Goal: Contribute content: Contribute content

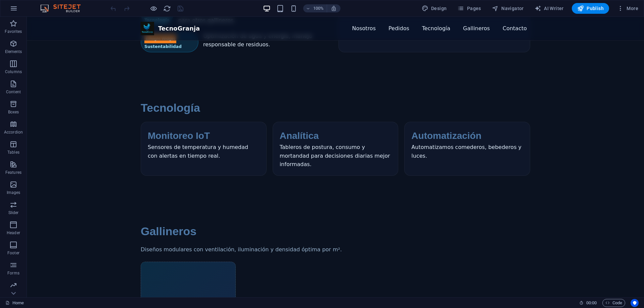
scroll to position [537, 0]
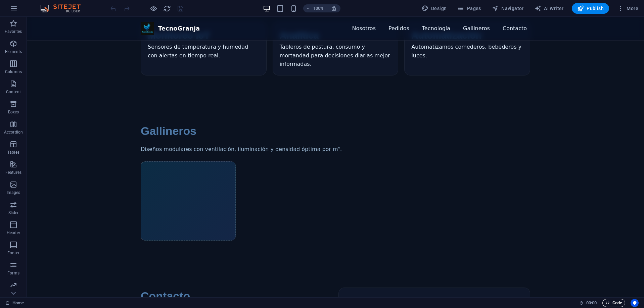
click at [612, 302] on span "Code" at bounding box center [614, 303] width 17 height 8
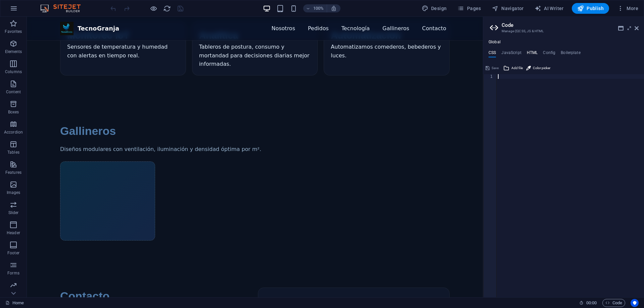
click at [530, 52] on h4 "HTML" at bounding box center [532, 53] width 11 height 7
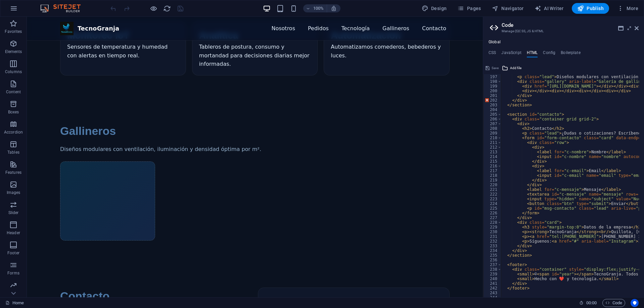
scroll to position [861, 0]
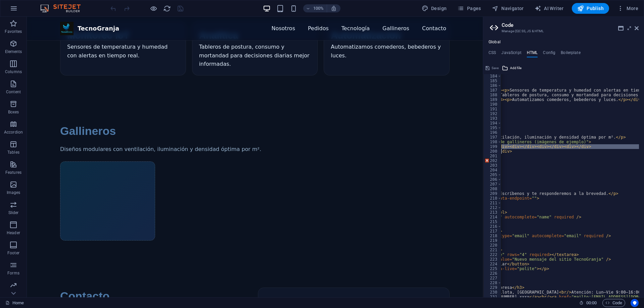
scroll to position [0, 119]
drag, startPoint x: 532, startPoint y: 148, endPoint x: 624, endPoint y: 147, distance: 92.4
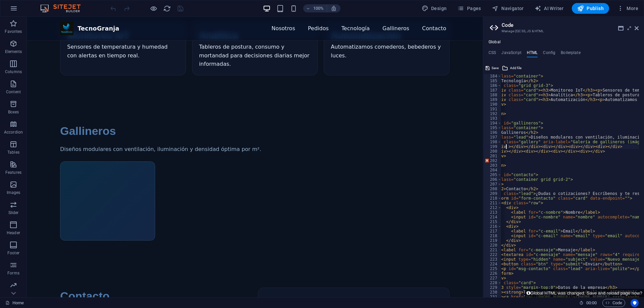
scroll to position [0, 0]
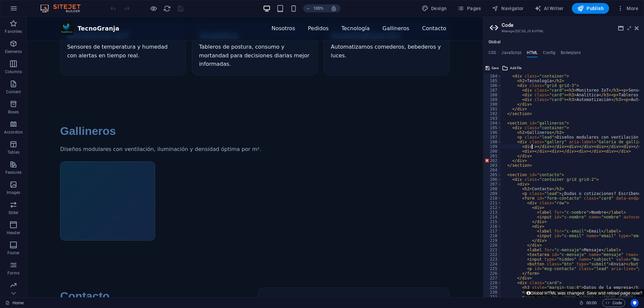
type textarea "<div></div></div><div></div><div></div><div></div>"
click at [495, 66] on span "Save" at bounding box center [495, 68] width 7 height 8
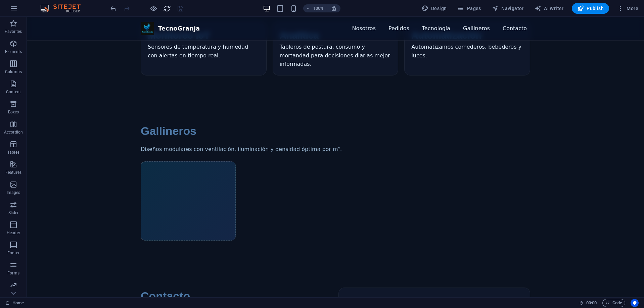
click at [168, 7] on icon "reload" at bounding box center [167, 9] width 8 height 8
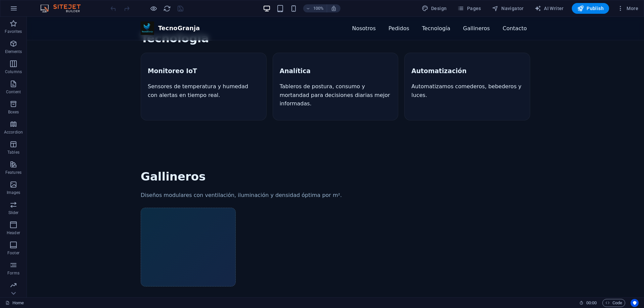
scroll to position [537, 0]
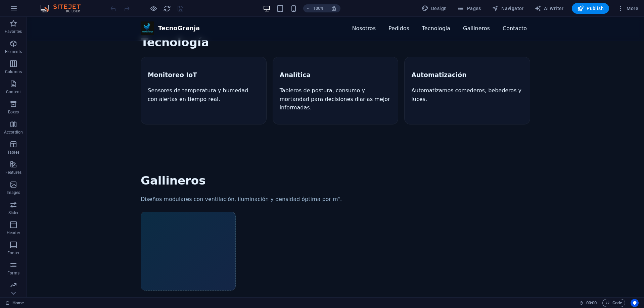
click at [187, 212] on div "Galería de gallineros (imágenes de ejemplo)" at bounding box center [188, 251] width 95 height 79
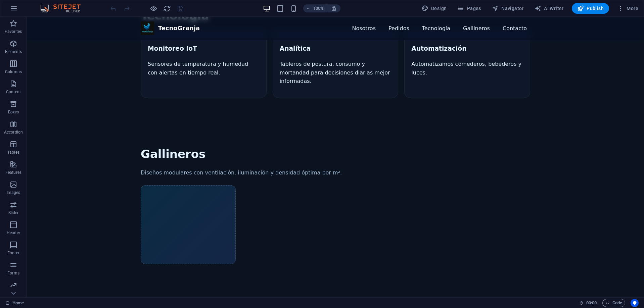
scroll to position [571, 0]
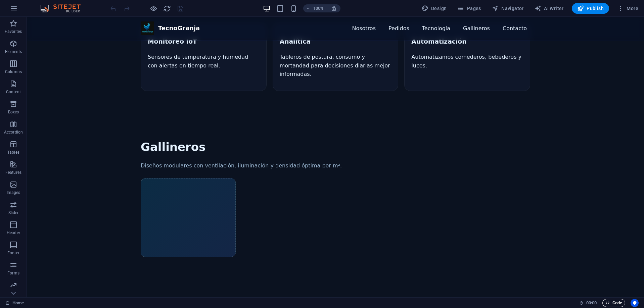
click at [614, 303] on span "Code" at bounding box center [614, 303] width 17 height 8
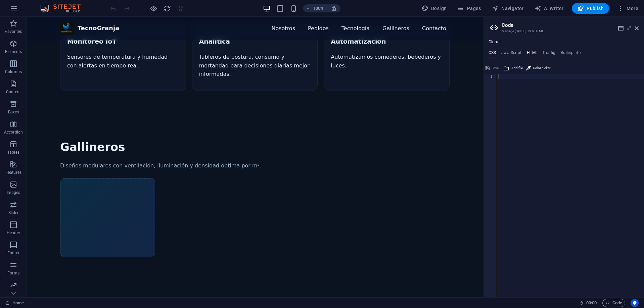
click at [533, 52] on h4 "HTML" at bounding box center [532, 53] width 11 height 7
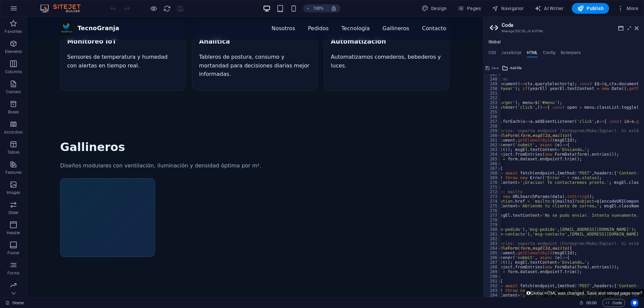
scroll to position [0, 0]
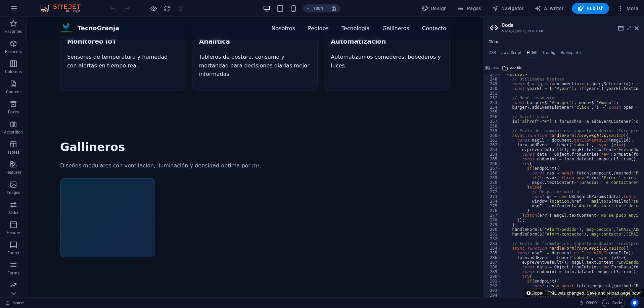
drag, startPoint x: 508, startPoint y: 296, endPoint x: 454, endPoint y: 258, distance: 65.3
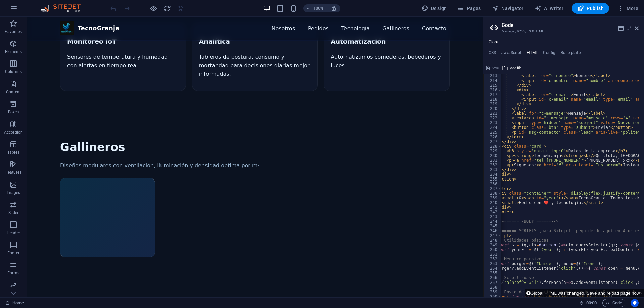
scroll to position [0, 9]
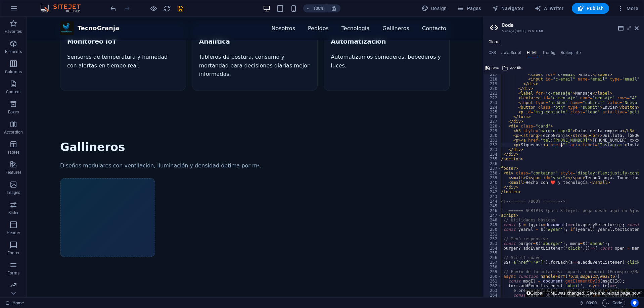
paste textarea "https://www.instagram.com/tecnogranja_spa?igsh=MWxzNnM2MGh6djg2cw=="
type textarea "<p>Síguenos: <a href="https://www.instagram.com/tecnogranja_spa?igsh=MWxzNnM2MG…"
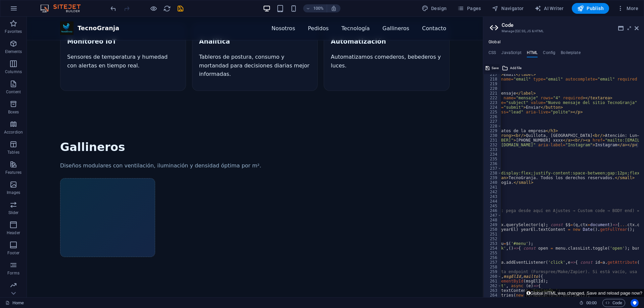
click at [491, 68] on button "Save" at bounding box center [492, 68] width 15 height 8
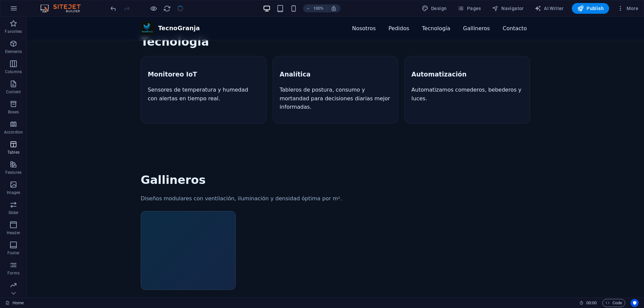
scroll to position [537, 0]
click at [164, 11] on icon "reload" at bounding box center [167, 9] width 8 height 8
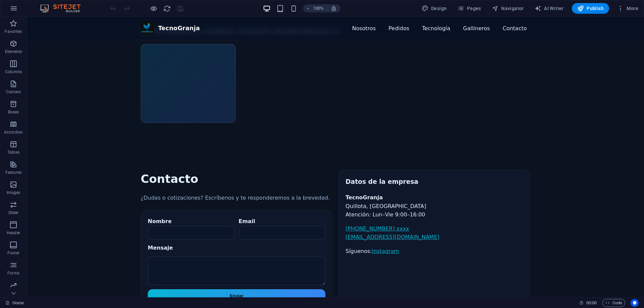
click at [376, 248] on link "Instagram" at bounding box center [385, 251] width 27 height 6
click at [614, 304] on span "Code" at bounding box center [614, 303] width 17 height 8
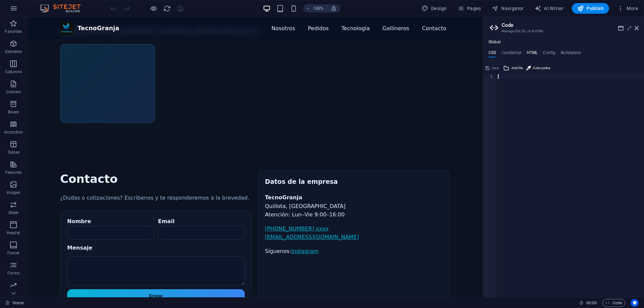
click at [533, 51] on h4 "HTML" at bounding box center [532, 53] width 11 height 7
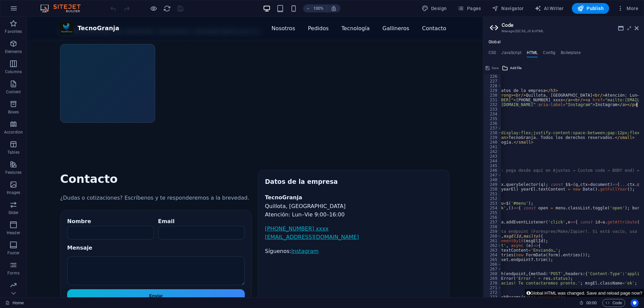
scroll to position [1038, 0]
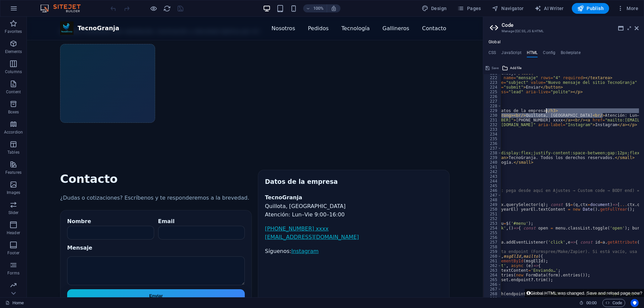
click at [595, 118] on div "< label for = "c-mensaje" > Mensaje </ label > < textarea id = "c-mensaje" name…" at bounding box center [570, 185] width 138 height 223
drag, startPoint x: 600, startPoint y: 116, endPoint x: 595, endPoint y: 115, distance: 5.5
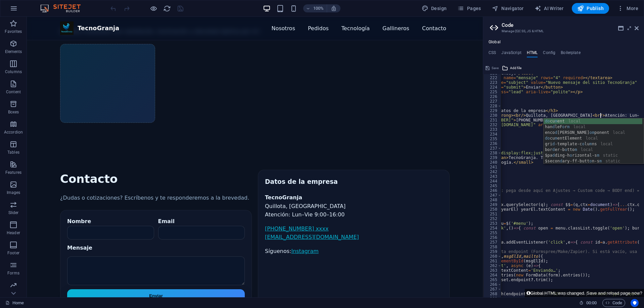
scroll to position [0, 15]
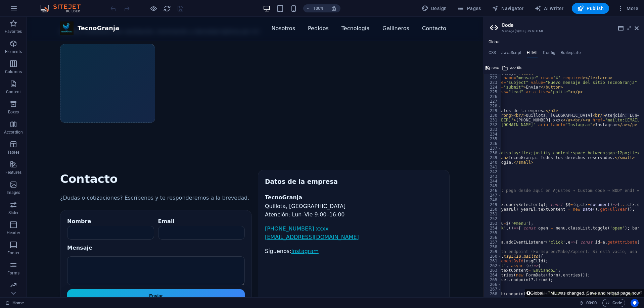
type textarea "<p><strong>TecnoGranja</strong><br/>Quillota, Chile<br/>Atención: Lun–Dom 9:00–…"
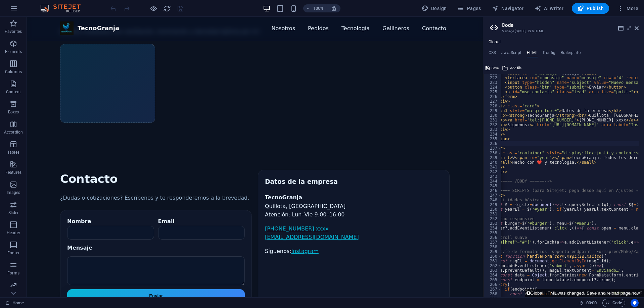
scroll to position [0, 0]
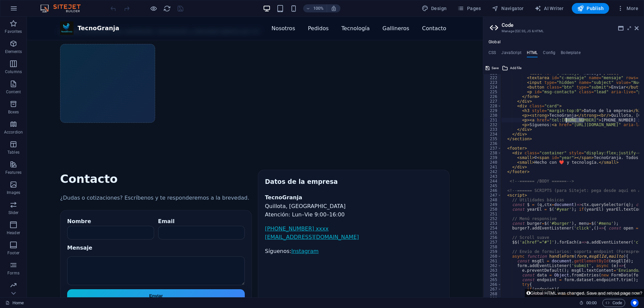
drag, startPoint x: 584, startPoint y: 121, endPoint x: 567, endPoint y: 119, distance: 17.3
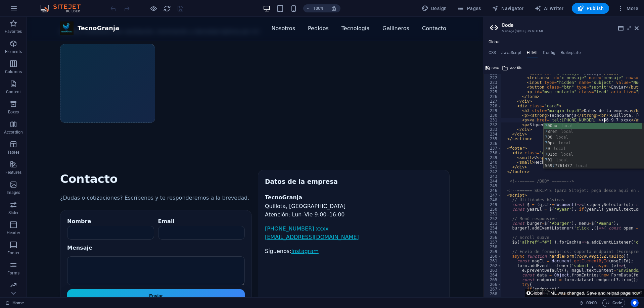
scroll to position [0, 8]
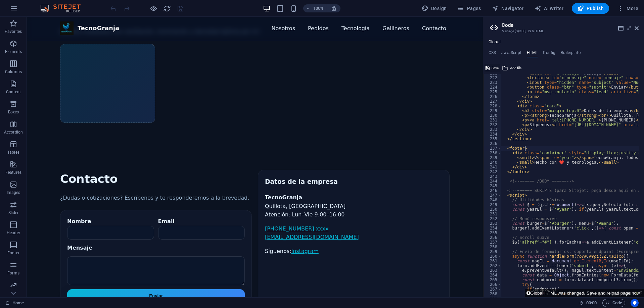
type textarea "<footer>"
click at [490, 70] on button "Save" at bounding box center [492, 68] width 15 height 8
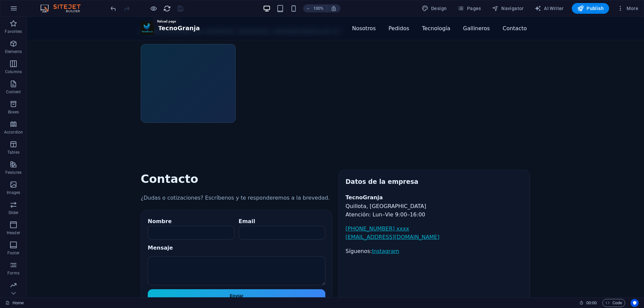
drag, startPoint x: 169, startPoint y: 9, endPoint x: 202, endPoint y: 90, distance: 88.3
click at [169, 9] on icon "reload" at bounding box center [167, 9] width 8 height 8
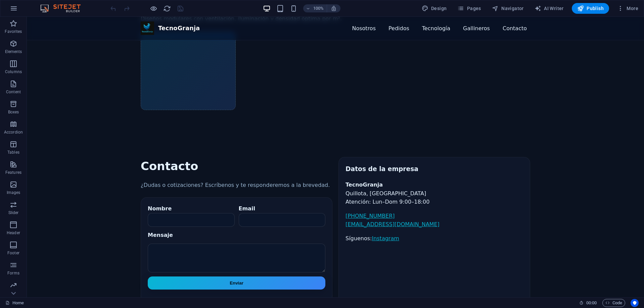
scroll to position [743, 0]
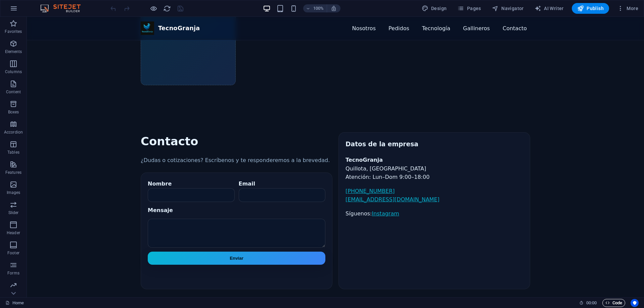
click at [611, 302] on span "Code" at bounding box center [614, 303] width 17 height 8
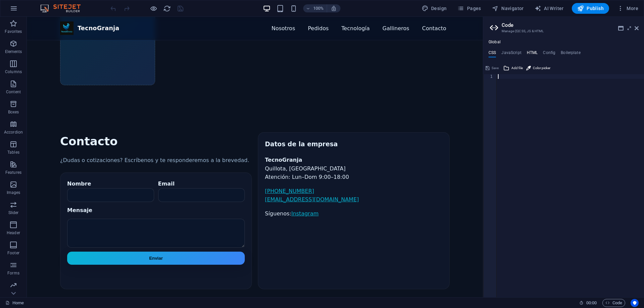
click at [535, 52] on h4 "HTML" at bounding box center [532, 53] width 11 height 7
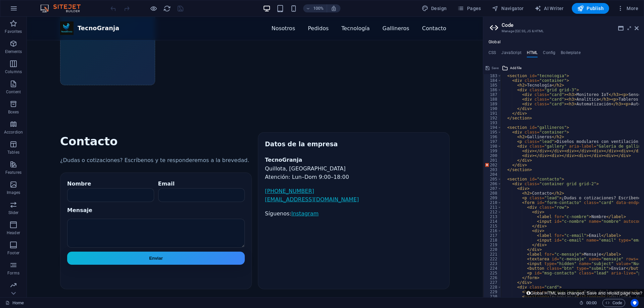
scroll to position [836, 0]
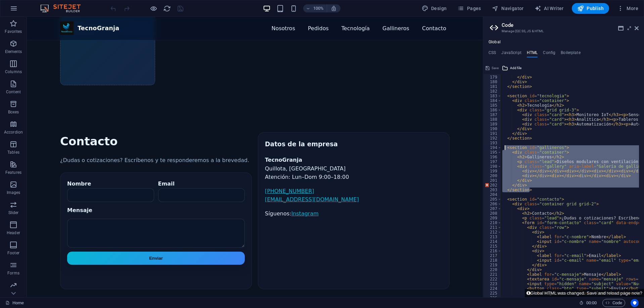
drag, startPoint x: 531, startPoint y: 188, endPoint x: 505, endPoint y: 148, distance: 48.3
paste textarea "/section"
type textarea "</section>"
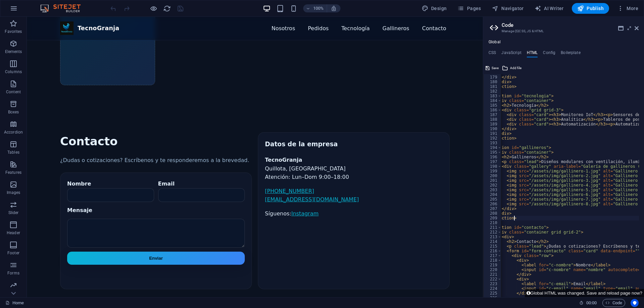
scroll to position [0, 15]
click at [497, 67] on span "Save" at bounding box center [495, 68] width 7 height 8
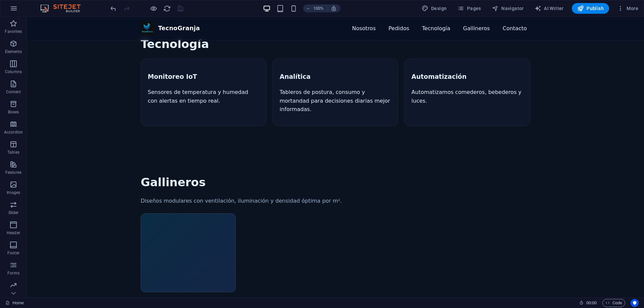
scroll to position [542, 0]
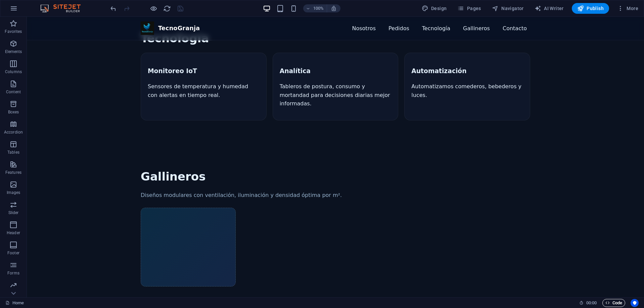
click at [611, 301] on span "Code" at bounding box center [614, 303] width 17 height 8
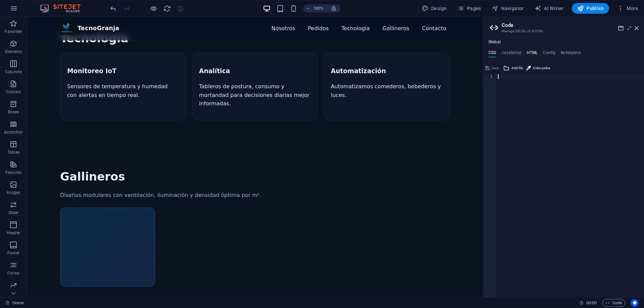
click at [534, 52] on h4 "HTML" at bounding box center [532, 53] width 11 height 7
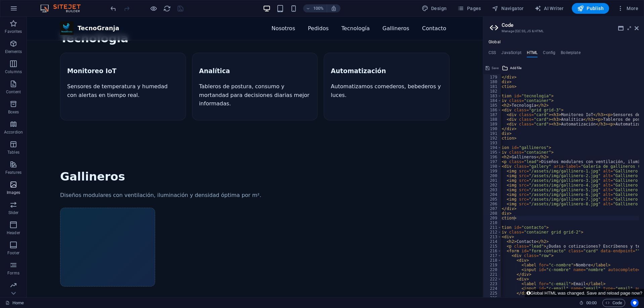
click at [17, 188] on icon "button" at bounding box center [13, 185] width 8 height 8
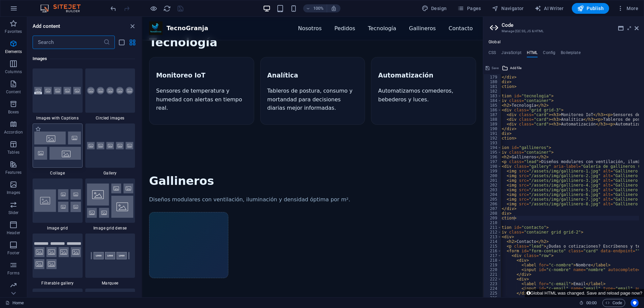
scroll to position [3406, 0]
click at [9, 185] on icon "button" at bounding box center [13, 185] width 8 height 8
click at [134, 26] on icon "close panel" at bounding box center [133, 27] width 8 height 8
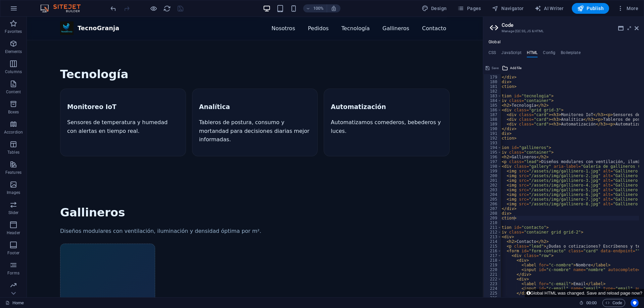
scroll to position [542, 0]
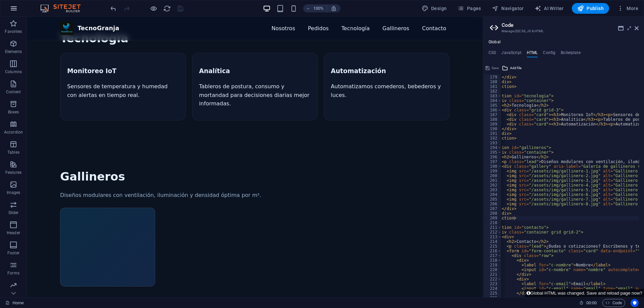
click at [10, 8] on icon "button" at bounding box center [14, 8] width 8 height 8
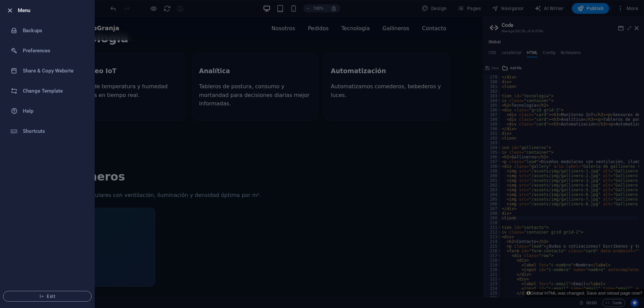
click at [9, 13] on icon "button" at bounding box center [10, 11] width 8 height 8
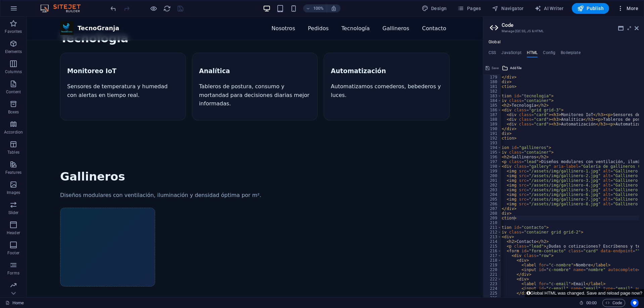
click at [625, 9] on span "More" at bounding box center [627, 8] width 21 height 7
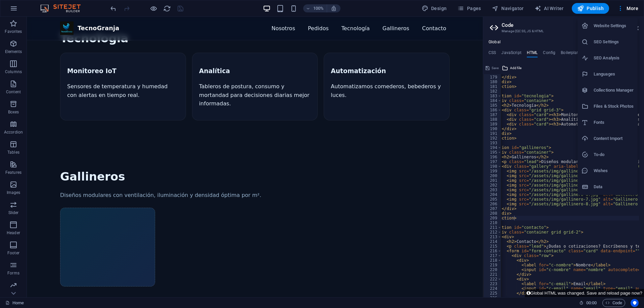
click at [623, 9] on div at bounding box center [322, 154] width 644 height 308
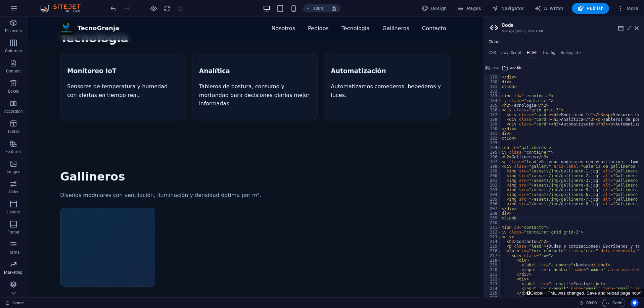
scroll to position [21, 0]
click at [16, 282] on icon "button" at bounding box center [13, 284] width 8 height 8
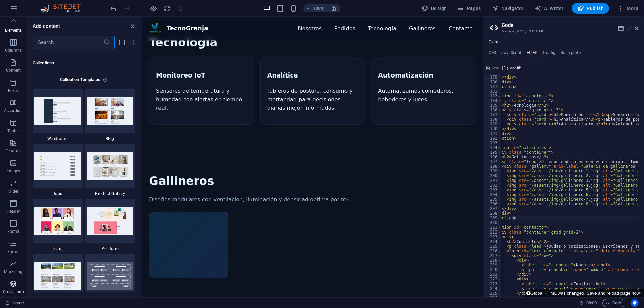
scroll to position [6150, 0]
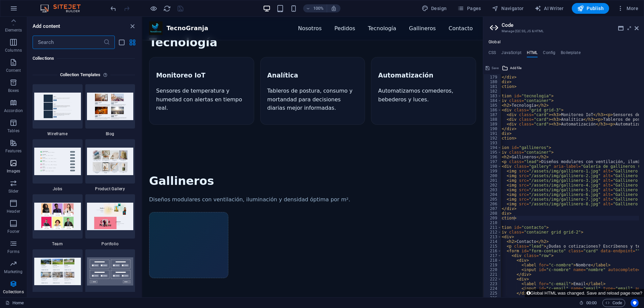
click at [20, 163] on span "Images" at bounding box center [13, 167] width 27 height 16
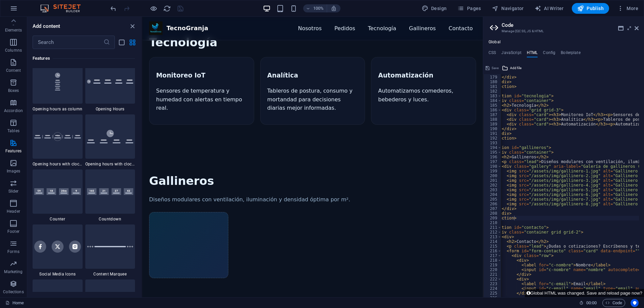
scroll to position [2902, 0]
drag, startPoint x: 132, startPoint y: 24, endPoint x: 110, endPoint y: 22, distance: 22.3
click at [132, 24] on icon "close panel" at bounding box center [133, 27] width 8 height 8
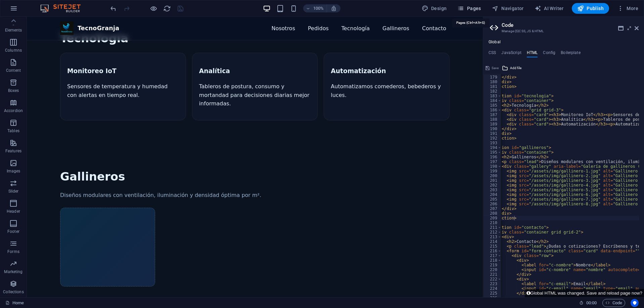
click at [467, 7] on span "Pages" at bounding box center [470, 8] width 24 height 7
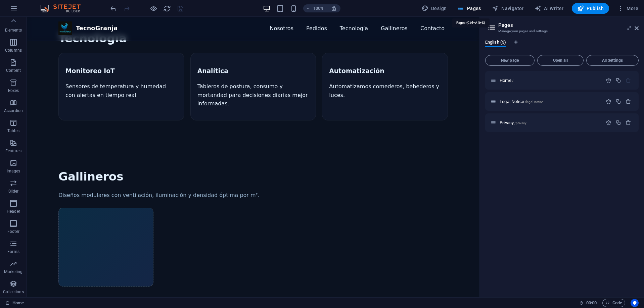
click at [467, 7] on span "Pages" at bounding box center [470, 8] width 24 height 7
click at [637, 27] on icon at bounding box center [637, 28] width 4 height 5
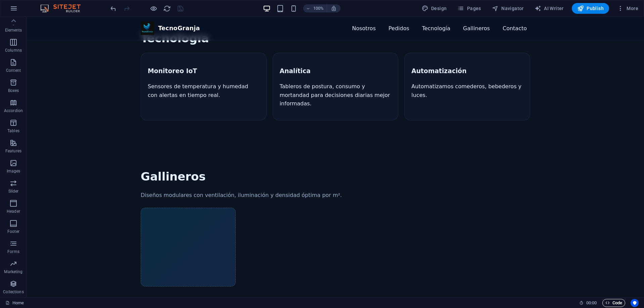
click at [616, 305] on span "Code" at bounding box center [614, 303] width 17 height 8
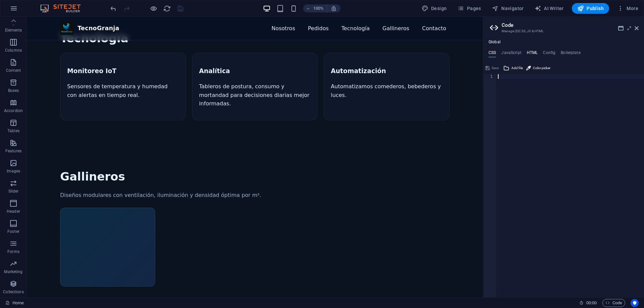
click at [531, 53] on h4 "HTML" at bounding box center [532, 53] width 11 height 7
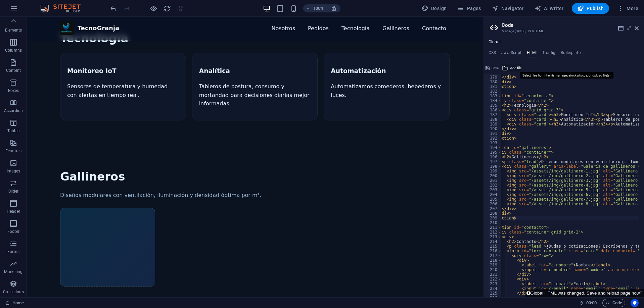
click at [517, 67] on span "Add file" at bounding box center [515, 68] width 11 height 8
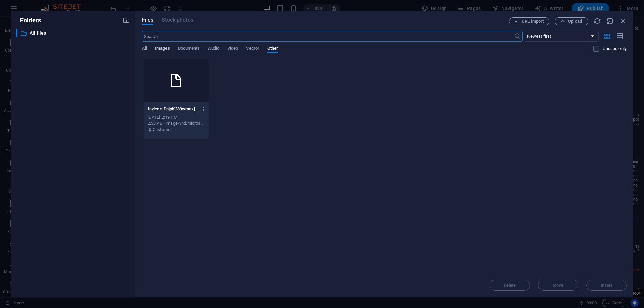
click at [167, 46] on span "Images" at bounding box center [162, 48] width 15 height 9
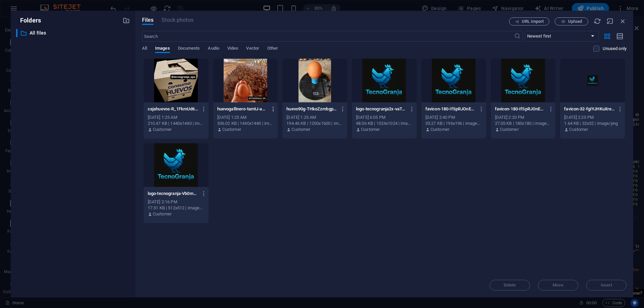
click at [274, 110] on icon "button" at bounding box center [273, 109] width 6 height 6
click at [272, 142] on h6 "Get link" at bounding box center [277, 143] width 29 height 8
click at [623, 19] on icon "button" at bounding box center [622, 20] width 7 height 7
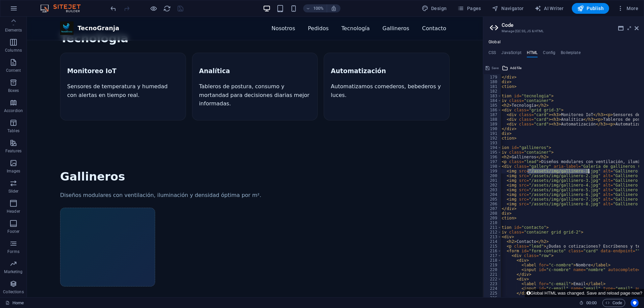
drag, startPoint x: 531, startPoint y: 171, endPoint x: 590, endPoint y: 171, distance: 59.1
paste textarea "https://cdn1.site-media.eu/images/0/19751272/huevogallinero-tamtJ-aPI4DkOgMPIGL…"
type textarea "<img src="https://cdn1.site-media.eu/images/0/19751272/huevogallinero-tamtJ-aPI…"
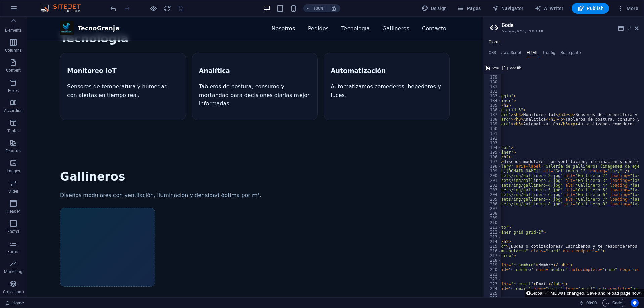
scroll to position [0, 0]
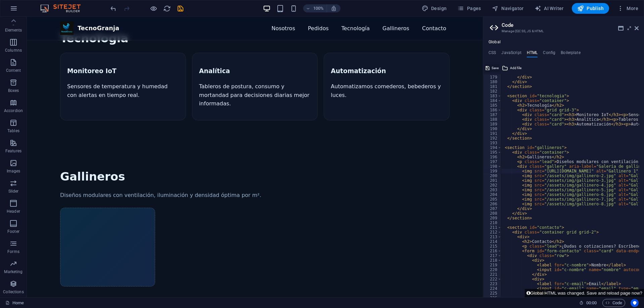
drag, startPoint x: 493, startPoint y: 68, endPoint x: 446, endPoint y: 113, distance: 64.4
click at [493, 68] on span "Save" at bounding box center [495, 68] width 7 height 8
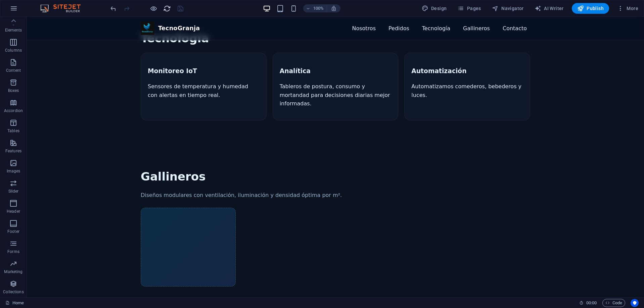
click at [168, 8] on icon "reload" at bounding box center [167, 9] width 8 height 8
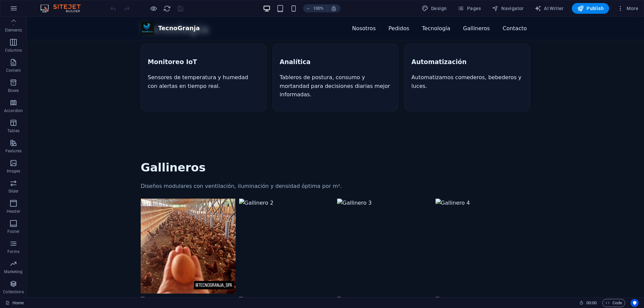
scroll to position [571, 0]
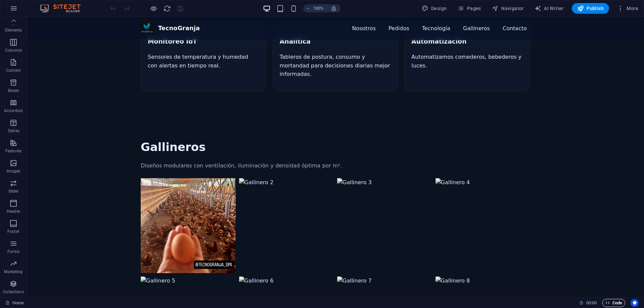
click at [612, 304] on span "Code" at bounding box center [614, 303] width 17 height 8
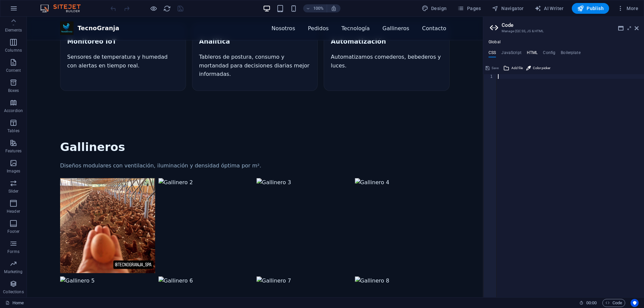
click at [532, 54] on h4 "HTML" at bounding box center [532, 53] width 11 height 7
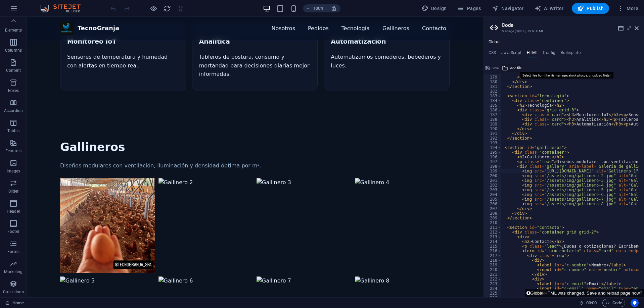
click at [517, 69] on span "Add file" at bounding box center [515, 68] width 11 height 8
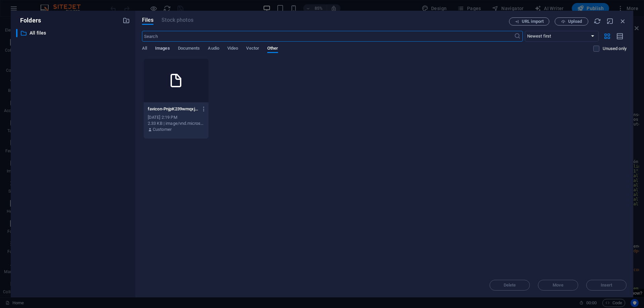
click at [162, 47] on span "Images" at bounding box center [162, 48] width 15 height 9
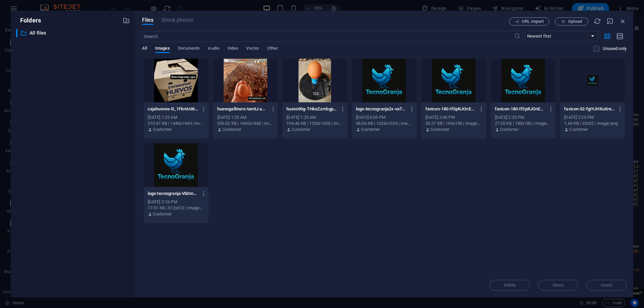
click at [145, 46] on span "All" at bounding box center [144, 48] width 5 height 9
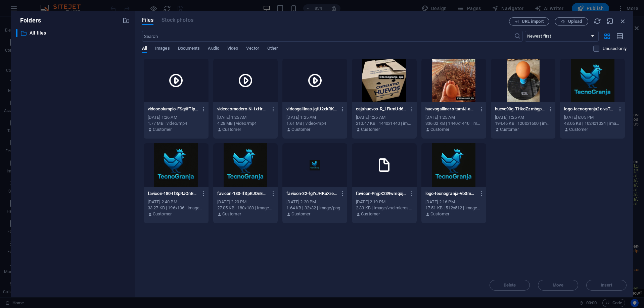
click at [552, 109] on icon "button" at bounding box center [551, 109] width 6 height 6
click at [558, 144] on h6 "Get link" at bounding box center [555, 143] width 29 height 8
click at [626, 20] on icon "button" at bounding box center [622, 20] width 7 height 7
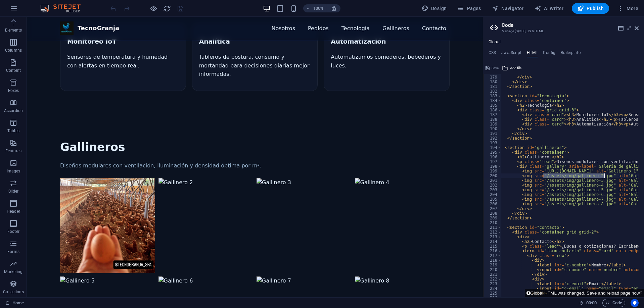
drag, startPoint x: 543, startPoint y: 176, endPoint x: 604, endPoint y: 175, distance: 61.1
paste textarea "https://cdn1.site-media.eu/images/0/19751269/huevo90g-THkoZzmbgppDQWuYiBSVRA.jpe"
click at [514, 70] on span "Add file" at bounding box center [515, 68] width 11 height 8
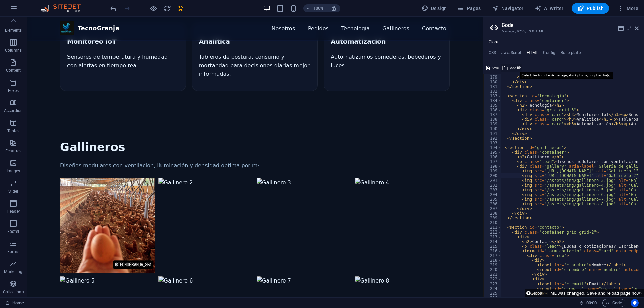
scroll to position [536, 0]
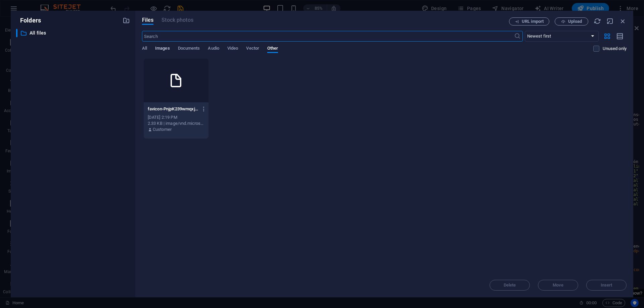
click at [164, 47] on span "Images" at bounding box center [162, 48] width 15 height 9
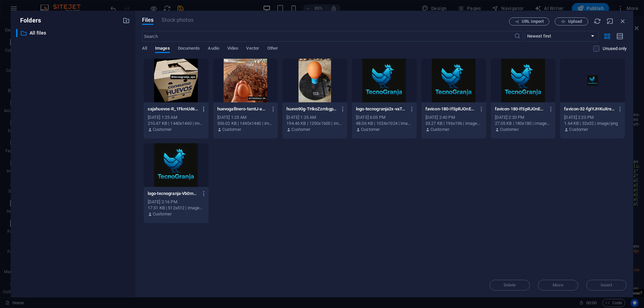
click at [204, 109] on icon "button" at bounding box center [204, 109] width 6 height 6
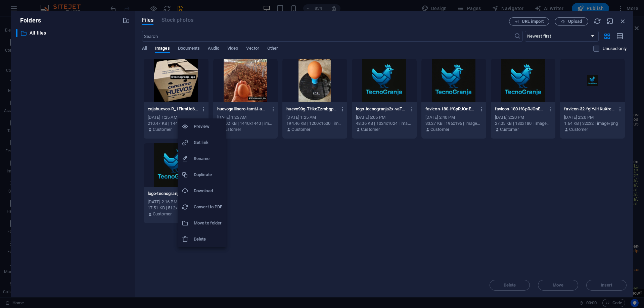
click at [204, 139] on h6 "Get link" at bounding box center [208, 143] width 29 height 8
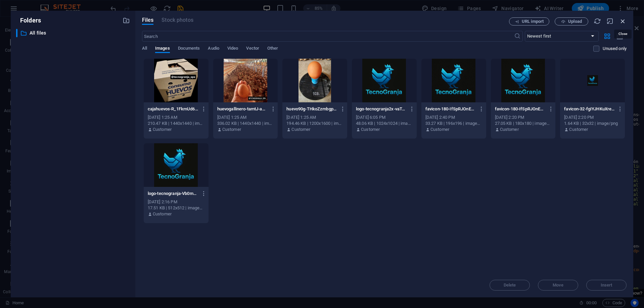
click at [623, 19] on icon "button" at bounding box center [622, 20] width 7 height 7
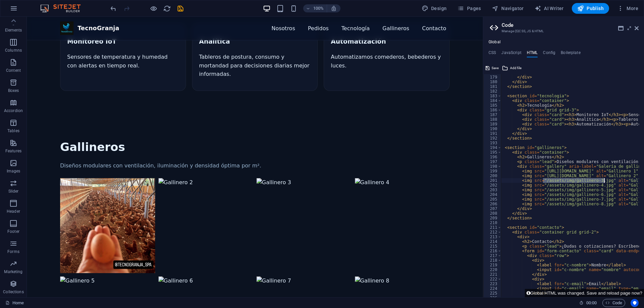
drag, startPoint x: 544, startPoint y: 181, endPoint x: 604, endPoint y: 179, distance: 59.8
paste textarea "https://cdn1.site-media.eu/images/0/19751275/cajahuevos-R_1FkmUd6KEjhXYVx1ce0Q.…"
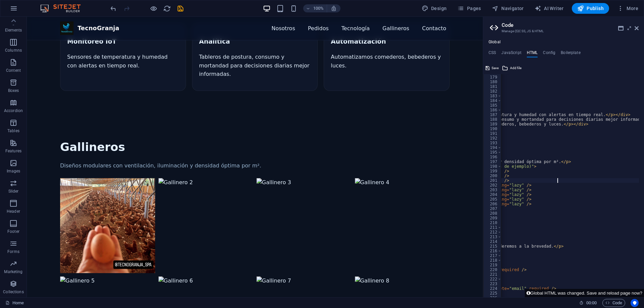
scroll to position [0, 175]
type textarea "<img src="https://cdn1.site-media.eu/images/0/19751269/huevo90g-THkoZzmbgppDQWu…"
drag, startPoint x: 544, startPoint y: 297, endPoint x: 509, endPoint y: 278, distance: 39.2
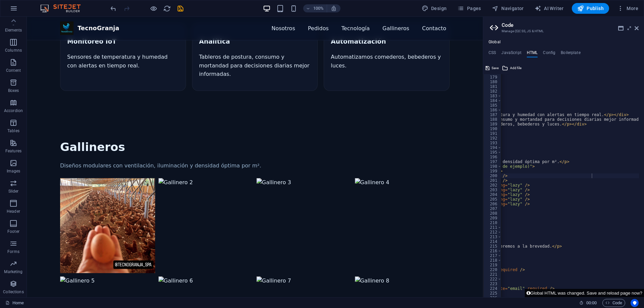
click at [536, 295] on button "Global HTML was changed. Save and reload page now?" at bounding box center [584, 293] width 119 height 8
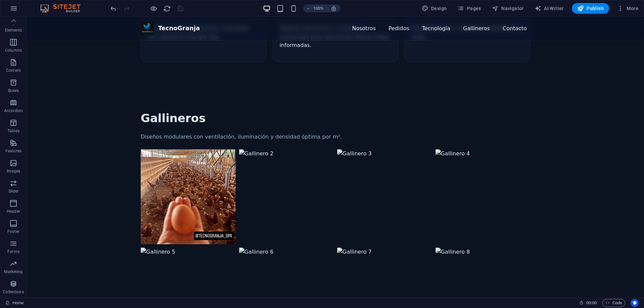
scroll to position [672, 0]
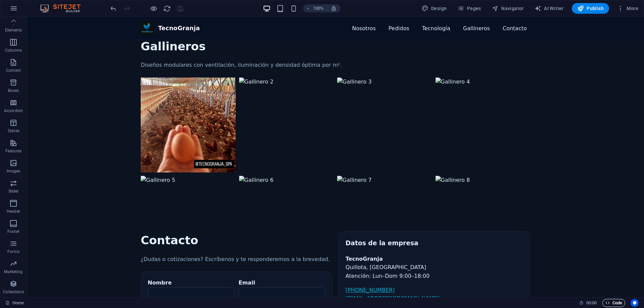
drag, startPoint x: 607, startPoint y: 301, endPoint x: 604, endPoint y: 299, distance: 3.6
click at [607, 301] on icon "button" at bounding box center [608, 303] width 4 height 4
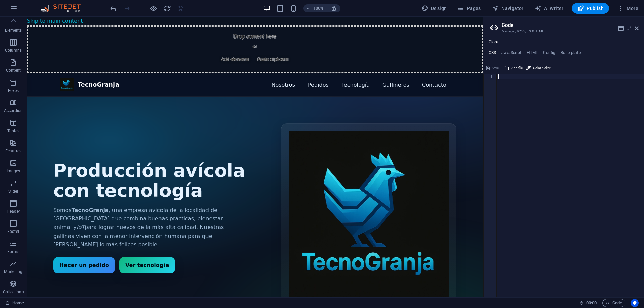
scroll to position [0, 0]
click at [531, 54] on h4 "HTML" at bounding box center [532, 53] width 11 height 7
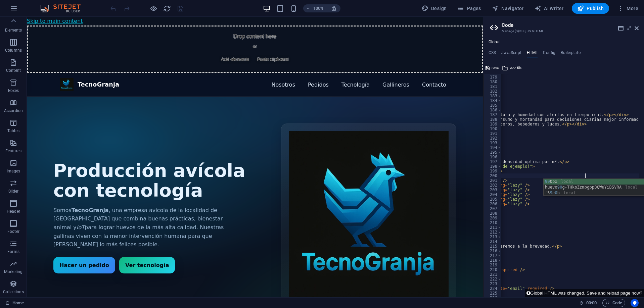
scroll to position [0, 21]
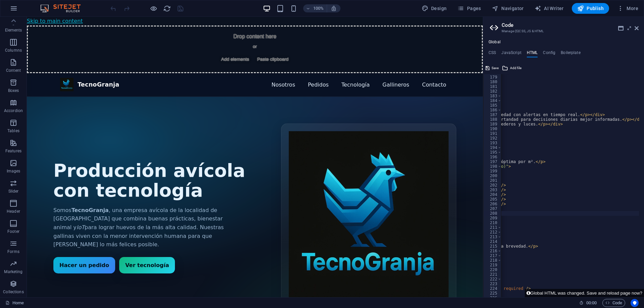
scroll to position [0, 200]
click at [571, 181] on div "</ ul > </ div > </ div > </ section > < section id = "tecnologia" > < div clas…" at bounding box center [655, 184] width 707 height 228
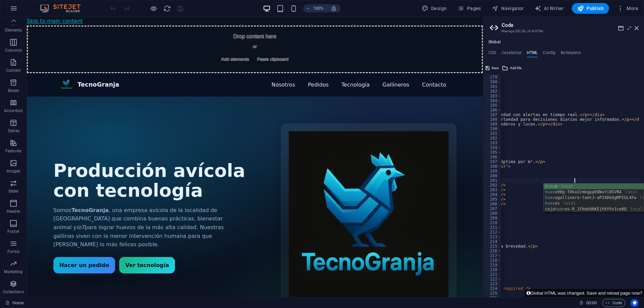
scroll to position [0, 22]
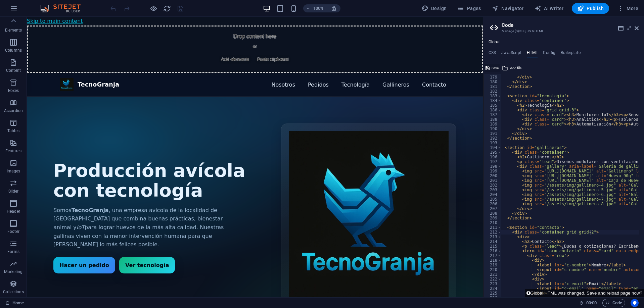
type textarea "<div class="container grid grid-2">"
click at [492, 66] on span "Save" at bounding box center [495, 68] width 7 height 8
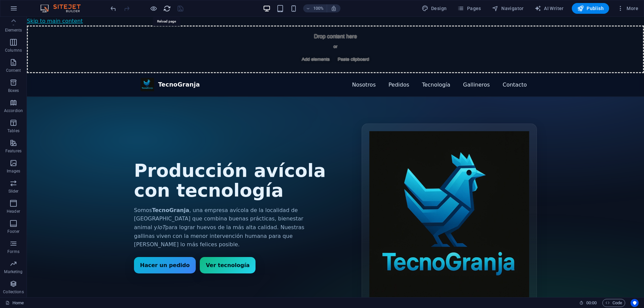
click at [167, 11] on icon "reload" at bounding box center [167, 9] width 8 height 8
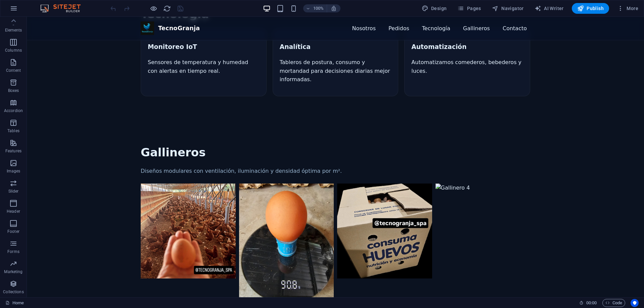
scroll to position [571, 0]
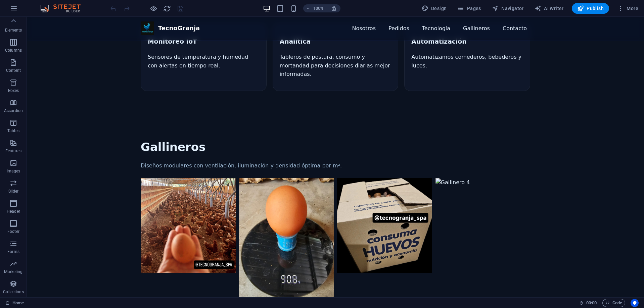
click at [183, 178] on img "Galería de gallineros (imágenes de ejemplo)" at bounding box center [188, 225] width 95 height 95
click at [193, 178] on img "Galería de gallineros (imágenes de ejemplo)" at bounding box center [188, 225] width 95 height 95
click at [220, 225] on div "Galería de gallineros (imágenes de ejemplo)" at bounding box center [336, 247] width 390 height 138
click at [299, 208] on img "Galería de gallineros (imágenes de ejemplo)" at bounding box center [286, 241] width 95 height 127
click at [395, 178] on img "Galería de gallineros (imágenes de ejemplo)" at bounding box center [384, 225] width 95 height 95
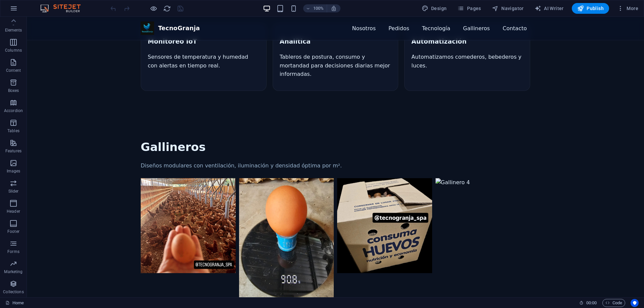
click at [470, 178] on img "Galería de gallineros (imágenes de ejemplo)" at bounding box center [483, 241] width 95 height 127
click at [613, 302] on span "Code" at bounding box center [614, 303] width 17 height 8
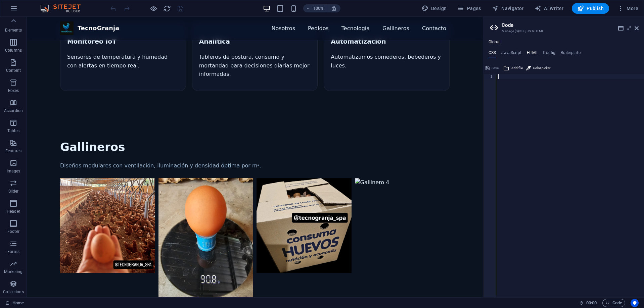
click at [533, 53] on h4 "HTML" at bounding box center [532, 53] width 11 height 7
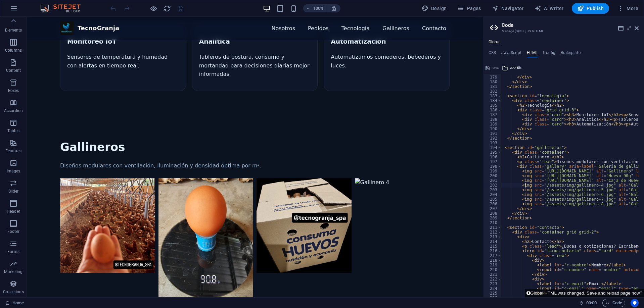
paste textarea "video"
click at [511, 68] on span "Add file" at bounding box center [515, 68] width 11 height 8
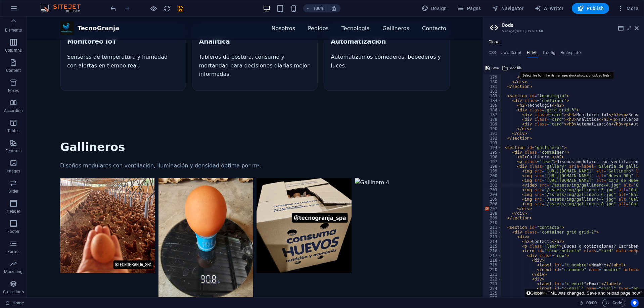
scroll to position [536, 0]
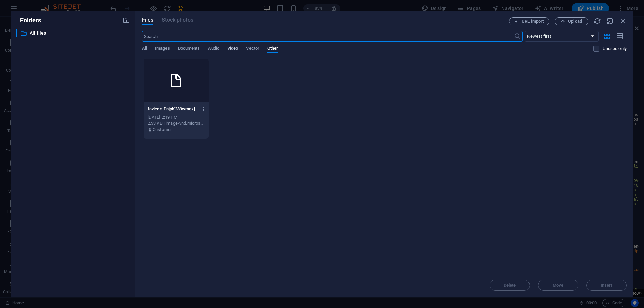
click at [237, 47] on span "Video" at bounding box center [232, 48] width 11 height 9
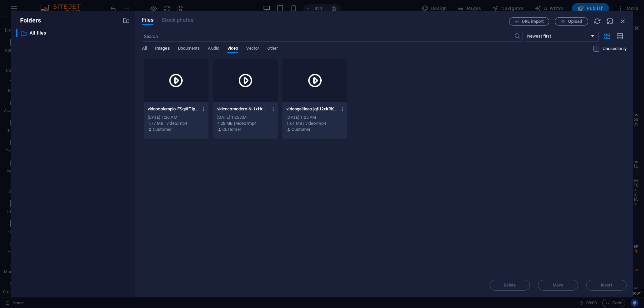
click at [164, 47] on span "Images" at bounding box center [162, 48] width 15 height 9
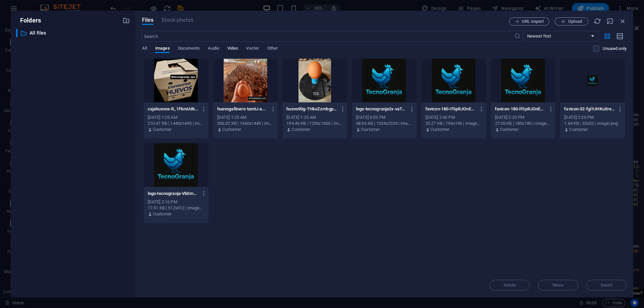
click at [237, 48] on span "Video" at bounding box center [232, 48] width 11 height 9
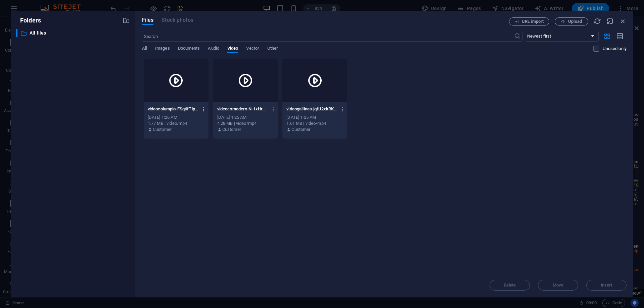
click at [204, 109] on icon "button" at bounding box center [204, 109] width 6 height 6
click at [212, 143] on h6 "Get link" at bounding box center [209, 143] width 28 height 8
click at [624, 20] on icon "button" at bounding box center [622, 20] width 7 height 7
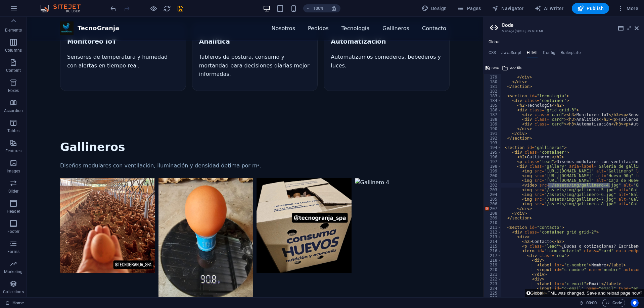
drag, startPoint x: 548, startPoint y: 186, endPoint x: 610, endPoint y: 184, distance: 62.5
paste textarea "https://cdn1.site-media.eu/images/0/19751286/videocolumpio-FSq6fTlp5qKBzPzyKxyf…"
type textarea "<video src="https://cdn1.site-media.eu/images/0/19751286/videocolumpio-FSq6fTlp…"
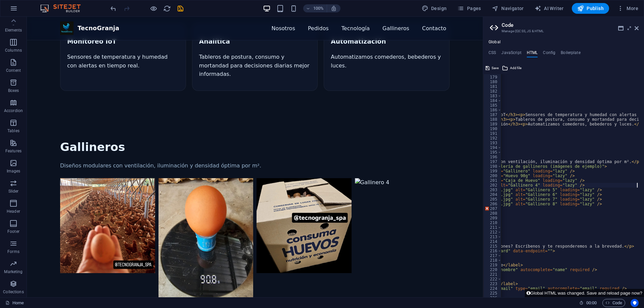
scroll to position [0, 103]
drag, startPoint x: 493, startPoint y: 67, endPoint x: 402, endPoint y: 160, distance: 130.2
click at [493, 67] on span "Save" at bounding box center [495, 68] width 7 height 8
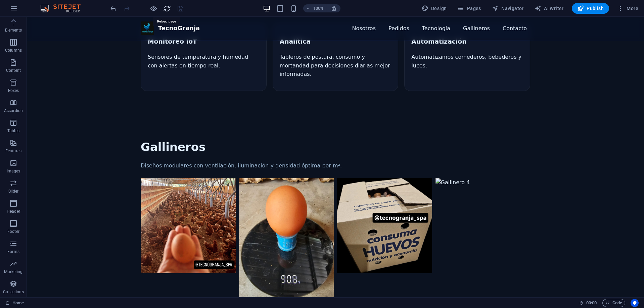
click at [166, 9] on icon "reload" at bounding box center [167, 9] width 8 height 8
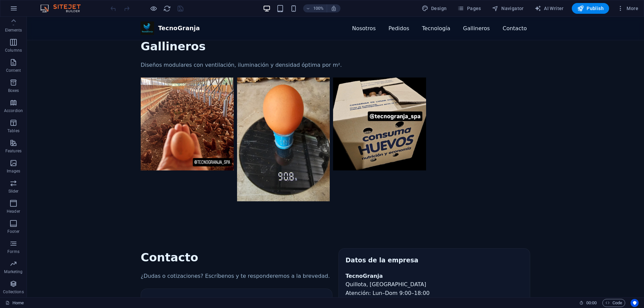
click at [459, 128] on video "Galería de gallineros (imágenes de ejemplo)" at bounding box center [480, 103] width 101 height 50
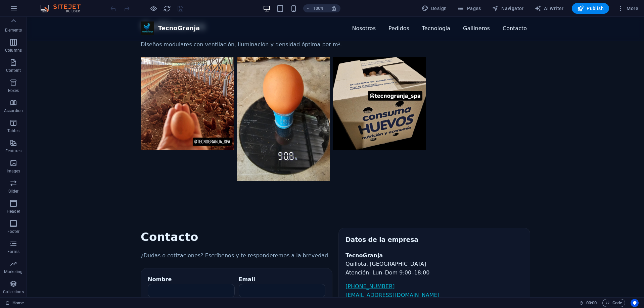
scroll to position [605, 0]
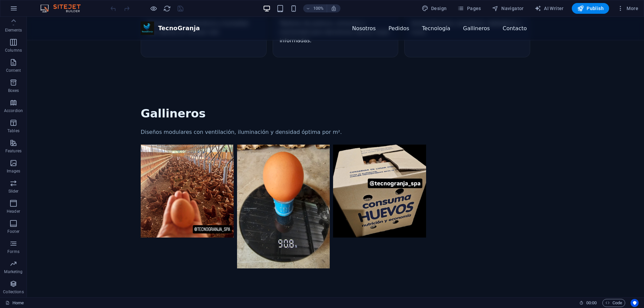
click at [430, 195] on video "Galería de gallineros (imágenes de ejemplo)" at bounding box center [480, 170] width 101 height 50
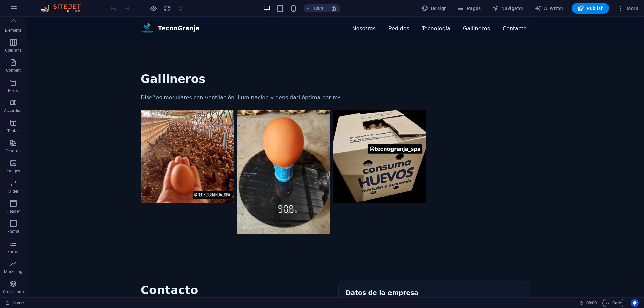
scroll to position [638, 0]
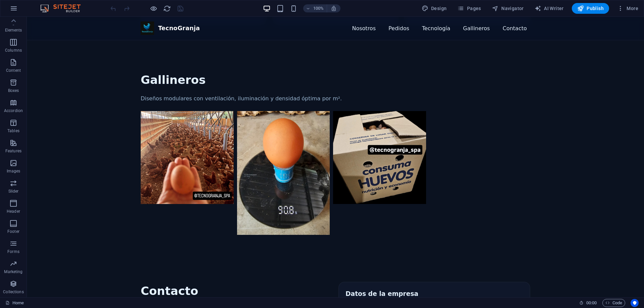
click at [443, 155] on video "Galería de gallineros (imágenes de ejemplo)" at bounding box center [480, 136] width 101 height 50
click at [471, 148] on video "Galería de gallineros (imágenes de ejemplo)" at bounding box center [480, 136] width 101 height 50
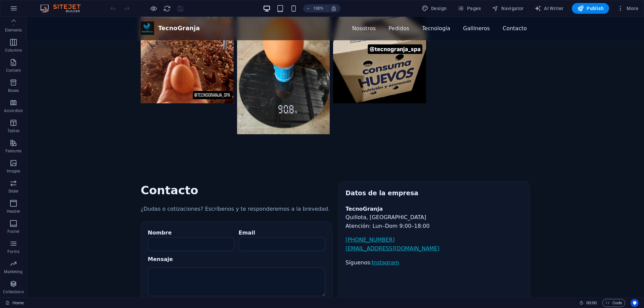
click at [446, 61] on video "Galería de gallineros (imágenes de ejemplo)" at bounding box center [480, 35] width 101 height 50
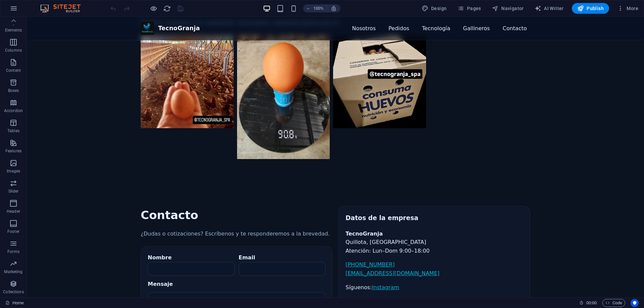
scroll to position [672, 0]
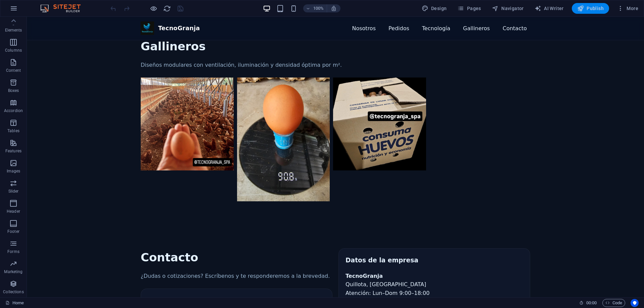
drag, startPoint x: 586, startPoint y: 10, endPoint x: 490, endPoint y: 78, distance: 118.3
click at [586, 10] on span "Publish" at bounding box center [590, 8] width 27 height 7
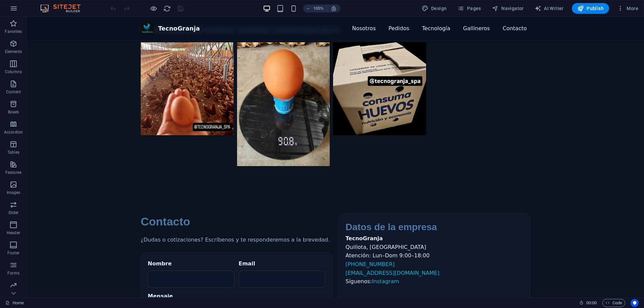
scroll to position [672, 0]
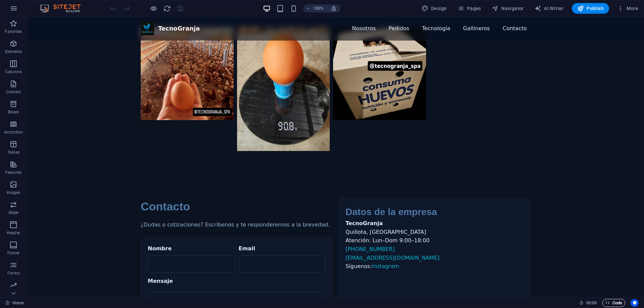
click at [618, 304] on span "Code" at bounding box center [614, 303] width 17 height 8
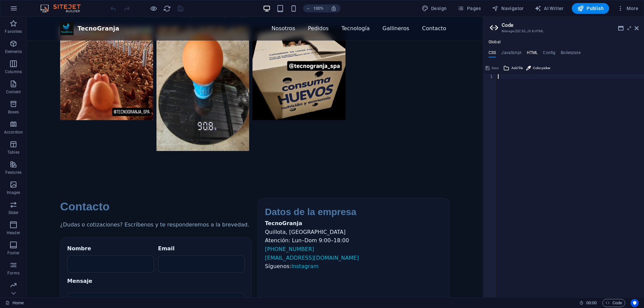
click at [530, 55] on h4 "HTML" at bounding box center [532, 53] width 11 height 7
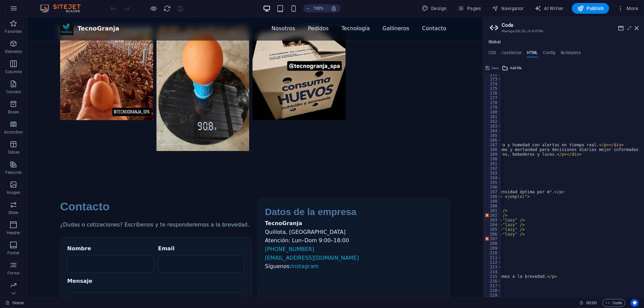
scroll to position [0, 189]
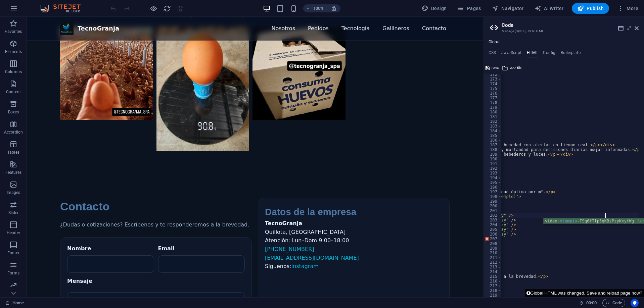
type textarea "<video src="[URL][DOMAIN_NAME]" alt="Gallinas columpio" loading="lazy" />"
drag, startPoint x: 541, startPoint y: 296, endPoint x: 545, endPoint y: 297, distance: 4.4
click at [545, 297] on button "Global HTML was changed. Save and reload page now?" at bounding box center [584, 293] width 119 height 8
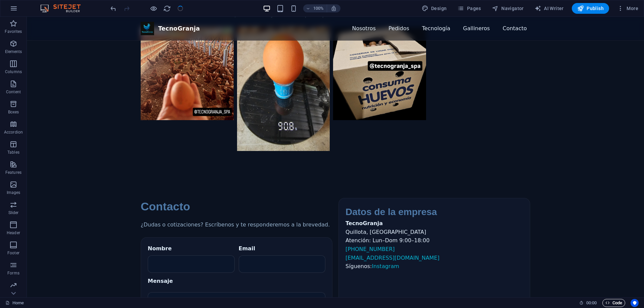
click at [614, 300] on span "Code" at bounding box center [614, 303] width 17 height 8
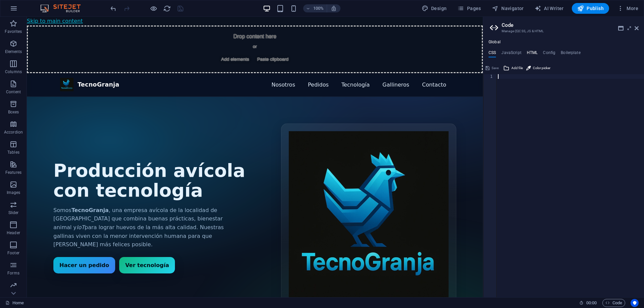
scroll to position [0, 0]
click at [530, 54] on h4 "HTML" at bounding box center [532, 53] width 11 height 7
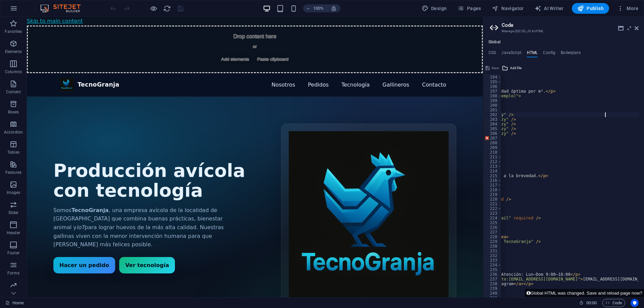
scroll to position [907, 0]
drag, startPoint x: 548, startPoint y: 297, endPoint x: 525, endPoint y: 294, distance: 23.4
click at [525, 294] on button "Global HTML was changed. Save and reload page now?" at bounding box center [584, 293] width 119 height 8
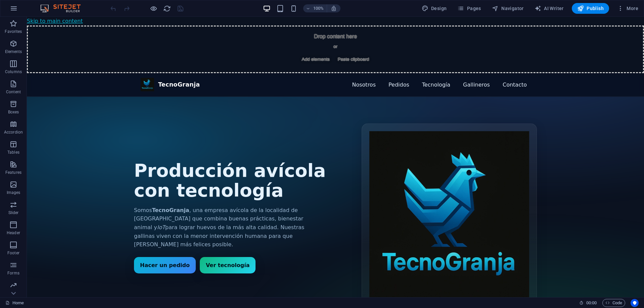
scroll to position [0, 0]
click at [614, 304] on span "Code" at bounding box center [614, 303] width 17 height 8
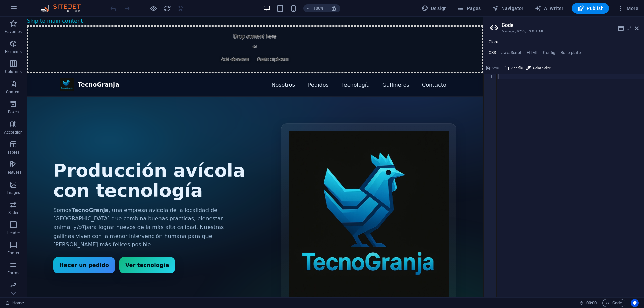
click at [531, 47] on div "Global CSS JavaScript HTML Config Boilerplate 1 ההההההההההההההההההההההההההההההה…" at bounding box center [563, 169] width 161 height 258
click at [530, 52] on h4 "HTML" at bounding box center [532, 53] width 11 height 7
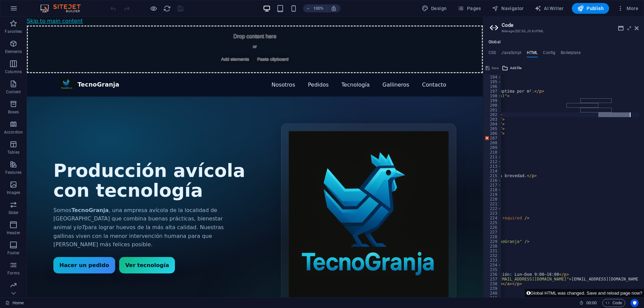
click at [619, 116] on div "< section id = "gallineros" > < div class = "container" > < h2 > Gallineros </ …" at bounding box center [570, 185] width 138 height 223
paste textarea "autoplay muted loop"
type textarea "<video src="[URL][DOMAIN_NAME]" alt="Gallinas columpio" loading="lazy" autoplay…"
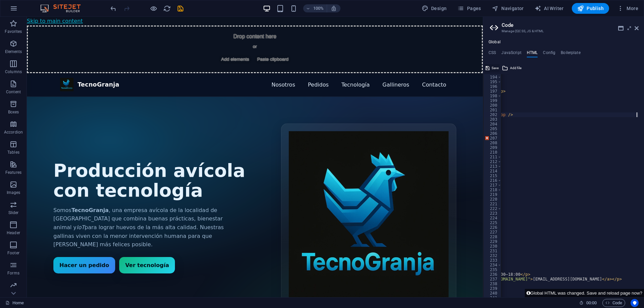
click at [491, 68] on button "Save" at bounding box center [492, 68] width 15 height 8
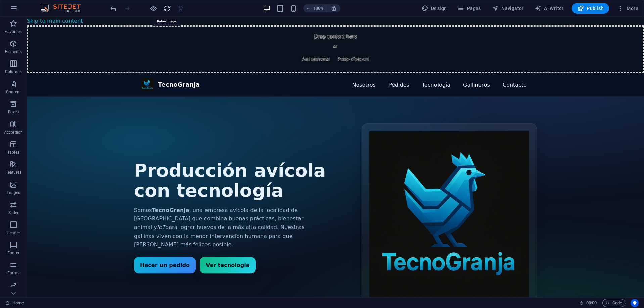
click at [168, 11] on icon "reload" at bounding box center [167, 9] width 8 height 8
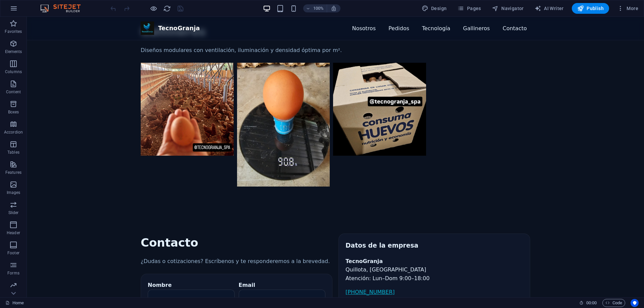
scroll to position [705, 0]
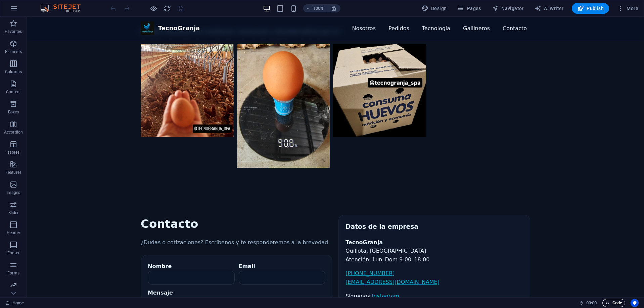
click at [612, 306] on span "Code" at bounding box center [614, 303] width 17 height 8
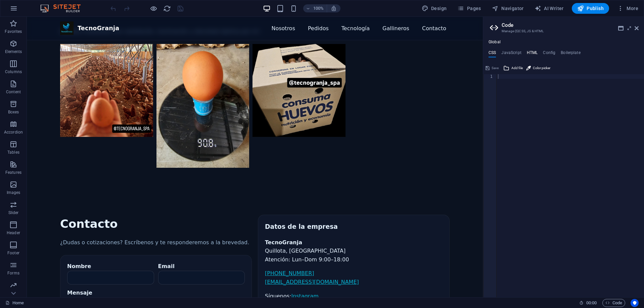
click at [528, 54] on h4 "HTML" at bounding box center [532, 53] width 11 height 7
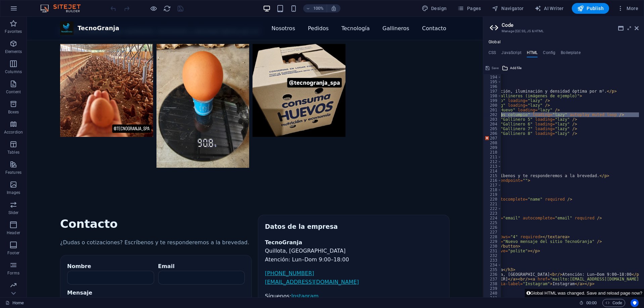
scroll to position [0, 0]
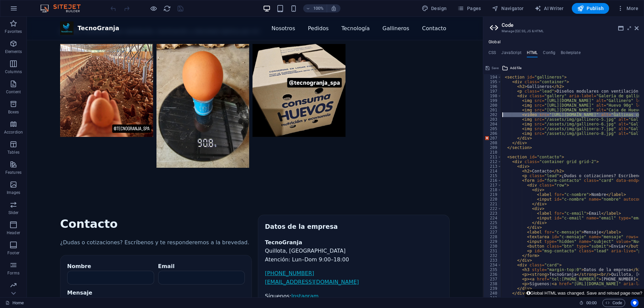
drag, startPoint x: 591, startPoint y: 131, endPoint x: 416, endPoint y: 113, distance: 175.6
click at [539, 114] on div "< section id = "gallineros" > < div class = "container" > < h2 > Gallineros </ …" at bounding box center [570, 185] width 138 height 223
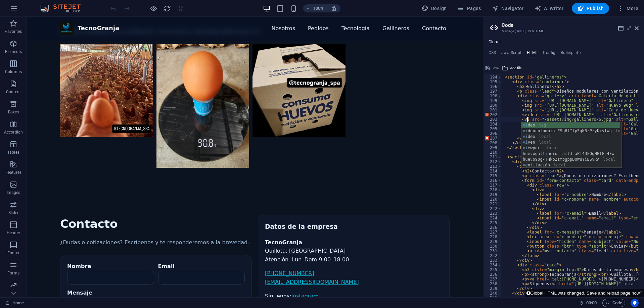
scroll to position [0, 2]
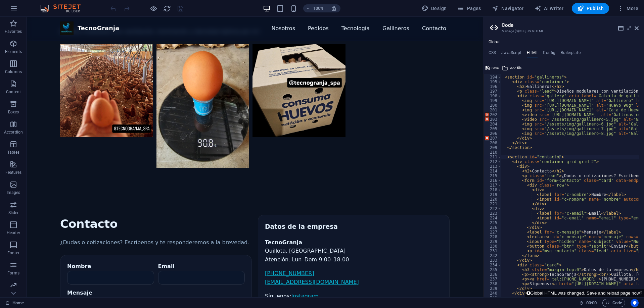
click at [514, 68] on span "Add file" at bounding box center [515, 68] width 11 height 8
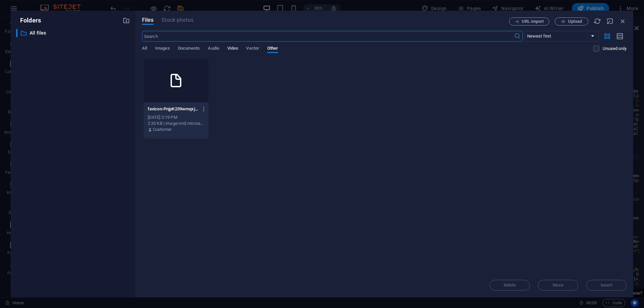
click at [230, 47] on span "Video" at bounding box center [232, 48] width 11 height 9
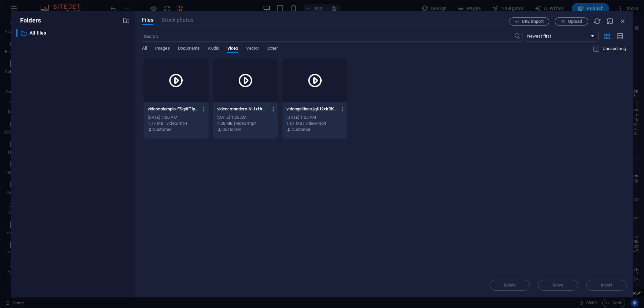
click at [272, 106] on icon "button" at bounding box center [273, 109] width 6 height 6
click at [270, 142] on h6 "Get link" at bounding box center [278, 143] width 28 height 8
click at [621, 22] on icon "button" at bounding box center [622, 20] width 7 height 7
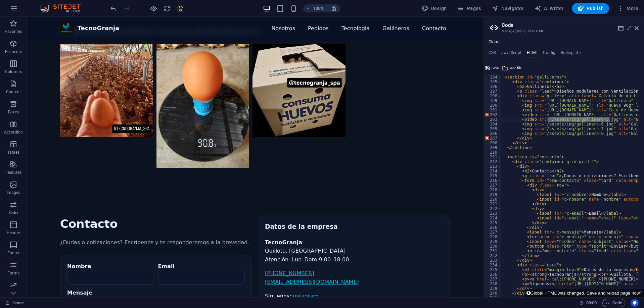
drag, startPoint x: 548, startPoint y: 120, endPoint x: 608, endPoint y: 121, distance: 60.5
paste textarea "https://cdn1.site-media.eu/images/0/19751283/videocomedero-N-1xHruLDKurBHNgS7qM…"
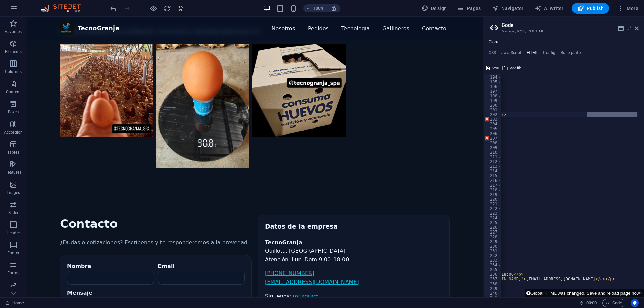
scroll to position [0, 246]
drag, startPoint x: 607, startPoint y: 116, endPoint x: 630, endPoint y: 115, distance: 22.9
click at [630, 115] on div "< section id = "gallineros" > < div class = "container" > < h2 > Gallineros </ …" at bounding box center [608, 184] width 707 height 228
click at [574, 119] on div "< section id = "gallineros" > < div class = "container" > < h2 > Gallineros </ …" at bounding box center [608, 184] width 707 height 228
paste textarea "autoplay muted loop"
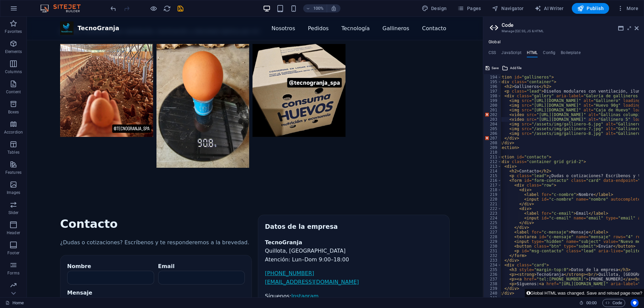
scroll to position [0, 4]
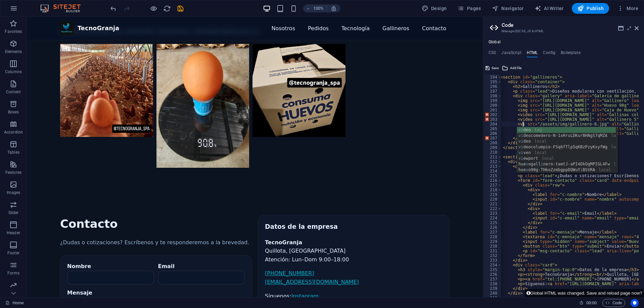
scroll to position [0, 2]
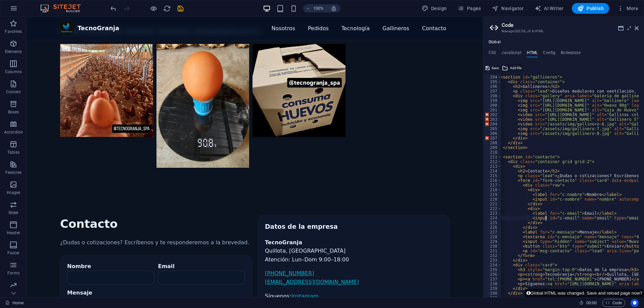
click at [510, 67] on span "Add file" at bounding box center [515, 68] width 11 height 8
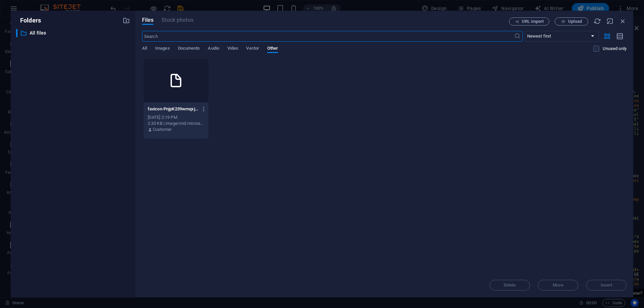
scroll to position [679, 0]
click at [234, 45] on div "​ Newest first Oldest first Name (A-Z) Name (Z-A) Size (0-9) Size (9-0) Resolut…" at bounding box center [384, 45] width 485 height 28
click at [234, 50] on span "Video" at bounding box center [232, 48] width 11 height 9
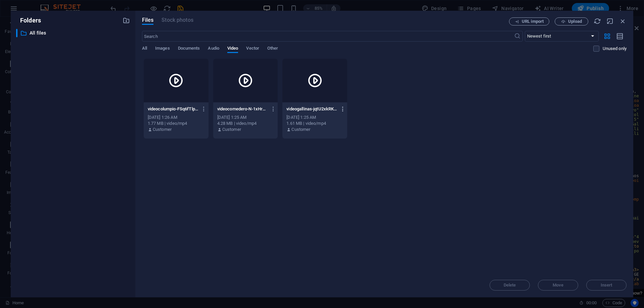
click at [343, 109] on icon "button" at bounding box center [343, 109] width 6 height 6
click at [340, 145] on h6 "Get link" at bounding box center [347, 143] width 28 height 8
click at [638, 140] on div "Folders ​ All files All files Files Stock photos URL import Upload ​ Newest fir…" at bounding box center [322, 154] width 644 height 308
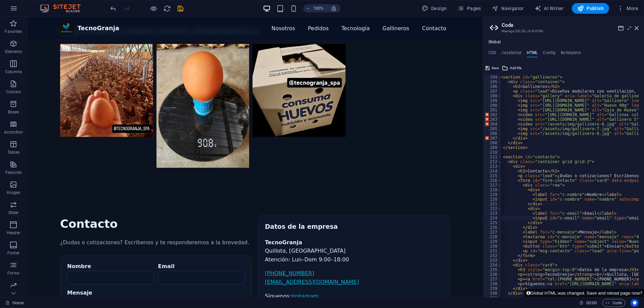
drag, startPoint x: 543, startPoint y: 123, endPoint x: 604, endPoint y: 123, distance: 61.1
paste textarea "https://cdn1.site-media.eu/images/0/19751281/videogallinas-jqtU2xkRKilOHNw4sXPi…"
type textarea "<video src="https://cdn1.site-media.eu/images/0/19751281/videogallinas-jqtU2xkR…"
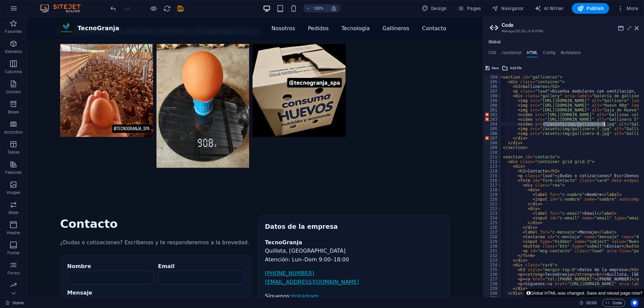
scroll to position [0, 103]
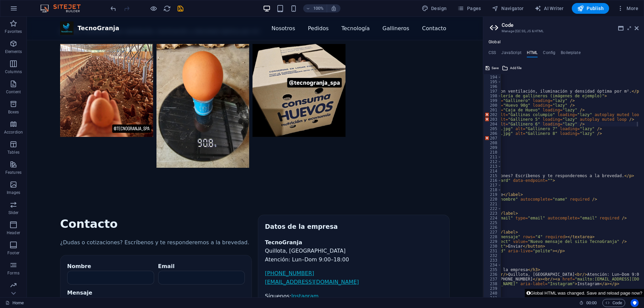
drag, startPoint x: 534, startPoint y: 296, endPoint x: 540, endPoint y: 294, distance: 6.3
click at [540, 294] on button "Global HTML was changed. Save and reload page now?" at bounding box center [584, 293] width 119 height 8
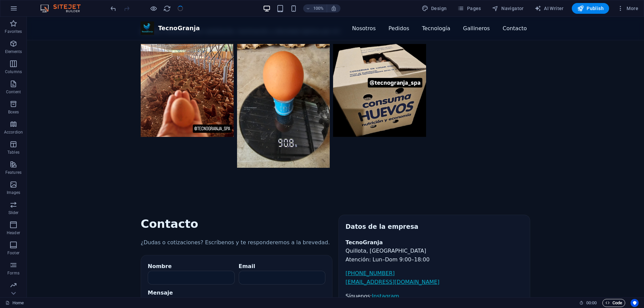
click at [608, 303] on icon "button" at bounding box center [608, 303] width 4 height 4
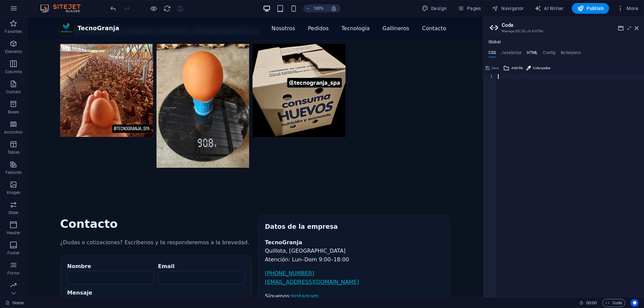
click at [528, 54] on h4 "HTML" at bounding box center [532, 53] width 11 height 7
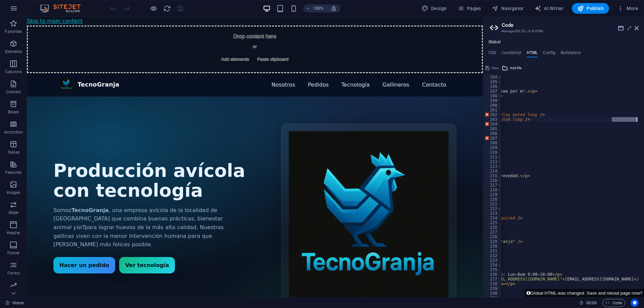
scroll to position [0, 232]
click at [630, 119] on div "< section id = "gallineros" > < div class = "container" > < h2 > Gallineros </ …" at bounding box center [622, 184] width 707 height 228
click at [585, 124] on div "< section id = "gallineros" > < div class = "container" > < h2 > Gallineros </ …" at bounding box center [622, 184] width 707 height 228
click at [587, 124] on div "< section id = "gallineros" > < div class = "container" > < h2 > Gallineros </ …" at bounding box center [622, 184] width 707 height 228
paste textarea "autoplay muted loop"
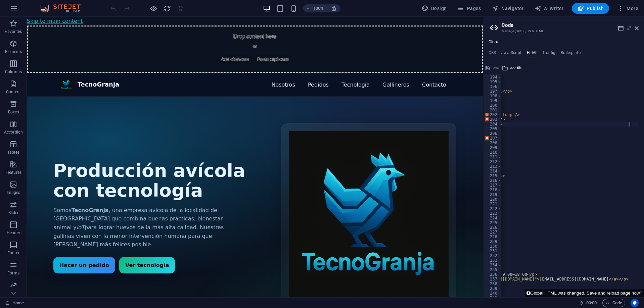
scroll to position [0, 29]
type textarea "<video src="https://cdn1.site-media.eu/images/0/19751281/videogallinas-jqtU2xkR…"
click at [493, 66] on span "Save" at bounding box center [495, 68] width 7 height 8
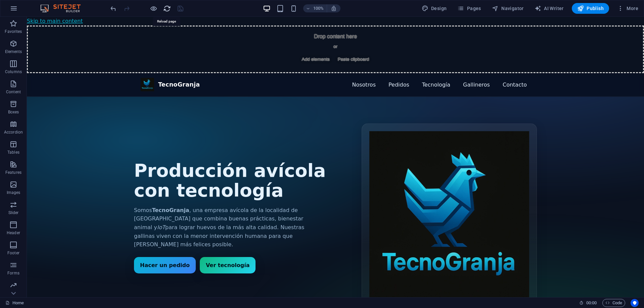
click at [166, 10] on icon "reload" at bounding box center [167, 9] width 8 height 8
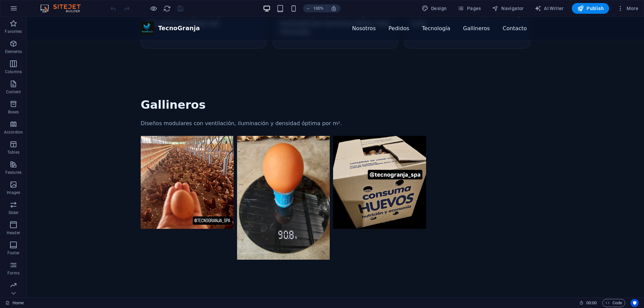
scroll to position [613, 0]
click at [615, 302] on span "Code" at bounding box center [614, 303] width 17 height 8
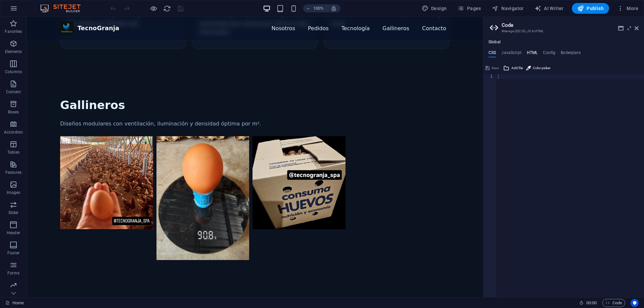
click at [530, 50] on h4 "HTML" at bounding box center [532, 53] width 11 height 7
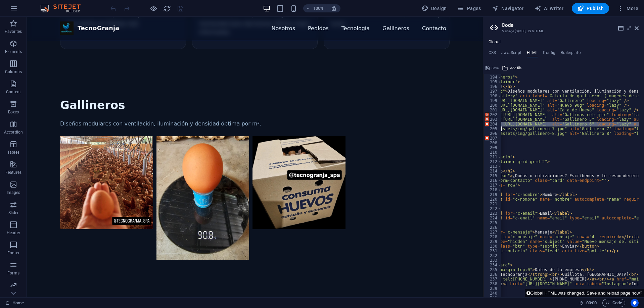
scroll to position [0, 0]
drag, startPoint x: 535, startPoint y: 121, endPoint x: 517, endPoint y: 125, distance: 18.6
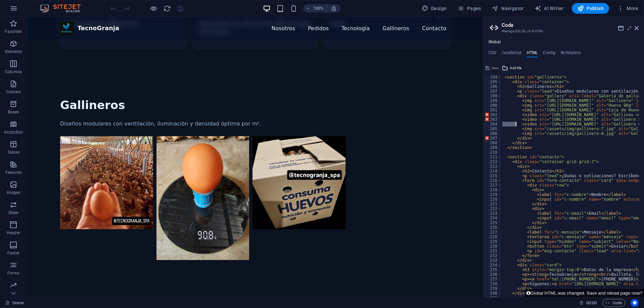
drag, startPoint x: 591, startPoint y: 125, endPoint x: 533, endPoint y: 121, distance: 57.6
type textarea "<video src="https://cdn1.site-media.eu/images/0/19751283/videocomedero-N-1xHruL…"
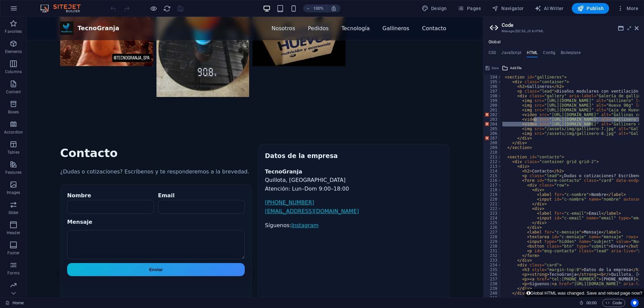
scroll to position [747, 0]
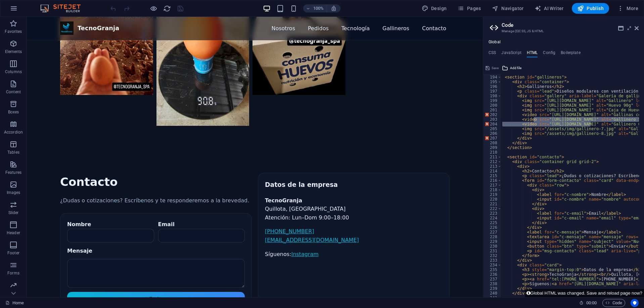
click at [246, 126] on div "Galería de gallineros (imágenes de ejemplo)" at bounding box center [255, 64] width 390 height 124
click at [493, 54] on h4 "CSS" at bounding box center [492, 53] width 7 height 7
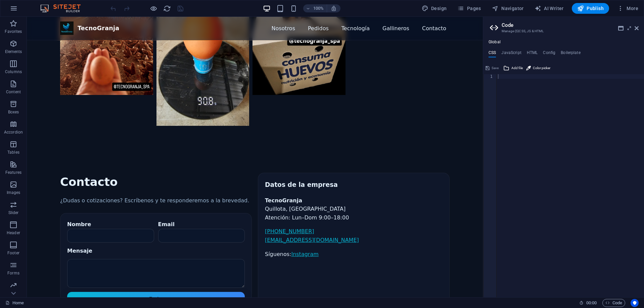
click at [514, 79] on div at bounding box center [570, 190] width 147 height 233
click at [493, 69] on span "Save" at bounding box center [495, 68] width 7 height 8
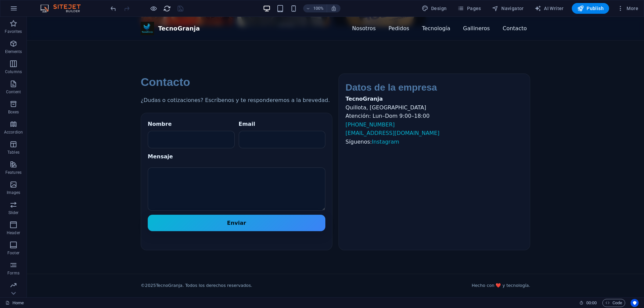
click at [167, 8] on icon "reload" at bounding box center [167, 9] width 8 height 8
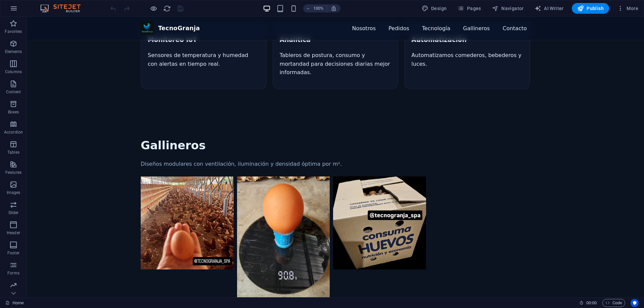
scroll to position [571, 0]
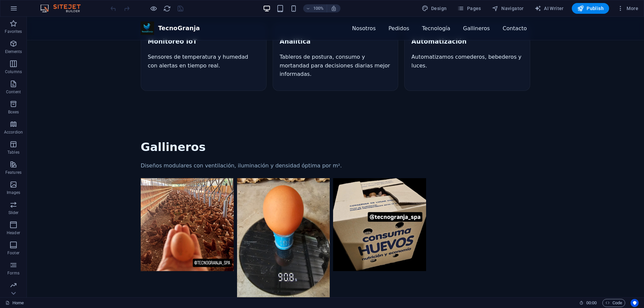
click at [193, 178] on img "Galería de gallineros (imágenes de ejemplo)" at bounding box center [187, 224] width 93 height 93
click at [192, 178] on img "Galería de gallineros (imágenes de ejemplo)" at bounding box center [187, 224] width 93 height 93
click at [264, 178] on img "Galería de gallineros (imágenes de ejemplo)" at bounding box center [283, 240] width 93 height 124
click at [282, 178] on img "Galería de gallineros (imágenes de ejemplo)" at bounding box center [283, 240] width 93 height 124
click at [337, 178] on img "Galería de gallineros (imágenes de ejemplo)" at bounding box center [379, 224] width 93 height 93
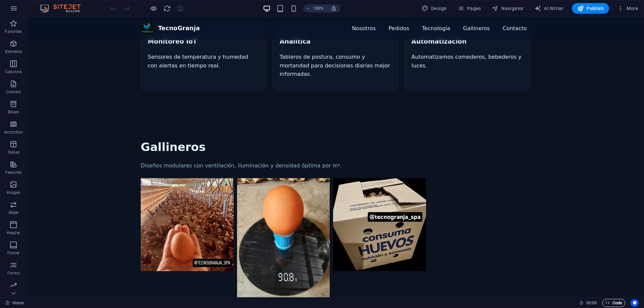
click at [613, 301] on span "Code" at bounding box center [614, 303] width 17 height 8
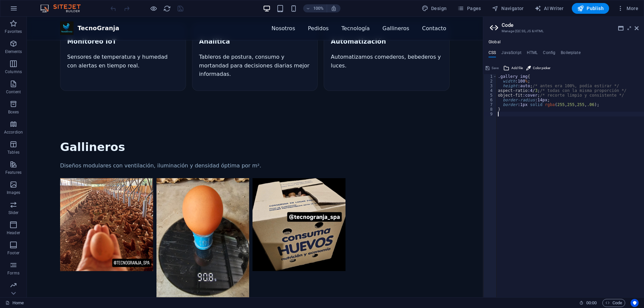
click at [88, 178] on img "Galería de gallineros (imágenes de ejemplo)" at bounding box center [106, 224] width 93 height 93
click at [168, 178] on img "Galería de gallineros (imágenes de ejemplo)" at bounding box center [203, 240] width 93 height 124
click at [253, 178] on img "Galería de gallineros (imágenes de ejemplo)" at bounding box center [299, 224] width 93 height 93
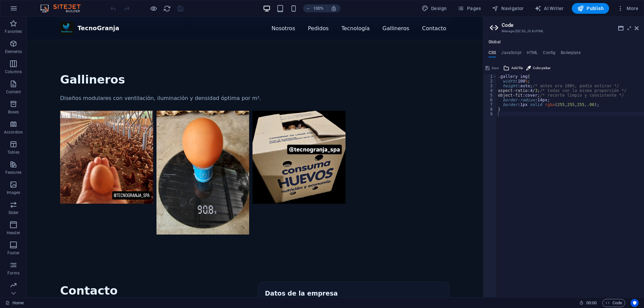
scroll to position [638, 0]
click at [534, 88] on div ".gallery img { width :100 % ; height :auto ; /* antes era 100%, podía estirar *…" at bounding box center [570, 190] width 147 height 233
type textarea "aspect-ratio:16/9; /* todas con la misma proporción */"
click at [491, 67] on button "Save" at bounding box center [492, 68] width 15 height 8
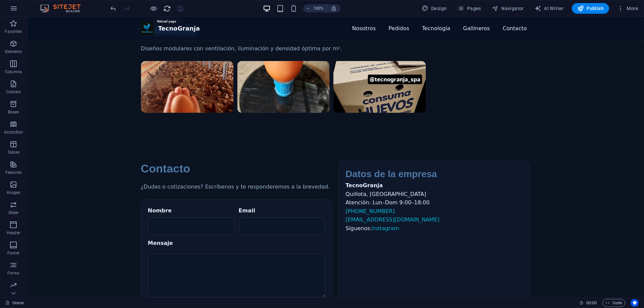
click at [165, 8] on icon "reload" at bounding box center [167, 9] width 8 height 8
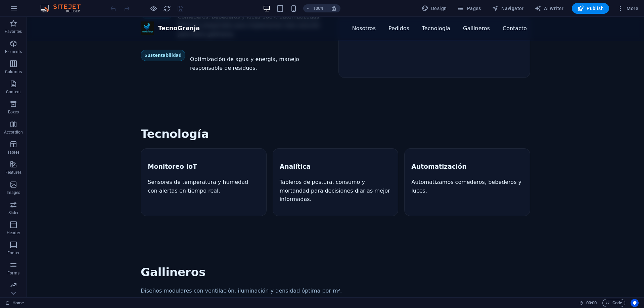
scroll to position [571, 0]
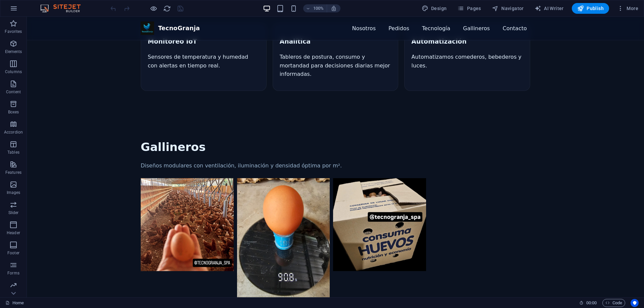
click at [611, 299] on div "Home 00 : 00 Code" at bounding box center [322, 303] width 644 height 11
click at [610, 304] on span "Code" at bounding box center [614, 303] width 17 height 8
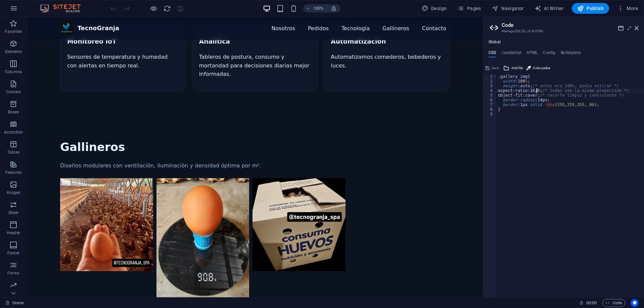
click at [536, 90] on div ".gallery img { width :100 % ; height :auto ; /* antes era 100%, podía estirar *…" at bounding box center [570, 190] width 147 height 233
type textarea "aspect-ratio:4/3; /* todas con la misma proporción */"
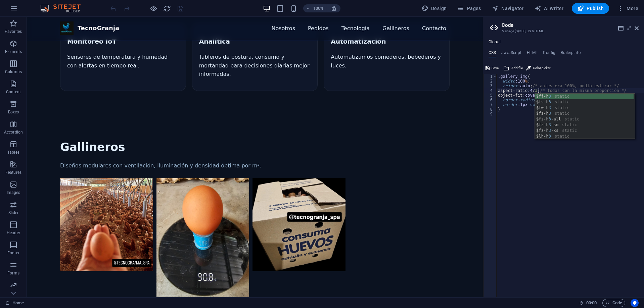
scroll to position [0, 3]
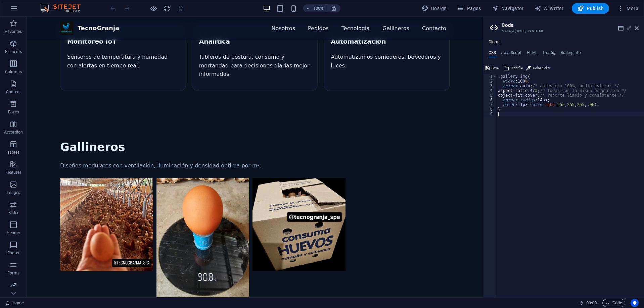
click at [529, 181] on div ".gallery img { width :100 % ; height :auto ; /* antes era 100%, podía estirar *…" at bounding box center [570, 190] width 147 height 233
click at [493, 70] on span "Save" at bounding box center [495, 68] width 7 height 8
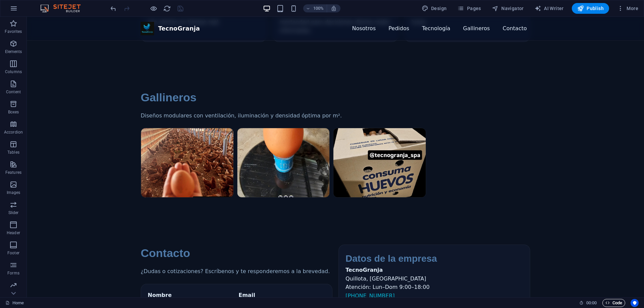
click at [610, 300] on span "Code" at bounding box center [614, 303] width 17 height 8
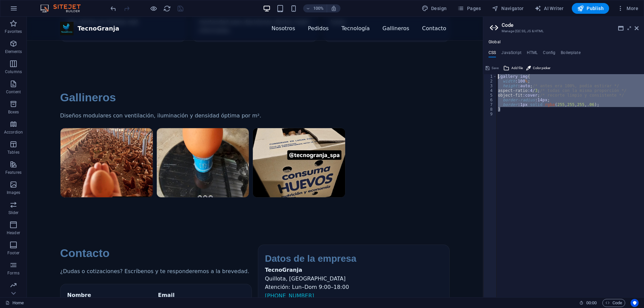
drag, startPoint x: 507, startPoint y: 110, endPoint x: 488, endPoint y: 68, distance: 45.7
click at [488, 68] on div "1 2 3 4 5 6 7 8 9 .gallery img { width :100 % ; height :auto ; /* antes era 100…" at bounding box center [563, 180] width 161 height 235
type textarea ".gallery img{ width:100%;"
click at [550, 116] on div ".gallery img { width :100 % ; height :auto ; /* antes era 100%, podía estirar *…" at bounding box center [570, 190] width 147 height 233
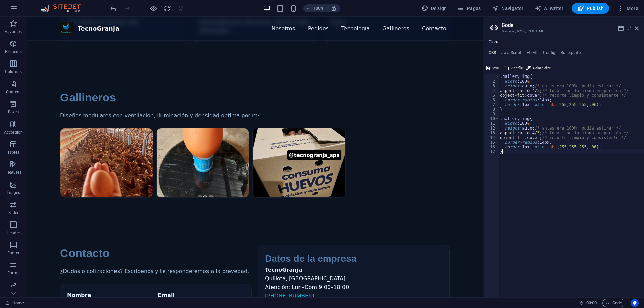
click at [524, 118] on div ".gallery img { width :100 % ; height :auto ; /* antes era 100%, podía estirar *…" at bounding box center [571, 190] width 145 height 233
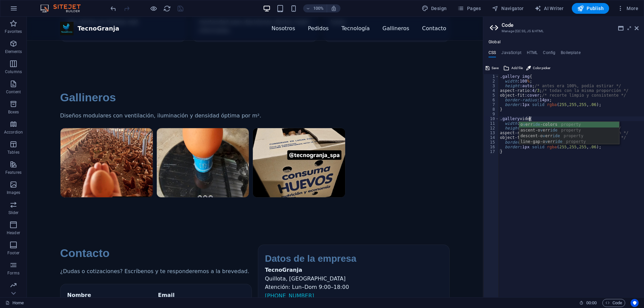
scroll to position [0, 2]
click at [592, 208] on div ".gallery img { width :100 % ; height :auto ; /* antes era 100%, podía estirar *…" at bounding box center [571, 190] width 145 height 233
type textarea "}"
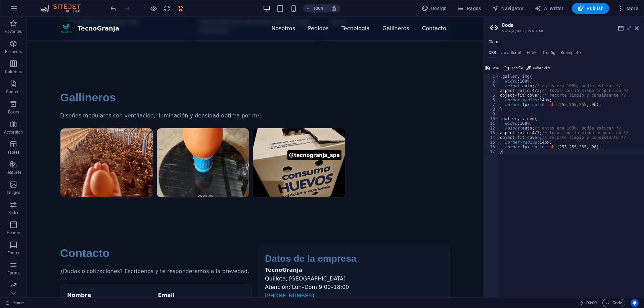
click at [487, 66] on icon at bounding box center [488, 68] width 4 height 8
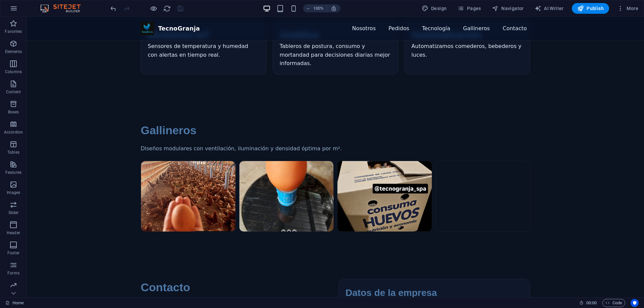
scroll to position [537, 0]
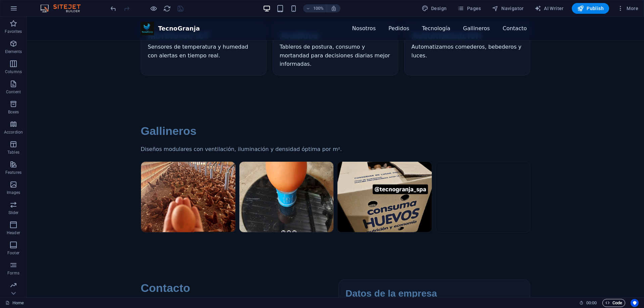
click at [615, 300] on span "Code" at bounding box center [614, 303] width 17 height 8
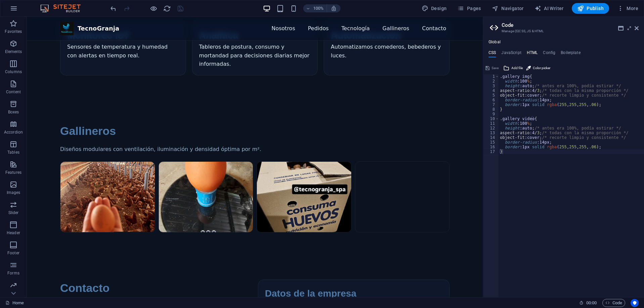
click at [528, 51] on h4 "HTML" at bounding box center [532, 53] width 11 height 7
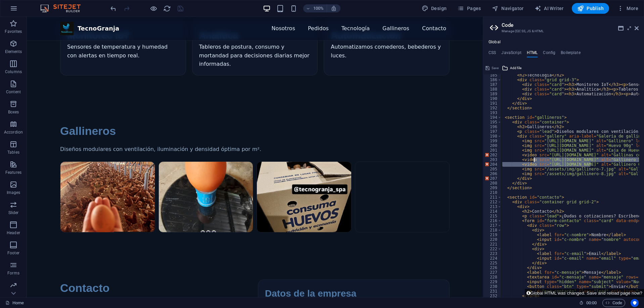
scroll to position [867, 0]
paste textarea "div class="item"><"
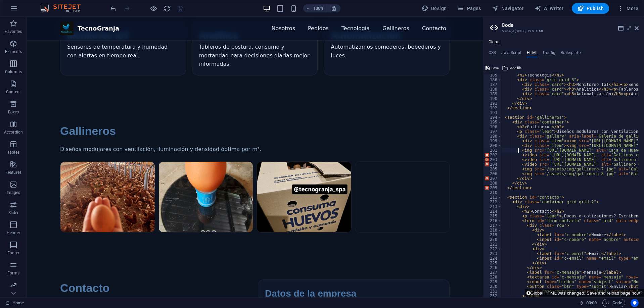
paste textarea "div class="item"><"
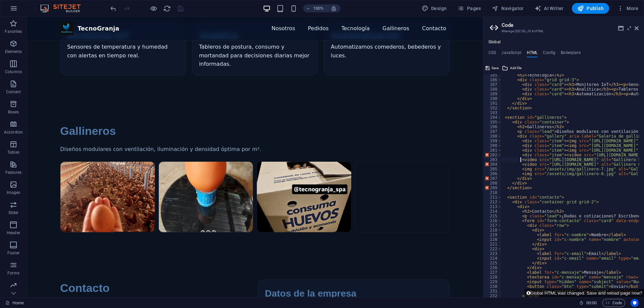
paste textarea "div class="item"><"
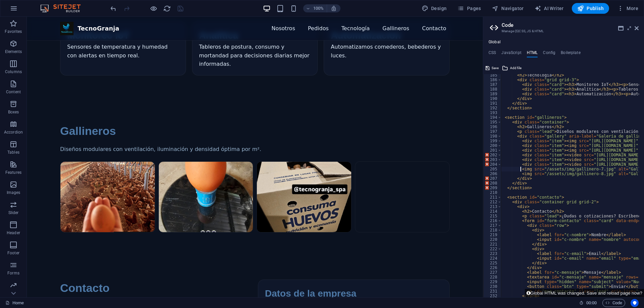
paste textarea "div class="item"><"
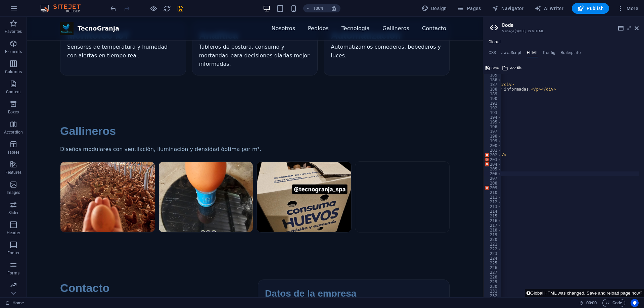
scroll to position [0, 290]
click at [574, 142] on div "< h2 > Tecnología </ h2 > < div class = "grid grid-3" > < div class = "card" > …" at bounding box center [564, 187] width 707 height 228
paste textarea "</div>"
click at [562, 148] on div "< h2 > Tecnología </ h2 > < div class = "grid grid-3" > < div class = "card" > …" at bounding box center [564, 187] width 707 height 228
paste textarea "</div>"
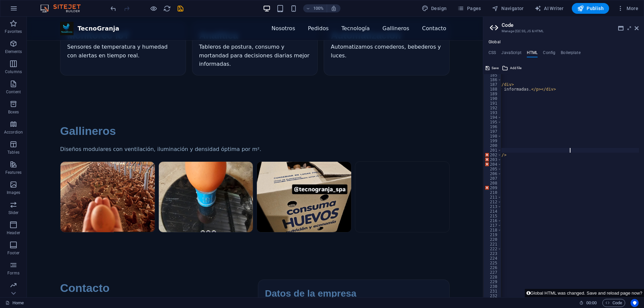
click at [575, 151] on div "< h2 > Tecnología </ h2 > < div class = "grid grid-3" > < div class = "card" > …" at bounding box center [564, 187] width 707 height 228
paste textarea "</div>"
click at [634, 156] on div "< h2 > Tecnología </ h2 > < div class = "grid grid-3" > < div class = "card" > …" at bounding box center [564, 187] width 707 height 228
paste textarea "</div>"
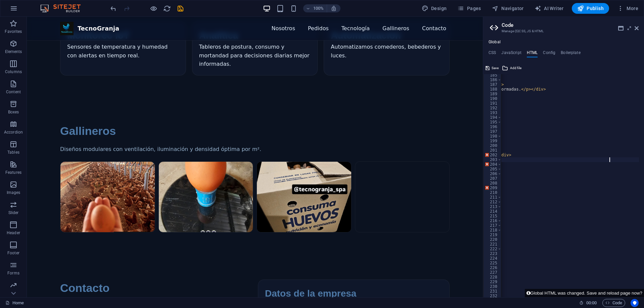
click at [613, 161] on div "< h2 > Tecnología </ h2 > < div class = "grid grid-3" > < div class = "card" > …" at bounding box center [554, 187] width 707 height 228
paste textarea "</div>"
click at [615, 165] on div "< h2 > Tecnología </ h2 > < div class = "grid grid-3" > < div class = "card" > …" at bounding box center [554, 187] width 707 height 228
paste textarea "</div>"
drag, startPoint x: 565, startPoint y: 294, endPoint x: 521, endPoint y: 296, distance: 44.1
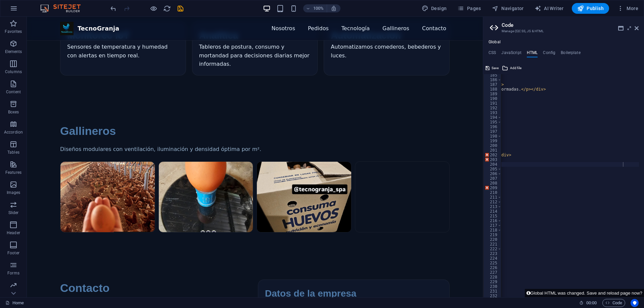
click at [521, 296] on div "<div class="item"><video src="https://cdn1.site-media.eu/images/0/19751281/vide…" at bounding box center [563, 180] width 161 height 235
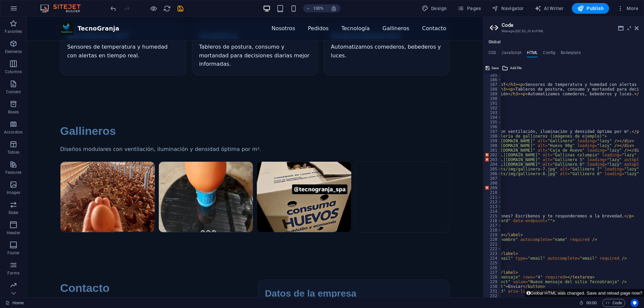
scroll to position [0, 122]
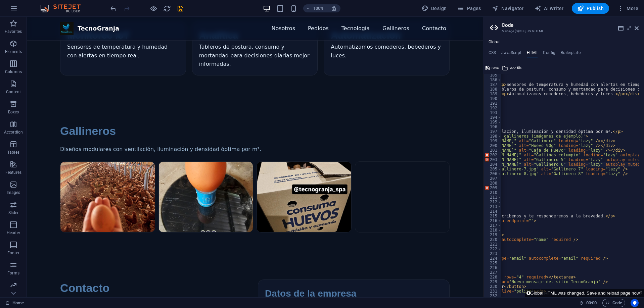
paste textarea "</div>"
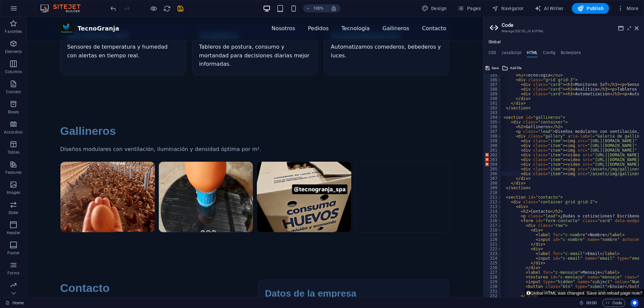
scroll to position [0, 0]
type textarea "<div class="item"><video src="https://cdn1.site-media.eu/images/0/19751283/vide…"
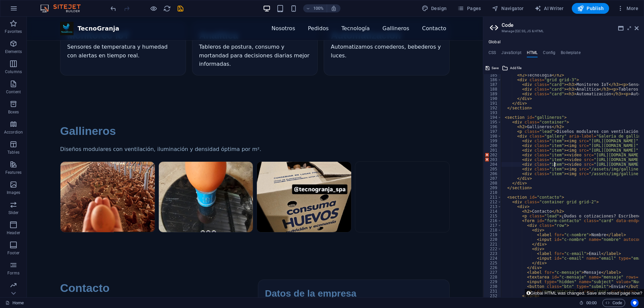
type textarea "<div class="item"><video src="https://cdn1.site-media.eu/images/0/19751286/vide…"
click at [490, 67] on button "Save" at bounding box center [492, 68] width 15 height 8
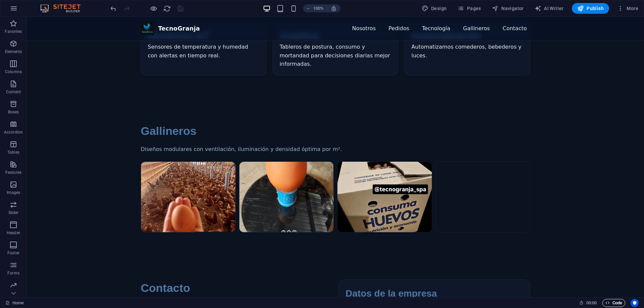
click at [609, 305] on icon "button" at bounding box center [608, 303] width 4 height 4
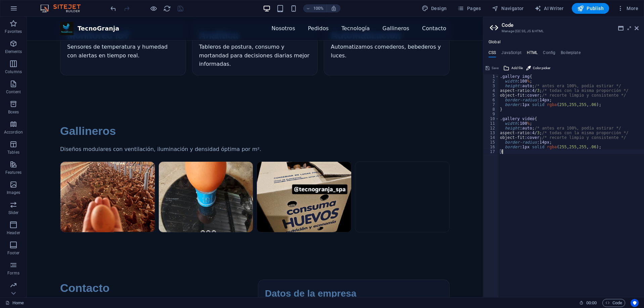
click at [530, 53] on h4 "HTML" at bounding box center [532, 53] width 11 height 7
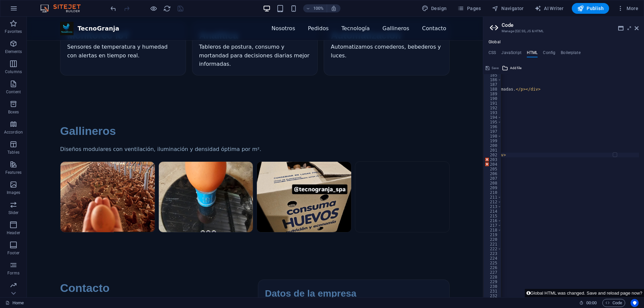
scroll to position [0, 289]
click at [569, 152] on div "< h2 > Tecnología </ h2 > < div class = "grid grid-3" > < div class = "card" > …" at bounding box center [566, 187] width 707 height 228
click at [632, 156] on div "< h2 > Tecnología </ h2 > < div class = "grid grid-3" > < div class = "card" > …" at bounding box center [566, 187] width 707 height 228
paste textarea "video></"
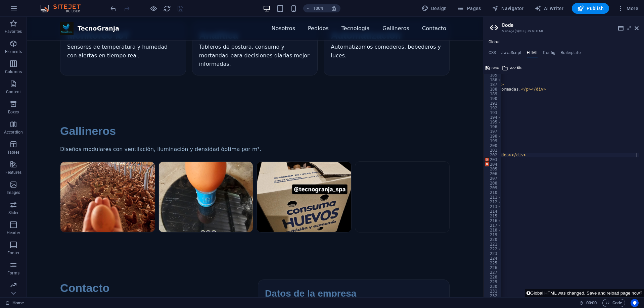
click at [608, 159] on div "< h2 > Tecnología </ h2 > < div class = "grid grid-3" > < div class = "card" > …" at bounding box center [554, 187] width 707 height 228
paste textarea "video></"
click at [606, 165] on div "< h2 > Tecnología </ h2 > < div class = "grid grid-3" > < div class = "card" > …" at bounding box center [554, 187] width 707 height 228
paste textarea "video></"
type textarea "<div class="item"><video src="https://cdn1.site-media.eu/images/0/19751281/vide…"
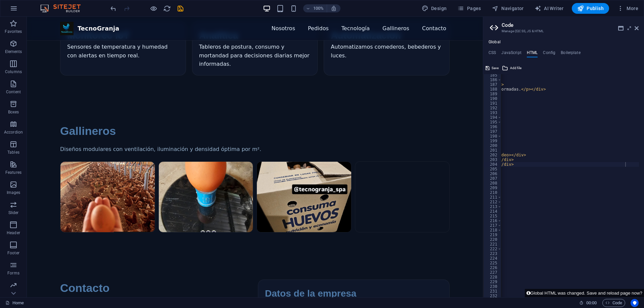
drag, startPoint x: 563, startPoint y: 295, endPoint x: 508, endPoint y: 296, distance: 55.1
click at [508, 296] on div "<div class="item"><video src="https://cdn1.site-media.eu/images/0/19751281/vide…" at bounding box center [563, 180] width 161 height 235
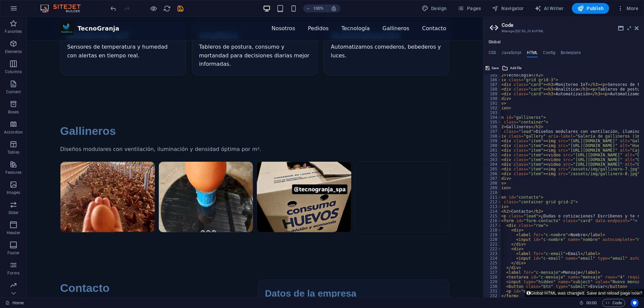
scroll to position [0, 0]
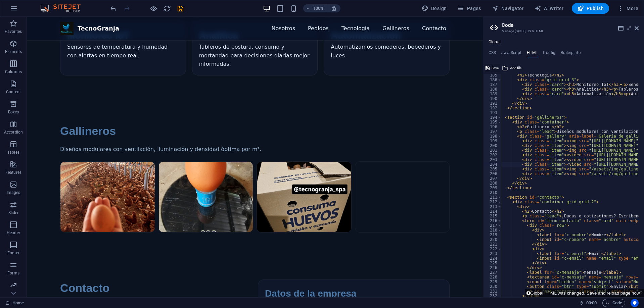
click at [489, 67] on icon at bounding box center [488, 68] width 4 height 8
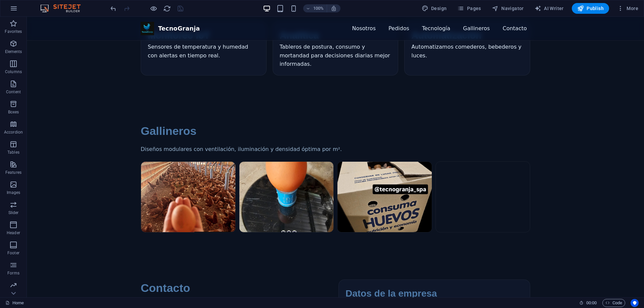
click at [162, 9] on div at bounding box center [146, 8] width 75 height 11
click at [169, 10] on icon "reload" at bounding box center [167, 9] width 8 height 8
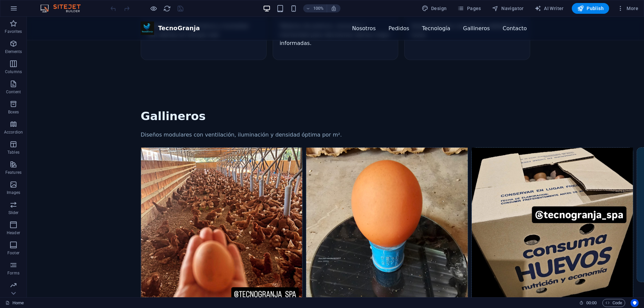
scroll to position [605, 0]
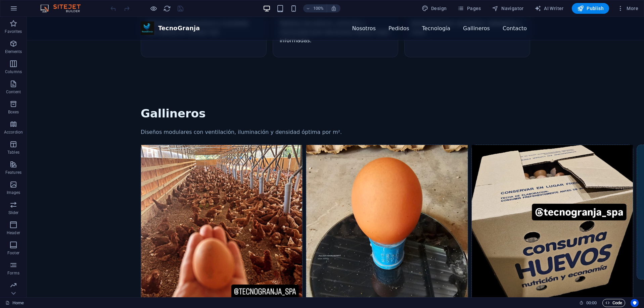
click at [617, 302] on span "Code" at bounding box center [614, 303] width 17 height 8
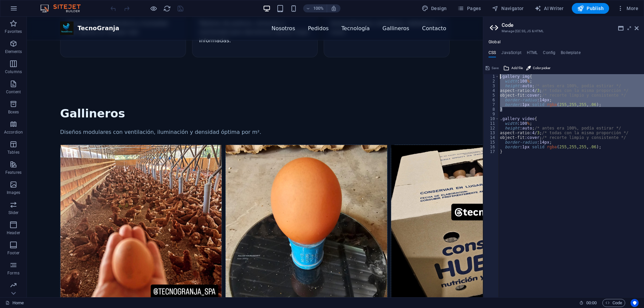
drag, startPoint x: 509, startPoint y: 111, endPoint x: 485, endPoint y: 73, distance: 44.3
click at [485, 73] on div "} 1 2 3 4 5 6 7 8 9 10 11 12 13 14 15 16 17 .gallery img { width :100 % ; heigh…" at bounding box center [563, 180] width 161 height 235
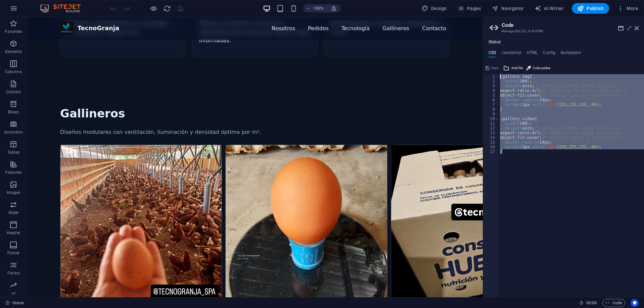
drag, startPoint x: 508, startPoint y: 145, endPoint x: 490, endPoint y: 69, distance: 78.2
click at [490, 69] on div ".gallery img{ width:100%; 1 2 3 4 5 6 7 8 9 10 11 12 13 14 15 16 17 .gallery im…" at bounding box center [563, 180] width 161 height 235
click at [524, 107] on div ".gallery img { width :100 % ; height :auto ; /* antes era 100%, podía estirar *…" at bounding box center [571, 185] width 145 height 223
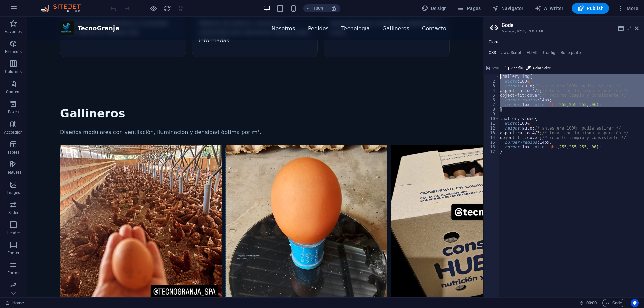
drag, startPoint x: 504, startPoint y: 108, endPoint x: 495, endPoint y: 75, distance: 34.6
click at [495, 75] on div "border:1px solid rgba(255,255,255,.06); 1 2 3 4 5 6 7 8 9 10 11 12 13 14 15 16 …" at bounding box center [563, 185] width 161 height 223
type textarea ".gallery img{ width:100%;"
paste textarea
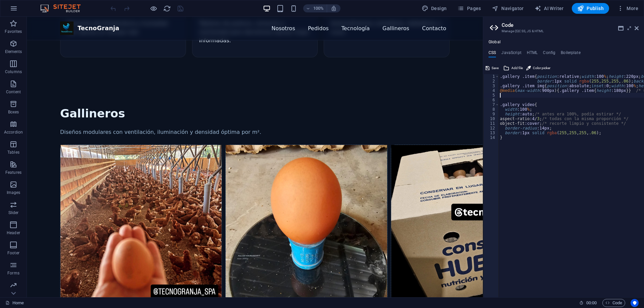
click at [518, 143] on div ".gallery .item { position :relative ; width :100 % ; height :220px ; border-rad…" at bounding box center [612, 188] width 227 height 228
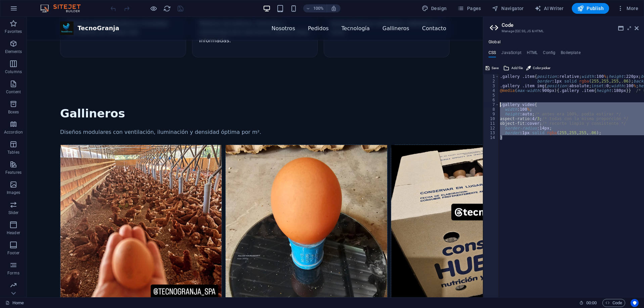
drag, startPoint x: 513, startPoint y: 139, endPoint x: 493, endPoint y: 106, distance: 38.2
click at [493, 106] on div "} 1 2 3 4 5 6 7 8 9 10 11 12 13 14 .gallery .item { position :relative ; width …" at bounding box center [563, 185] width 161 height 223
type textarea ".gallery video{ width:100%;"
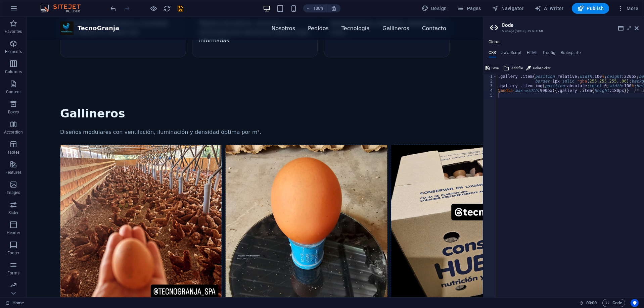
drag, startPoint x: 494, startPoint y: 68, endPoint x: 426, endPoint y: 152, distance: 108.0
click at [494, 68] on span "Save" at bounding box center [495, 68] width 7 height 8
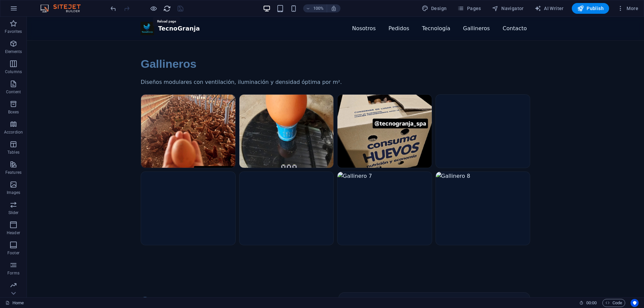
click at [165, 9] on icon "reload" at bounding box center [167, 9] width 8 height 8
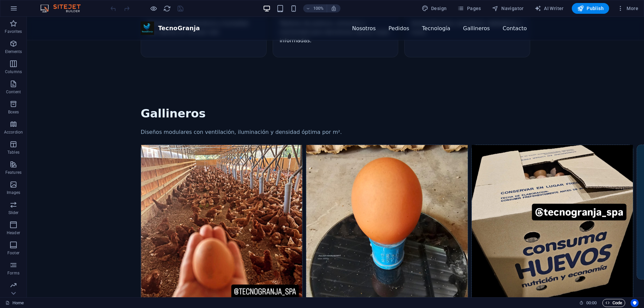
click at [616, 302] on span "Code" at bounding box center [614, 303] width 17 height 8
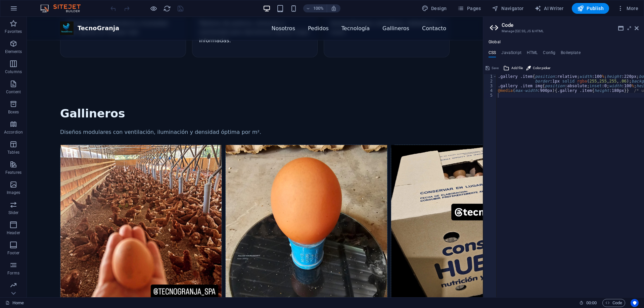
click at [524, 100] on div ".gallery .item { position :relative ; width :100 % ; height :220px ; border-rad…" at bounding box center [610, 188] width 227 height 228
click at [495, 69] on span "Save" at bounding box center [495, 68] width 7 height 8
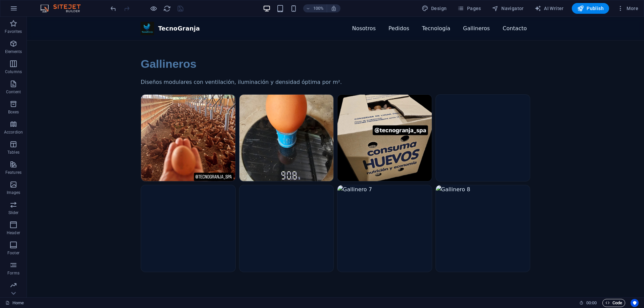
click at [615, 303] on span "Code" at bounding box center [614, 303] width 17 height 8
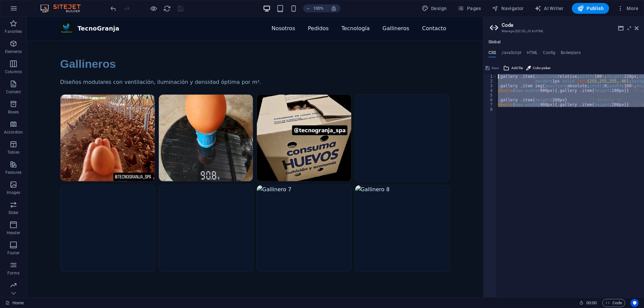
drag, startPoint x: 537, startPoint y: 126, endPoint x: 480, endPoint y: 63, distance: 84.4
type textarea ".gallery .item{position:relative;width:100%;height:220px;border-radius:14px;ove…"
paste textarea
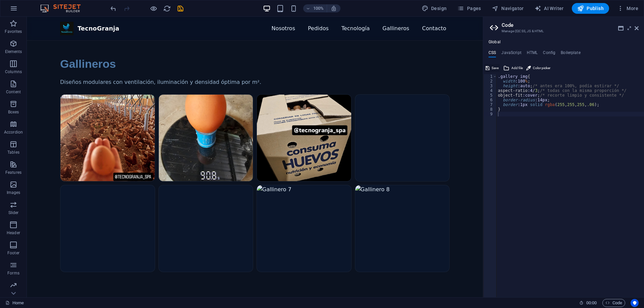
click at [490, 67] on button "Save" at bounding box center [492, 68] width 15 height 8
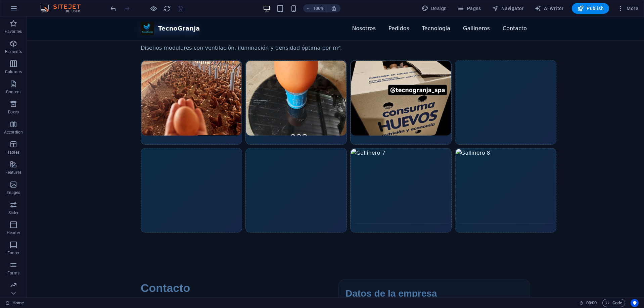
scroll to position [638, 0]
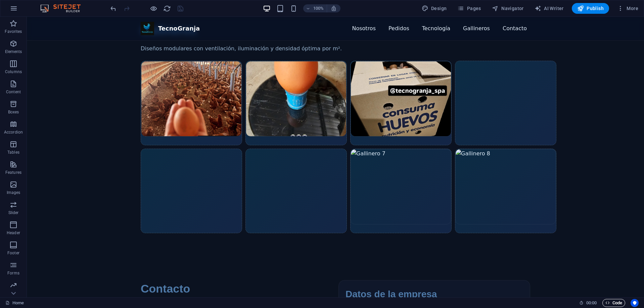
click at [611, 301] on span "Code" at bounding box center [614, 303] width 17 height 8
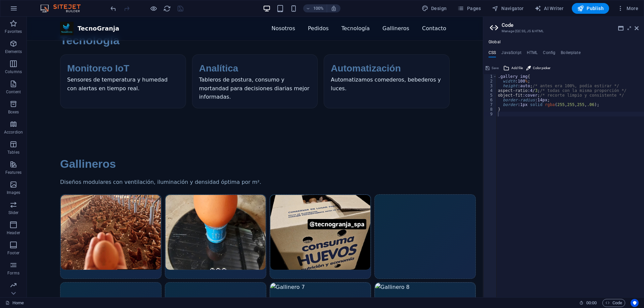
scroll to position [504, 0]
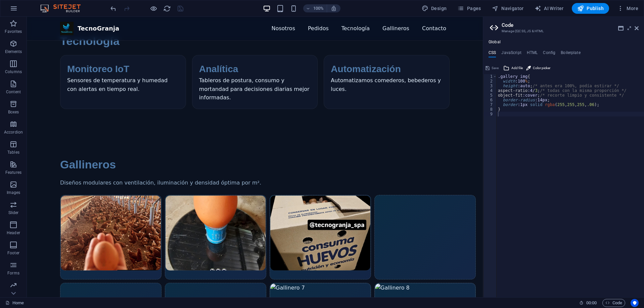
click at [522, 77] on div ".gallery img { width :100 % ; height :auto ; /* antes era 100%, podía estirar *…" at bounding box center [570, 190] width 147 height 233
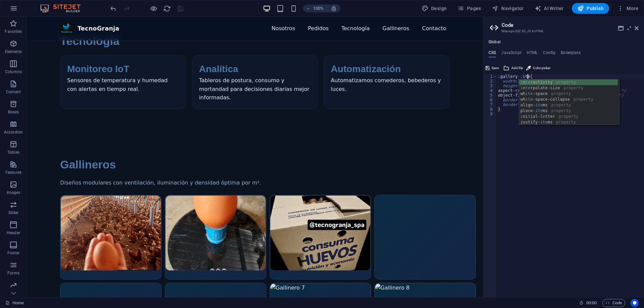
type textarea ".gallery .item{"
click at [593, 190] on div ".gallery .item { width :100 % ; height :auto ; /* antes era 100%, podía estirar…" at bounding box center [570, 190] width 147 height 233
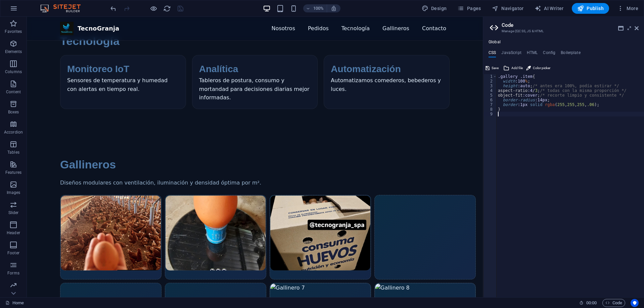
scroll to position [0, 0]
click at [495, 66] on span "Save" at bounding box center [495, 68] width 7 height 8
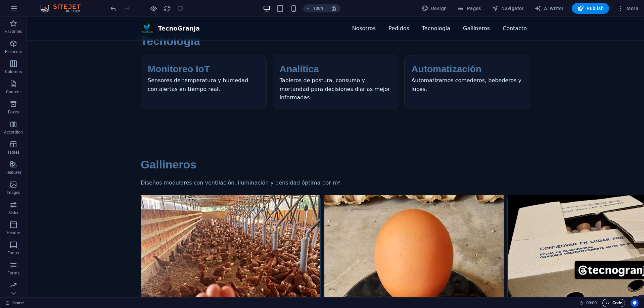
click at [609, 303] on icon "button" at bounding box center [608, 303] width 4 height 4
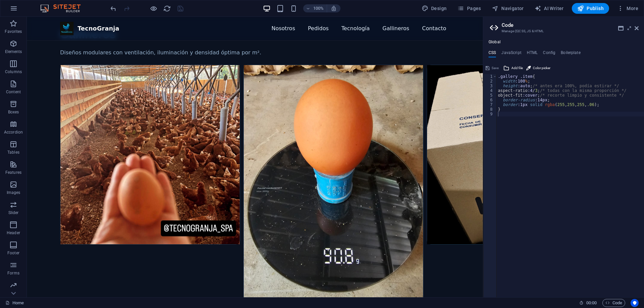
scroll to position [773, 0]
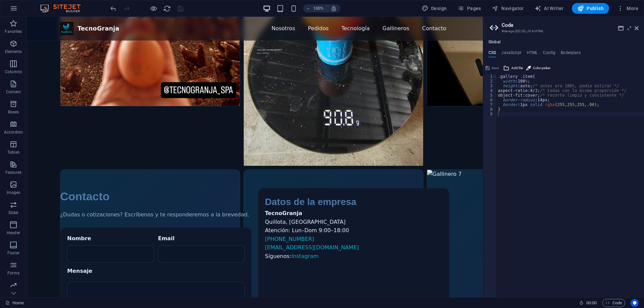
click at [518, 116] on div ".gallery .item { width :100 % ; height :auto ; /* antes era 100%, podía estirar…" at bounding box center [570, 190] width 147 height 233
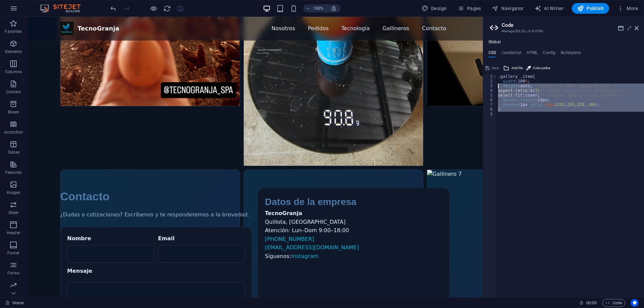
drag, startPoint x: 505, startPoint y: 107, endPoint x: 491, endPoint y: 73, distance: 36.5
click at [491, 73] on div "1 2 3 4 5 6 7 8 9 .gallery .item { width :100 % ; height :auto ; /* antes era 1…" at bounding box center [563, 180] width 161 height 235
type textarea ".gallery .item{ width:100%;"
paste textarea
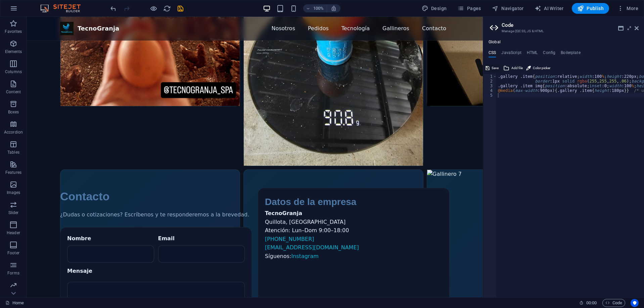
drag, startPoint x: 492, startPoint y: 68, endPoint x: 401, endPoint y: 144, distance: 117.8
click at [492, 68] on span "Save" at bounding box center [495, 68] width 7 height 8
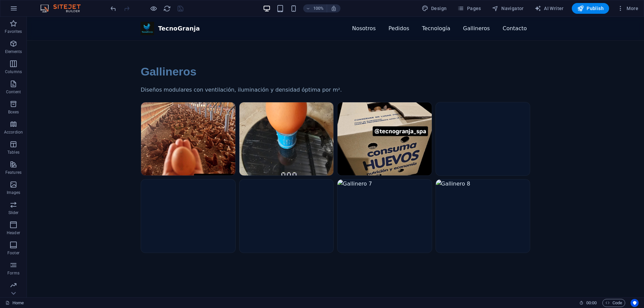
scroll to position [605, 0]
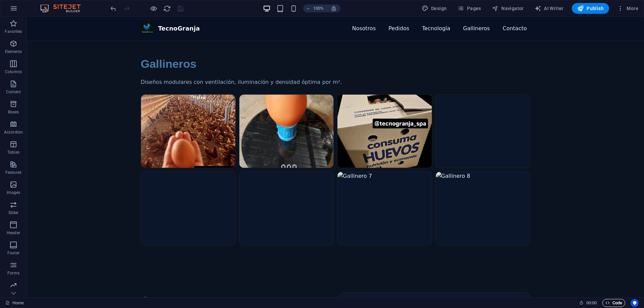
click at [611, 301] on span "Code" at bounding box center [614, 303] width 17 height 8
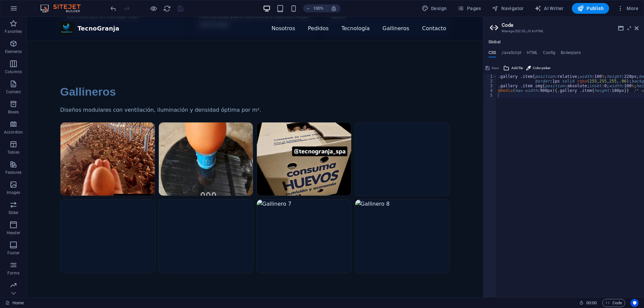
scroll to position [571, 0]
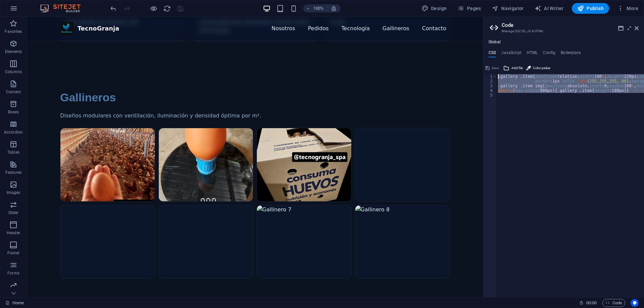
drag, startPoint x: 533, startPoint y: 113, endPoint x: 473, endPoint y: 53, distance: 84.8
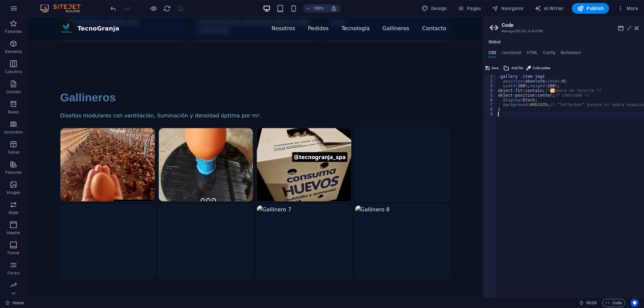
click at [494, 66] on span "Save" at bounding box center [495, 68] width 7 height 8
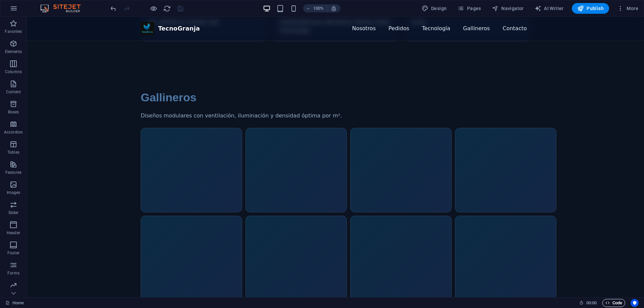
click at [620, 302] on span "Code" at bounding box center [614, 303] width 17 height 8
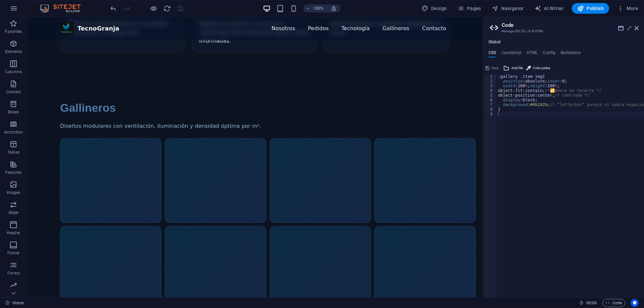
scroll to position [537, 0]
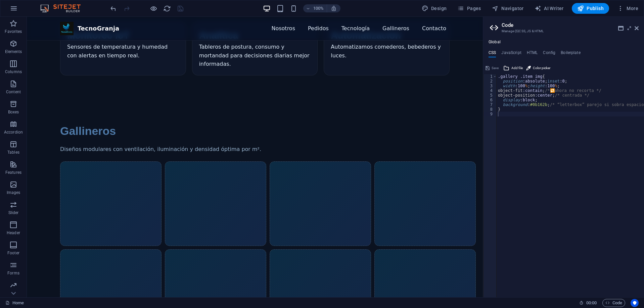
click at [537, 75] on div ".gallery .item img { position :absolute ; inset :0 ; width :100 % ; height :100…" at bounding box center [580, 188] width 166 height 228
type textarea ".gallery .item{"
click at [493, 68] on span "Save" at bounding box center [495, 68] width 7 height 8
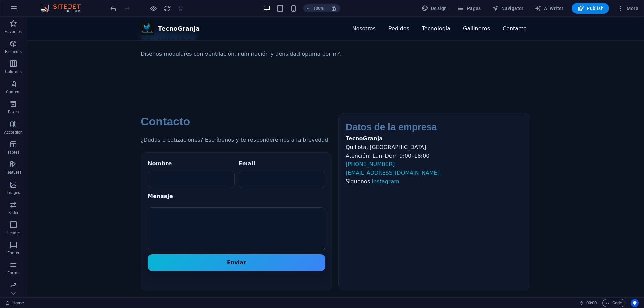
scroll to position [496, 0]
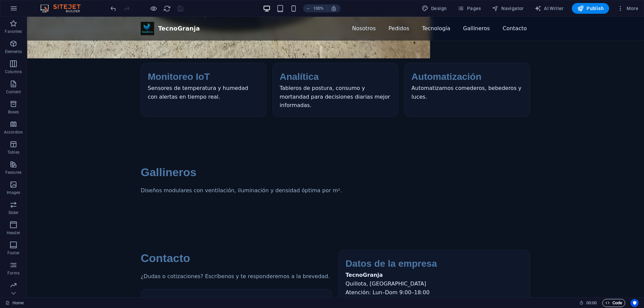
click at [615, 307] on span "Code" at bounding box center [614, 303] width 17 height 8
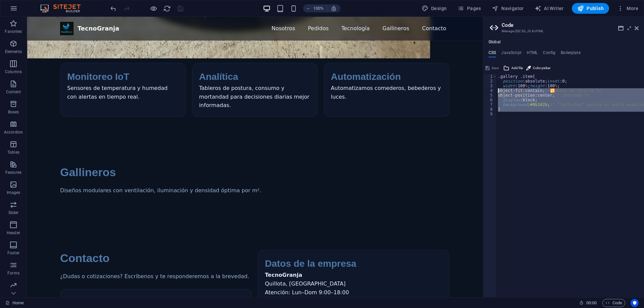
drag, startPoint x: 558, startPoint y: 133, endPoint x: 439, endPoint y: 37, distance: 152.9
type textarea "object-fit:contain; /* 🔁 ahora no recorta */ object-position:center; /* centrad…"
click at [553, 119] on div ".gallery .item { position :absolute ; inset :0 ; width :100 % ; height :100 % ;…" at bounding box center [570, 185] width 147 height 223
drag, startPoint x: 549, startPoint y: 131, endPoint x: 466, endPoint y: 46, distance: 118.3
paste textarea ".gallery .item{ .gallery img{"
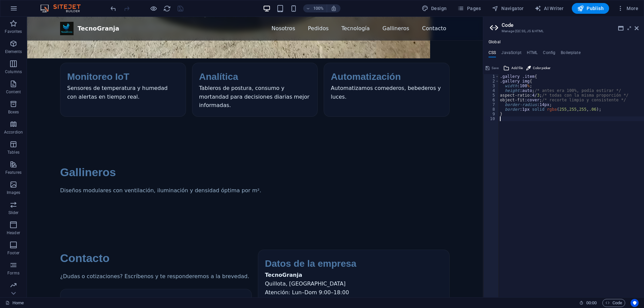
click at [534, 117] on div ".gallery .item { .gallery img { width :100 % ; height :auto ; /* antes era 100%…" at bounding box center [572, 188] width 147 height 228
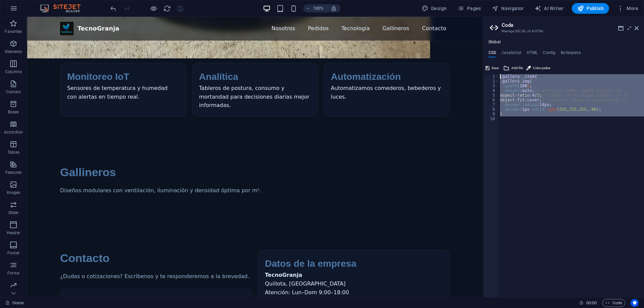
drag, startPoint x: 528, startPoint y: 119, endPoint x: 487, endPoint y: 44, distance: 85.6
click at [487, 44] on div "Global CSS JavaScript HTML Config Boilerplate 1 2 3 4 5 6 7 8 9 10 .gallery .it…" at bounding box center [563, 169] width 161 height 258
type textarea ".gallery .item{ .gallery img{"
paste textarea
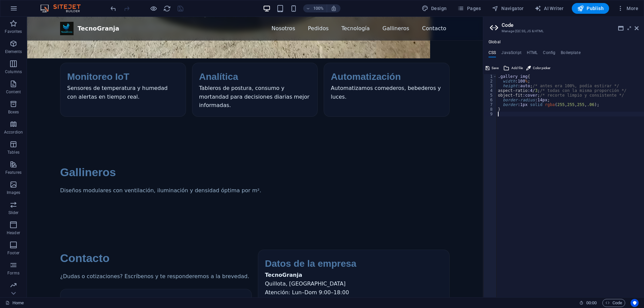
click at [520, 75] on div ".gallery img { width :100 % ; height :auto ; /* antes era 100%, podía estirar *…" at bounding box center [570, 190] width 147 height 233
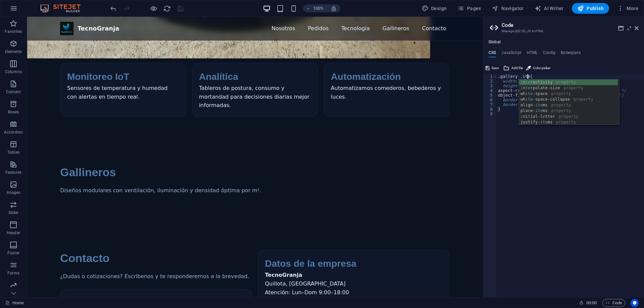
type textarea ".gallery .item{"
click at [600, 233] on div ".gallery .item { width :100 % ; height :auto ; /* antes era 100%, podía estirar…" at bounding box center [570, 190] width 147 height 233
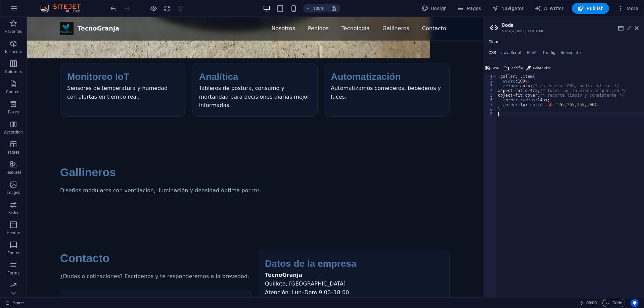
scroll to position [0, 0]
click at [495, 68] on span "Save" at bounding box center [495, 68] width 7 height 8
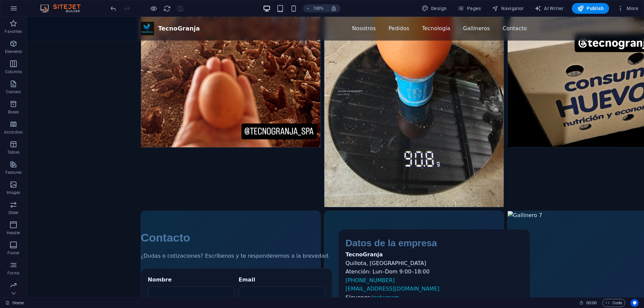
scroll to position [732, 0]
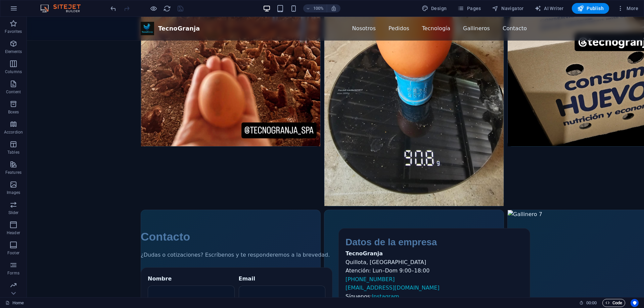
click at [614, 301] on span "Code" at bounding box center [614, 303] width 17 height 8
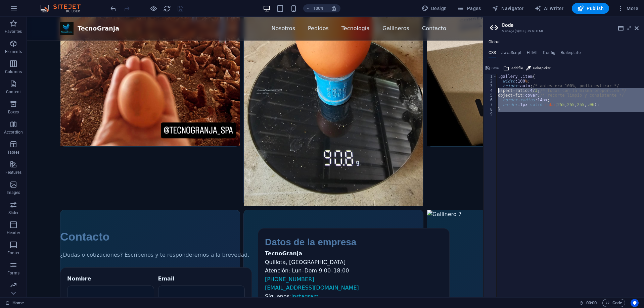
drag, startPoint x: 540, startPoint y: 130, endPoint x: 436, endPoint y: 53, distance: 129.4
click at [240, 53] on img "Galería de gallineros (imágenes de ejemplo)" at bounding box center [149, 56] width 179 height 179
click at [535, 109] on div ".gallery .item { width :100 % ; height :auto ; /* antes era 100%, podía estirar…" at bounding box center [570, 185] width 147 height 223
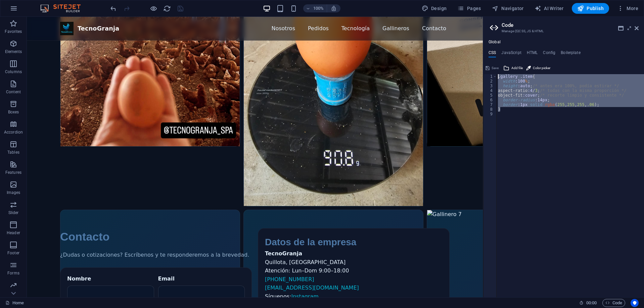
drag, startPoint x: 550, startPoint y: 126, endPoint x: 475, endPoint y: 45, distance: 111.0
drag, startPoint x: 532, startPoint y: 110, endPoint x: 527, endPoint y: 111, distance: 4.8
click at [532, 110] on div ".gallery .item { width :100 % ; height :auto ; /* antes era 100%, podía estirar…" at bounding box center [570, 185] width 147 height 223
type textarea "}"
drag, startPoint x: 537, startPoint y: 121, endPoint x: 474, endPoint y: 40, distance: 103.2
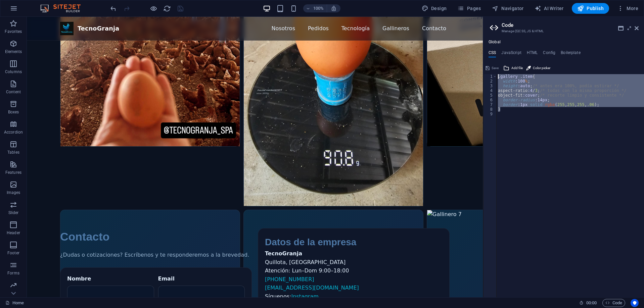
paste textarea
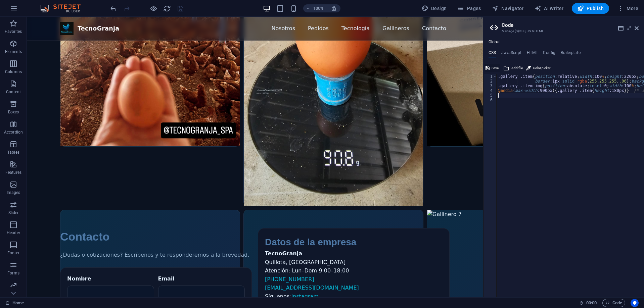
click at [494, 68] on span "Save" at bounding box center [495, 68] width 7 height 8
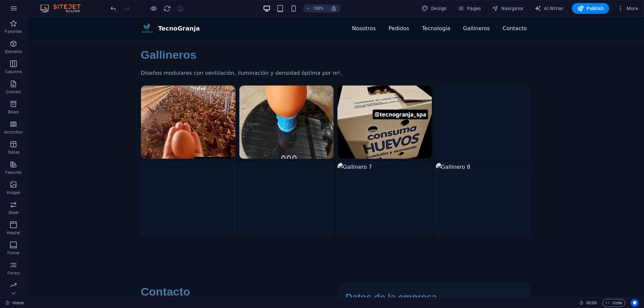
scroll to position [598, 0]
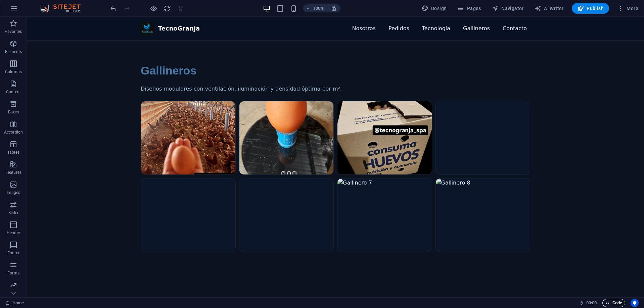
click at [616, 303] on span "Code" at bounding box center [614, 303] width 17 height 8
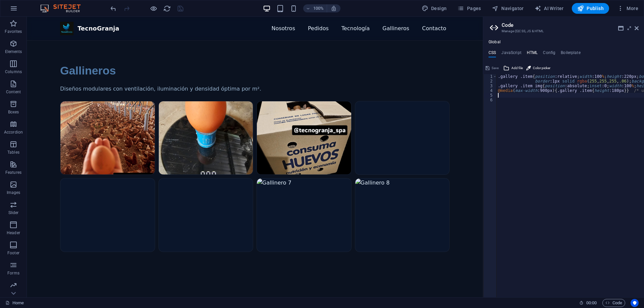
click at [529, 52] on h4 "HTML" at bounding box center [532, 53] width 11 height 7
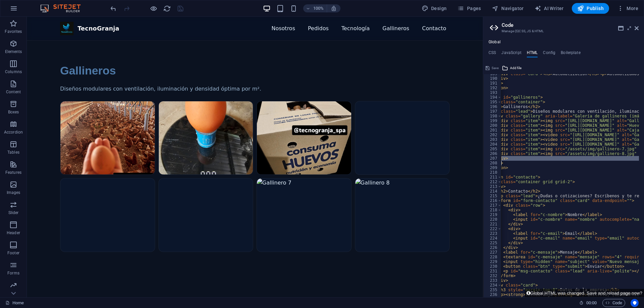
scroll to position [0, 0]
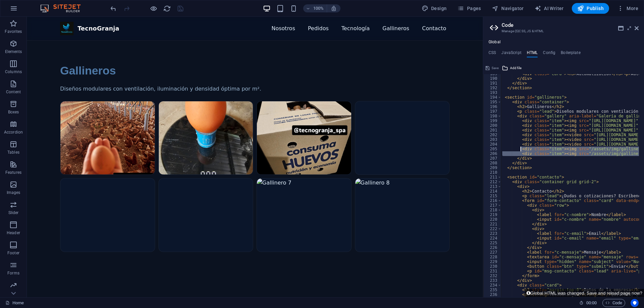
drag, startPoint x: 591, startPoint y: 156, endPoint x: 520, endPoint y: 150, distance: 70.8
type textarea "<div class="item"><img src="/assets/img/gallinero-7.jpg" alt="Gallinero 7" load…"
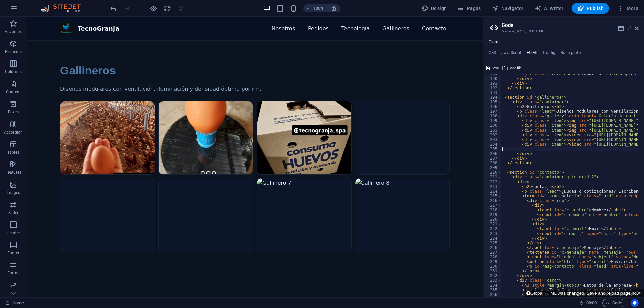
type textarea "<div class="item"><video src="https://cdn1.site-media.eu/images/0/19751281/vide…"
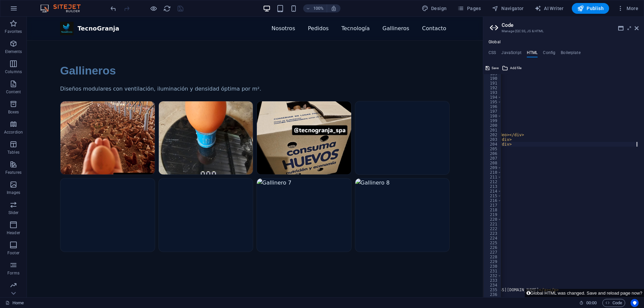
scroll to position [0, 302]
click at [491, 70] on button "Save" at bounding box center [492, 68] width 15 height 8
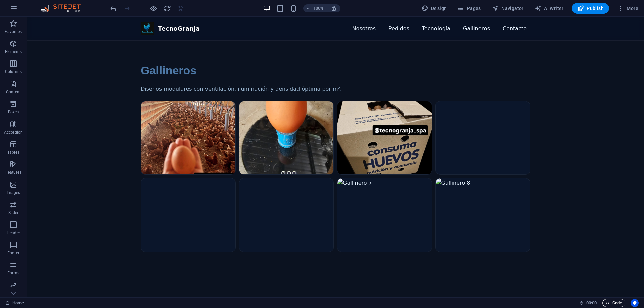
click at [611, 303] on span "Code" at bounding box center [614, 303] width 17 height 8
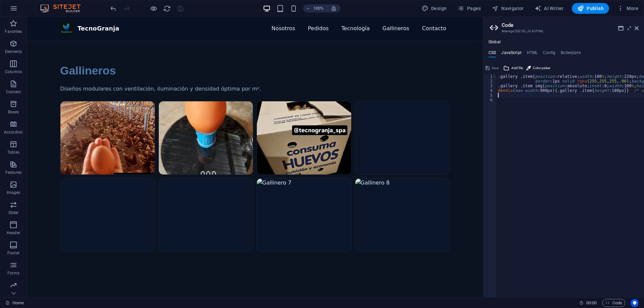
click at [515, 53] on h4 "JavaScript" at bounding box center [512, 53] width 20 height 7
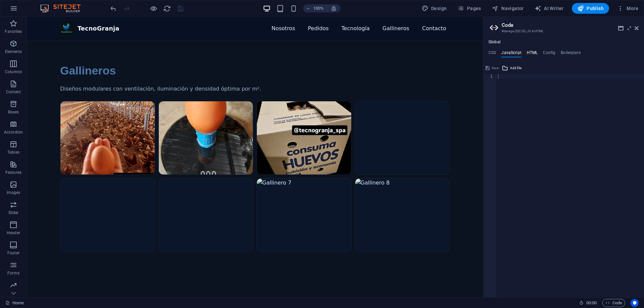
click at [536, 56] on h4 "HTML" at bounding box center [532, 53] width 11 height 7
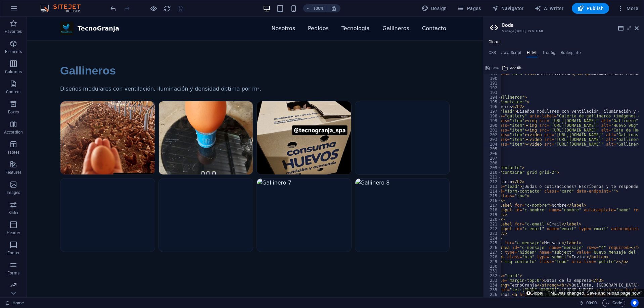
scroll to position [0, 0]
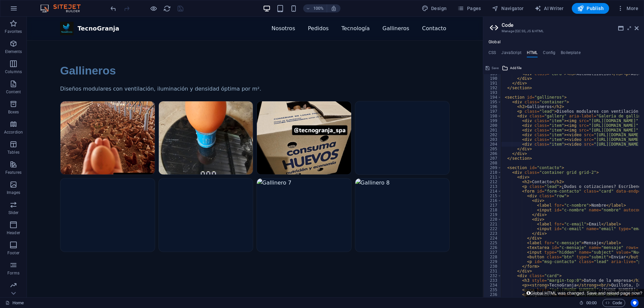
click at [494, 69] on div "Save" at bounding box center [492, 68] width 15 height 8
click at [164, 9] on icon "reload" at bounding box center [167, 9] width 8 height 8
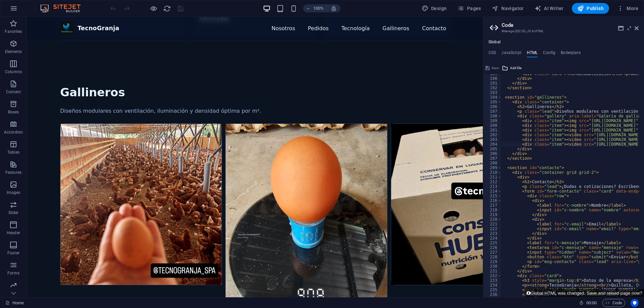
scroll to position [605, 0]
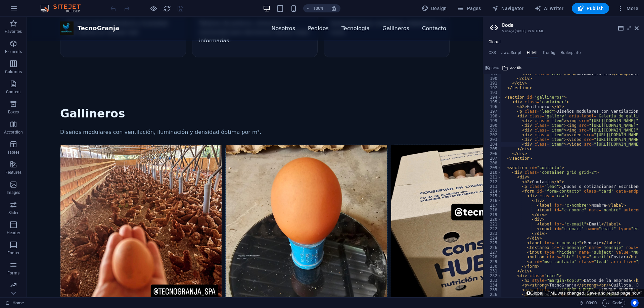
click at [123, 145] on img "Galería de gallineros (imágenes de ejemplo)" at bounding box center [140, 225] width 161 height 161
click at [515, 50] on h4 "JavaScript" at bounding box center [512, 53] width 20 height 7
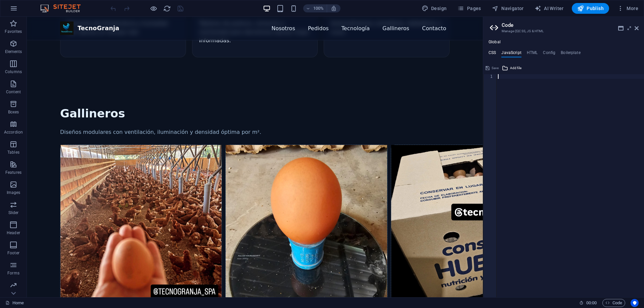
click at [496, 53] on h4 "CSS" at bounding box center [492, 53] width 7 height 7
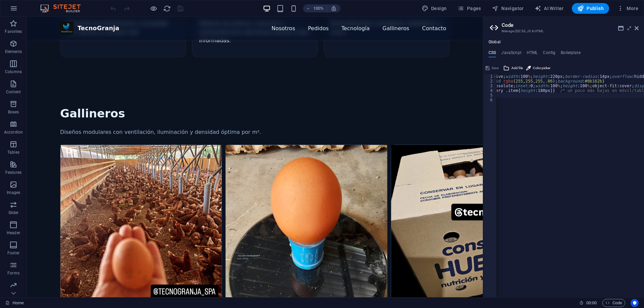
scroll to position [0, 0]
click at [226, 145] on img "Galería de gallineros (imágenes de ejemplo)" at bounding box center [306, 252] width 161 height 215
click at [80, 145] on img "Galería de gallineros (imágenes de ejemplo)" at bounding box center [140, 225] width 161 height 161
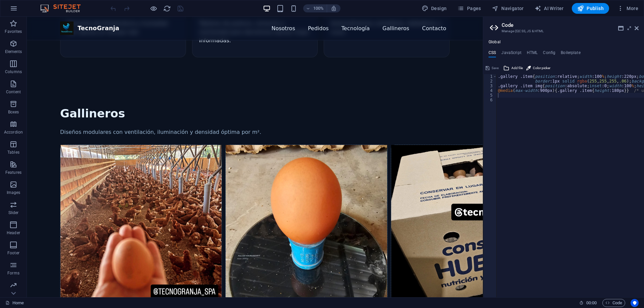
click at [314, 187] on div "Galería de gallineros (imágenes de ejemplo)" at bounding box center [255, 256] width 390 height 223
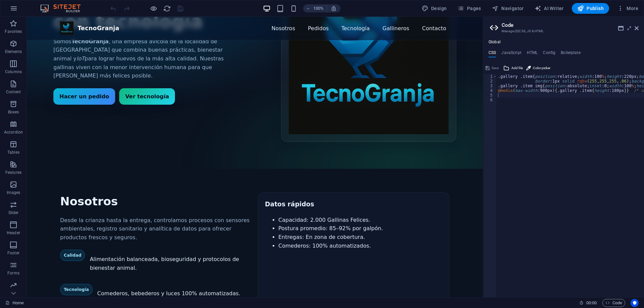
scroll to position [269, 0]
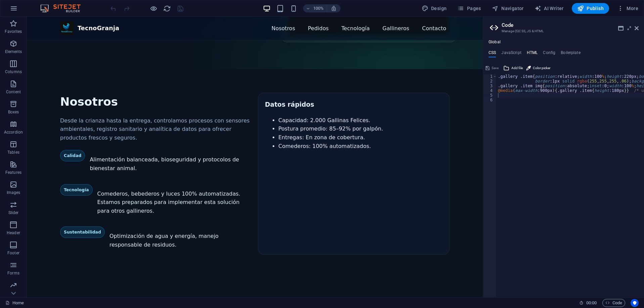
click at [533, 56] on h4 "HTML" at bounding box center [532, 53] width 11 height 7
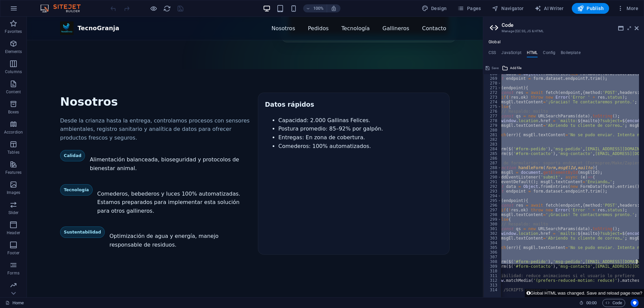
scroll to position [0, 40]
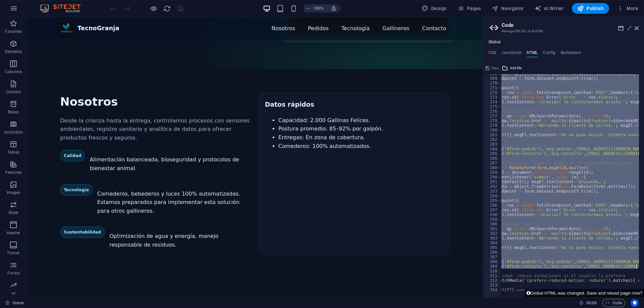
drag, startPoint x: 512, startPoint y: 159, endPoint x: 639, endPoint y: 267, distance: 166.8
click at [639, 267] on div "<div class="item"><video src="https://cdn1.site-media.eu/images/0/19751281/vide…" at bounding box center [563, 185] width 161 height 223
type textarea "handleForm($('#form-pedido'),'msg-pedido','contacto@tecnogranja.cl'); handleFor…"
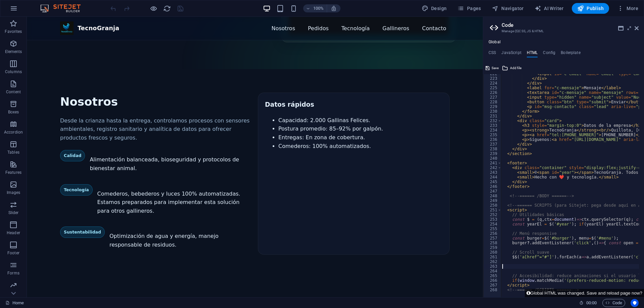
scroll to position [1037, 0]
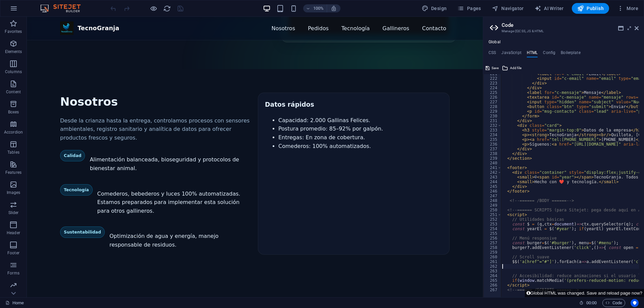
type textarea "$$('a[href^="#"]').forEach(a=>a.addEventListener('click',e=>{ const id=a.getAtt…"
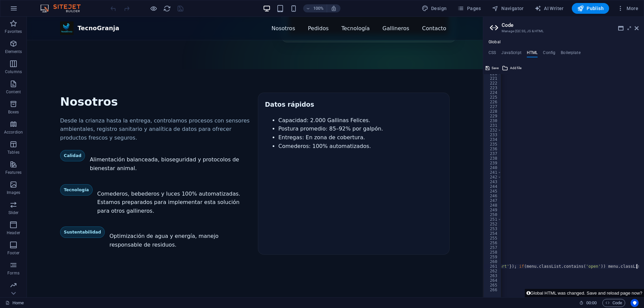
scroll to position [1033, 0]
click at [495, 68] on span "Save" at bounding box center [495, 68] width 7 height 8
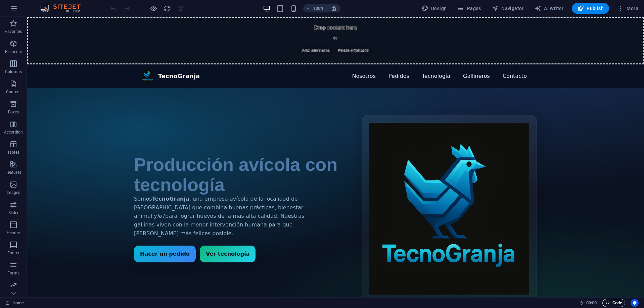
click at [612, 303] on span "Code" at bounding box center [614, 303] width 17 height 8
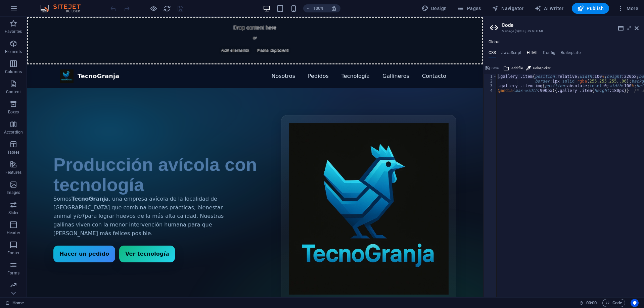
click at [528, 53] on h4 "HTML" at bounding box center [532, 53] width 11 height 7
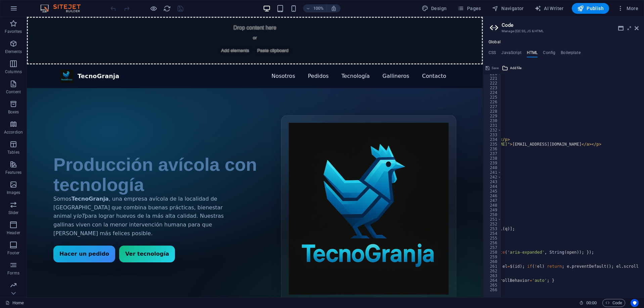
scroll to position [0, 242]
click at [557, 282] on div "< div > < label for = "c-email" > Email </ label > < input id = "c-email" name …" at bounding box center [612, 186] width 707 height 228
type textarea "if(window.matchMedia('(prefers-reduced-motion: reduce)').matches){ document.doc…"
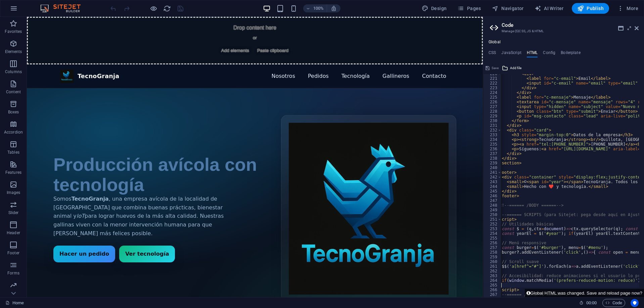
scroll to position [0, 10]
paste textarea "})();"
type textarea "})();"
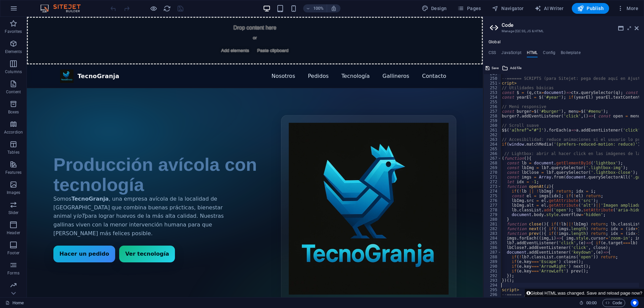
scroll to position [0, 0]
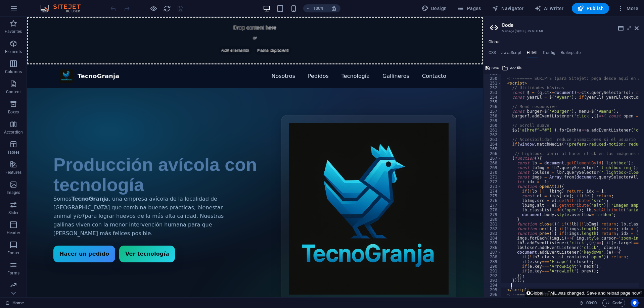
type textarea "// Lightbox: abrir al hacer click en las imágenes de la galería"
click at [492, 66] on span "Save" at bounding box center [495, 68] width 7 height 8
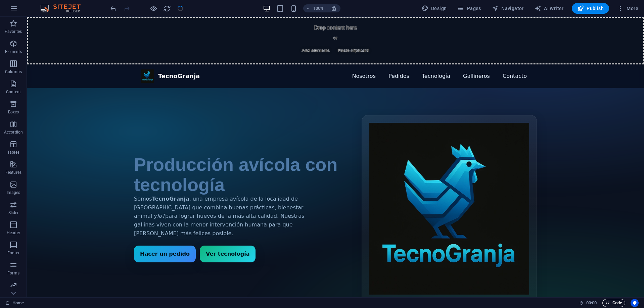
click at [619, 301] on span "Code" at bounding box center [614, 303] width 17 height 8
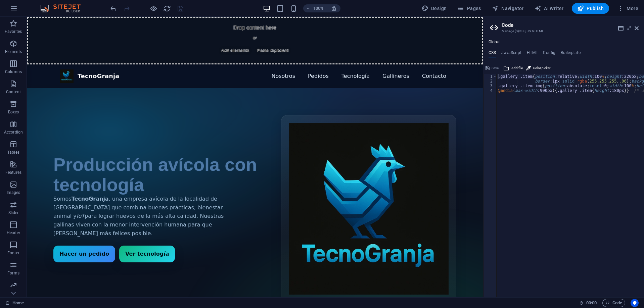
drag, startPoint x: 517, startPoint y: 53, endPoint x: 525, endPoint y: 52, distance: 7.5
click at [517, 53] on h4 "JavaScript" at bounding box center [512, 53] width 20 height 7
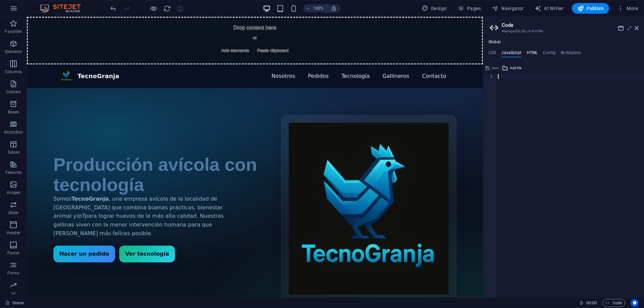
click at [529, 51] on h4 "HTML" at bounding box center [532, 53] width 11 height 7
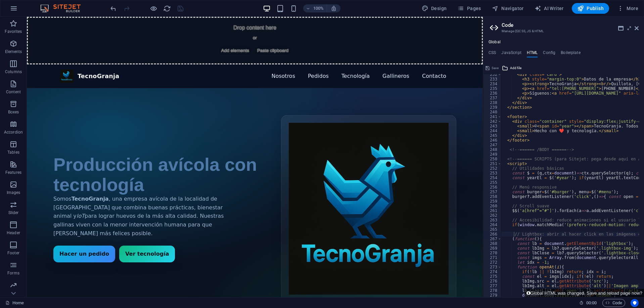
scroll to position [1068, 0]
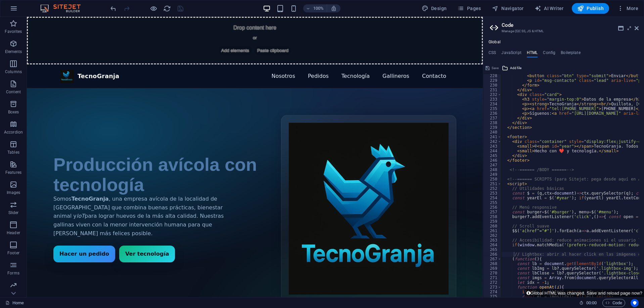
type textarea "</footer>"
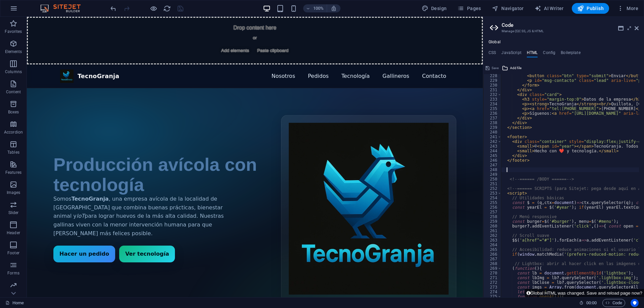
paste textarea "</div>"
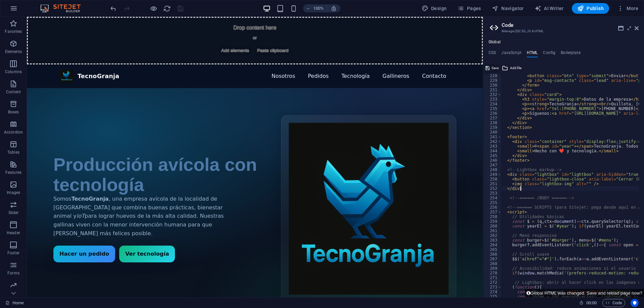
type textarea "</div>"
drag, startPoint x: 489, startPoint y: 66, endPoint x: 490, endPoint y: 113, distance: 47.4
click at [489, 66] on icon at bounding box center [488, 68] width 4 height 8
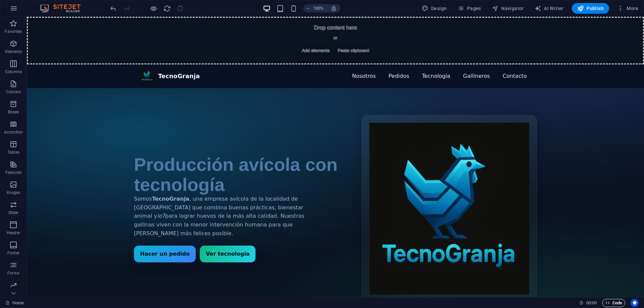
click at [616, 303] on span "Code" at bounding box center [614, 303] width 17 height 8
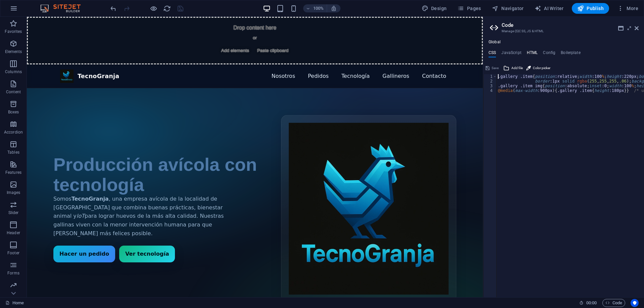
click at [527, 51] on h4 "HTML" at bounding box center [532, 53] width 11 height 7
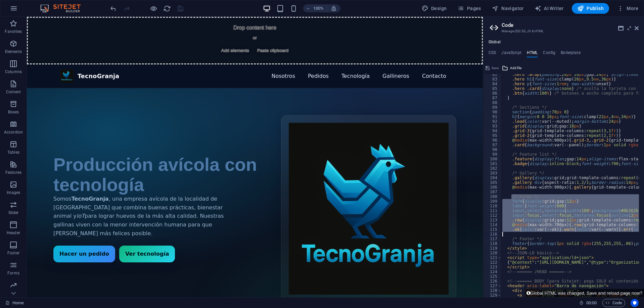
scroll to position [0, 0]
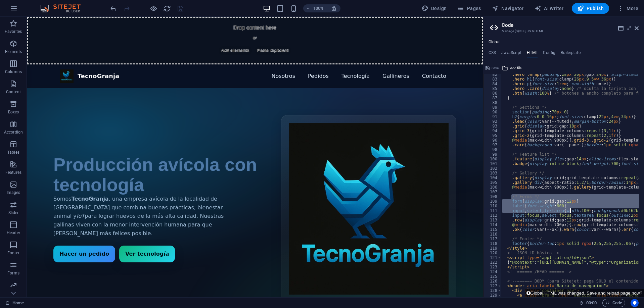
drag, startPoint x: 513, startPoint y: 198, endPoint x: 566, endPoint y: 209, distance: 54.6
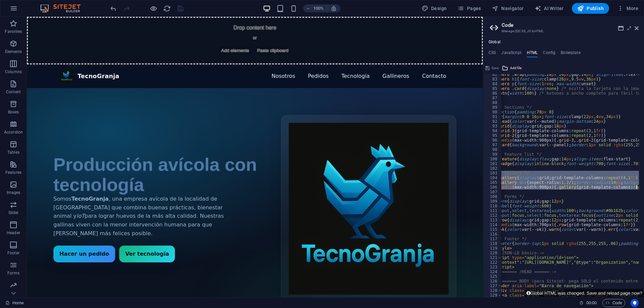
scroll to position [0, 33]
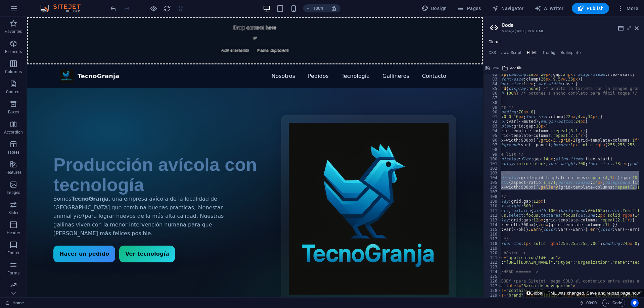
drag, startPoint x: 511, startPoint y: 173, endPoint x: 638, endPoint y: 188, distance: 127.9
click at [638, 188] on div ".gallery div{aspect-ratio:1.2/1;border-radius:14px;background:linear-gradient(1…" at bounding box center [563, 185] width 161 height 223
type textarea ".gallery div{aspect-ratio:1.2/1;border-radius:14px;background:linear-gradient(1…"
paste textarea
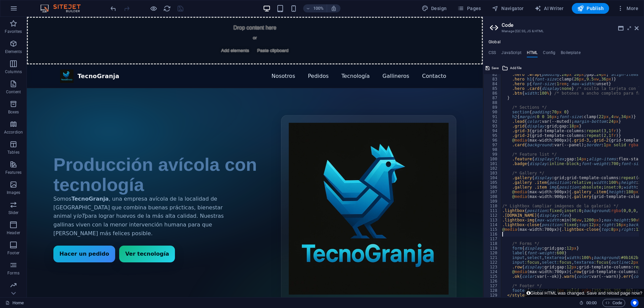
type textarea "@media(max-width:700px){.lightbox-close{top:8px;right:12px;font-size:24px;paddi…"
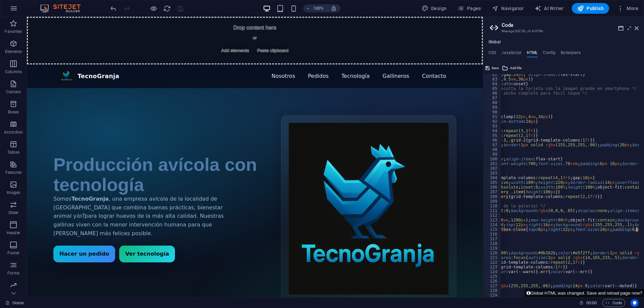
scroll to position [0, 83]
type textarea "@media(max-width:700px){.lightbox-close{top:8px;right:12px;font-size:24px;paddi…"
click at [493, 69] on span "Save" at bounding box center [495, 68] width 7 height 8
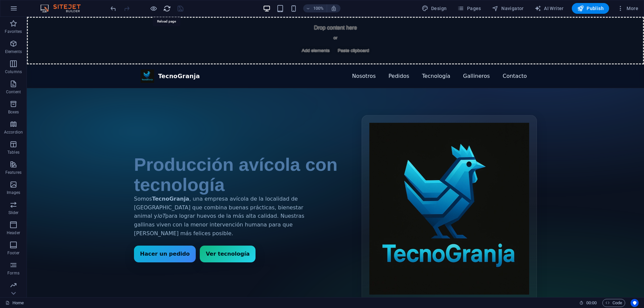
click at [168, 7] on icon "reload" at bounding box center [167, 9] width 8 height 8
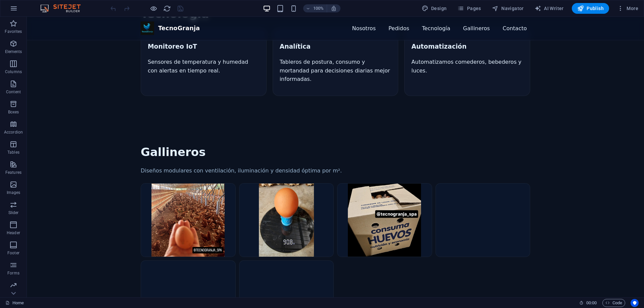
scroll to position [571, 0]
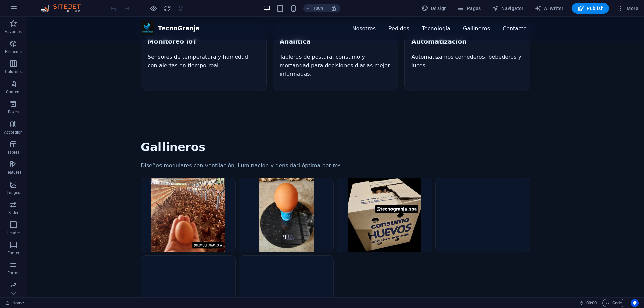
click at [199, 179] on img "Galería de gallineros (imágenes de ejemplo)" at bounding box center [188, 215] width 94 height 73
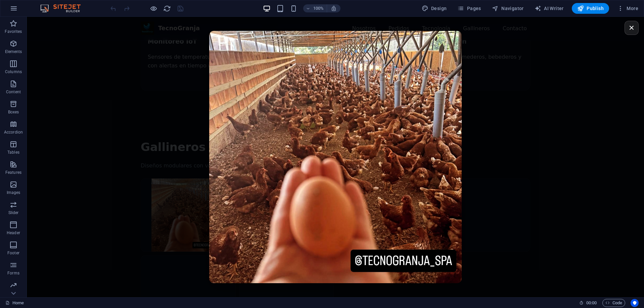
click at [578, 78] on div "×" at bounding box center [335, 157] width 617 height 281
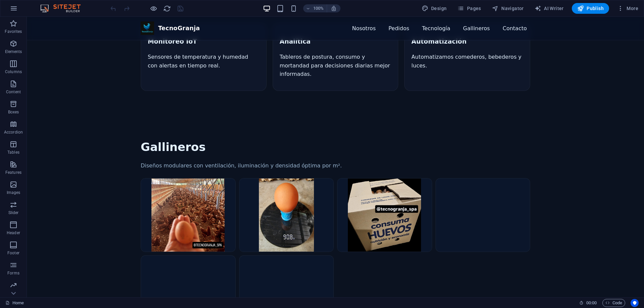
click at [301, 179] on img "Galería de gallineros (imágenes de ejemplo)" at bounding box center [287, 215] width 94 height 73
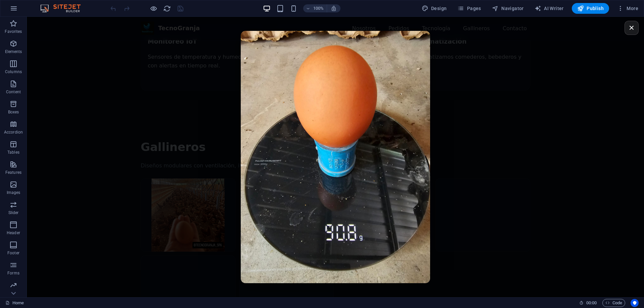
click at [524, 239] on div "×" at bounding box center [335, 157] width 617 height 281
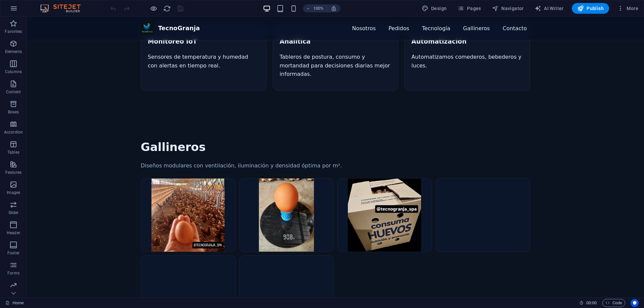
click at [399, 179] on img "Galería de gallineros (imágenes de ejemplo)" at bounding box center [385, 215] width 94 height 73
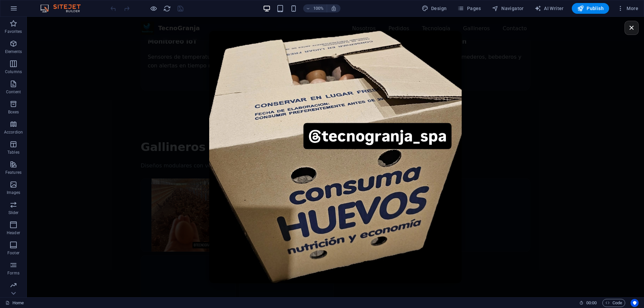
click at [550, 190] on div "×" at bounding box center [335, 157] width 617 height 281
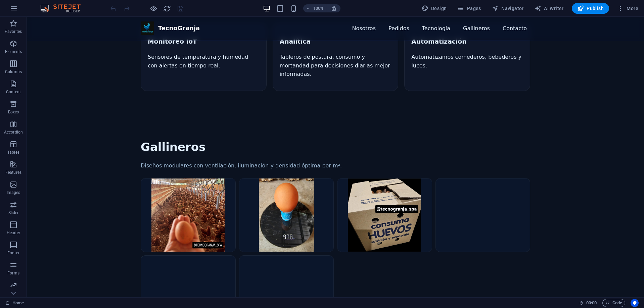
click at [506, 179] on video "Galería de gallineros (imágenes de ejemplo)" at bounding box center [486, 204] width 101 height 50
click at [455, 179] on video "Galería de gallineros (imágenes de ejemplo)" at bounding box center [486, 204] width 101 height 50
click at [614, 301] on span "Code" at bounding box center [614, 303] width 17 height 8
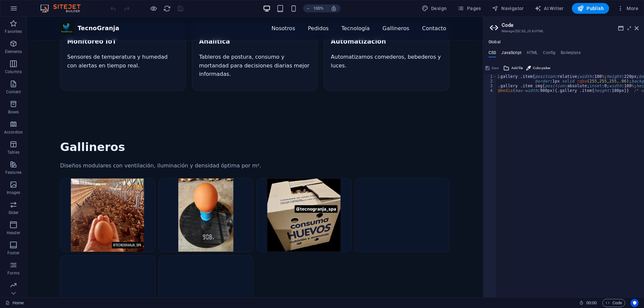
click at [517, 52] on h4 "JavaScript" at bounding box center [512, 53] width 20 height 7
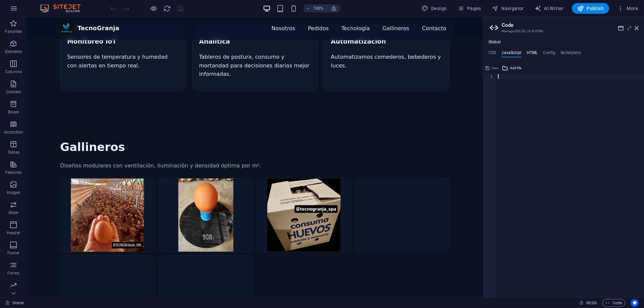
click at [531, 52] on h4 "HTML" at bounding box center [532, 53] width 11 height 7
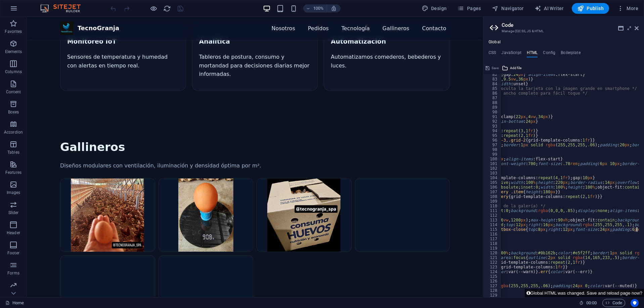
type textarea "/* Gallery */"
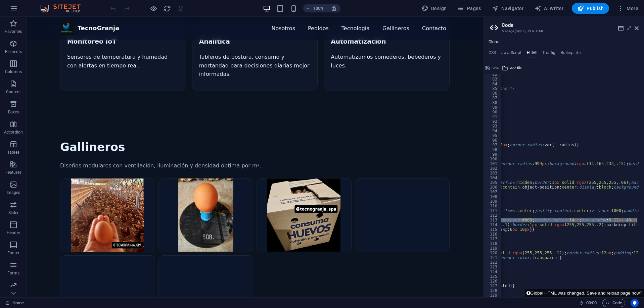
scroll to position [0, 212]
drag, startPoint x: 512, startPoint y: 221, endPoint x: 639, endPoint y: 220, distance: 127.3
click at [639, 220] on div "82 83 84 85 86 87 88 89 90 91 92 93 94 95 96 97 98 99 100 101 102 103 104 105 1…" at bounding box center [563, 185] width 161 height 223
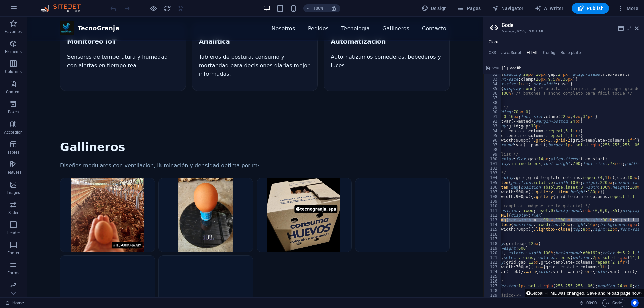
scroll to position [0, 0]
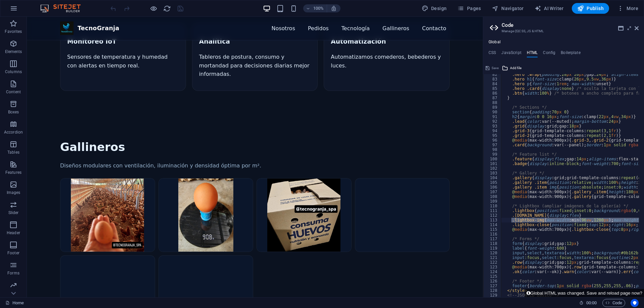
type textarea ".lightbox-close{position:fixed;top:12px;right:16px;background:rgba(255,255,255,…"
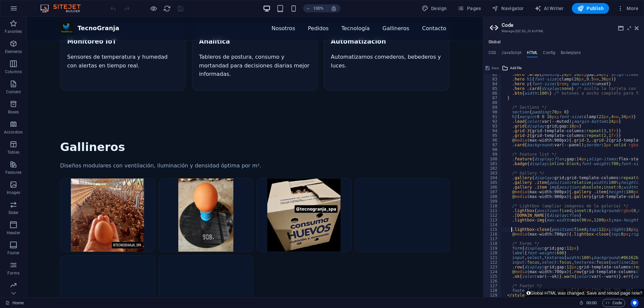
scroll to position [0, 0]
paste textarea ".lightbox-img{max-width:min(96vw,1200px);max-height:90vh;object-fit:contain;bac…"
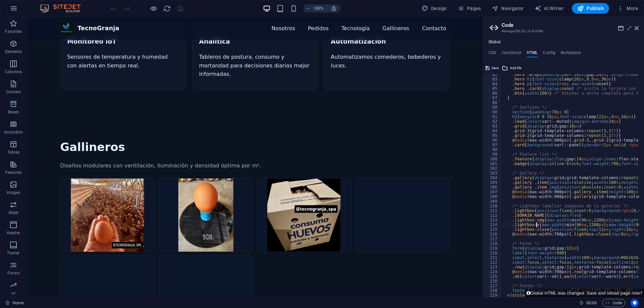
scroll to position [0, 3]
click at [278, 115] on section "Gallineros Diseños modulares con ventilación, iluminación y densidad óptima por…" at bounding box center [255, 234] width 456 height 239
type textarea ".lightbox-video{max-width:min(96vw,1200px);max-height:90vh;object-fit:contain;b…"
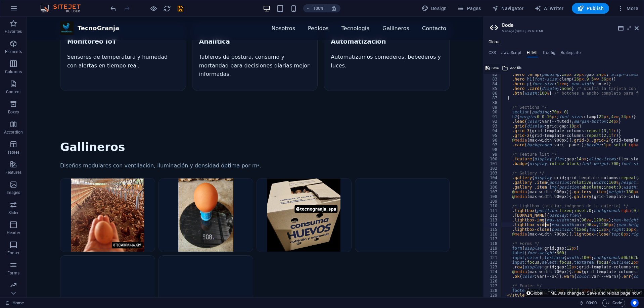
click at [494, 65] on span "Save" at bounding box center [495, 68] width 7 height 8
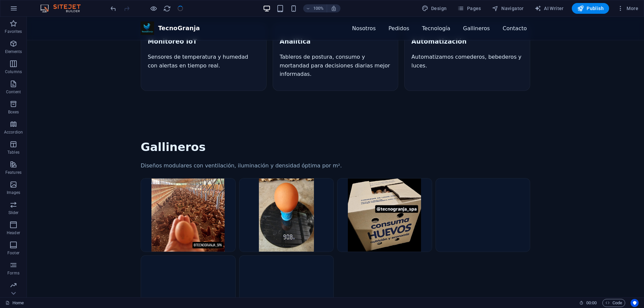
click at [213, 179] on img "Galería de gallineros (imágenes de ejemplo)" at bounding box center [188, 215] width 94 height 73
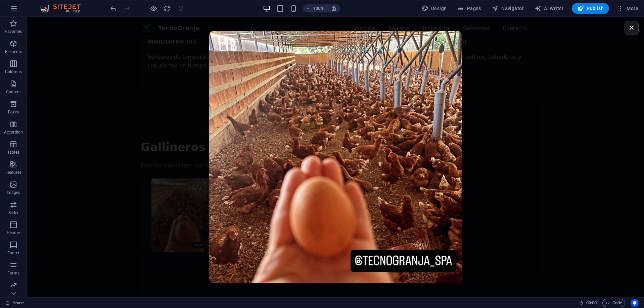
click at [632, 31] on button "×" at bounding box center [632, 28] width 14 height 14
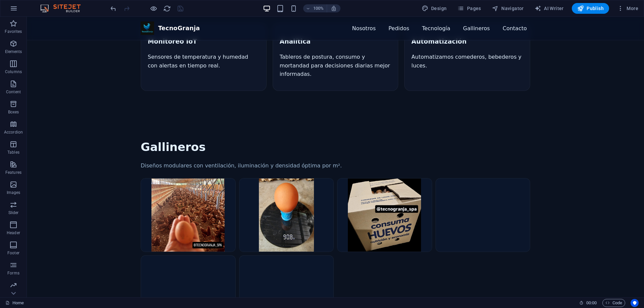
click at [282, 179] on img "Galería de gallineros (imágenes de ejemplo)" at bounding box center [287, 215] width 94 height 73
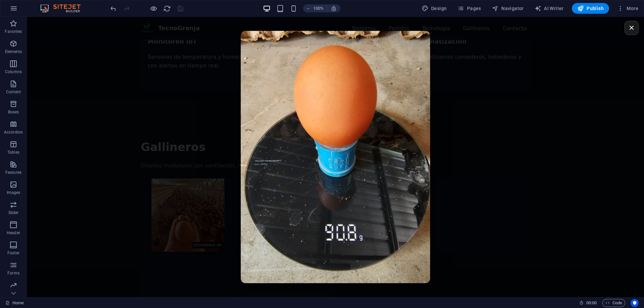
click at [632, 27] on button "×" at bounding box center [632, 28] width 14 height 14
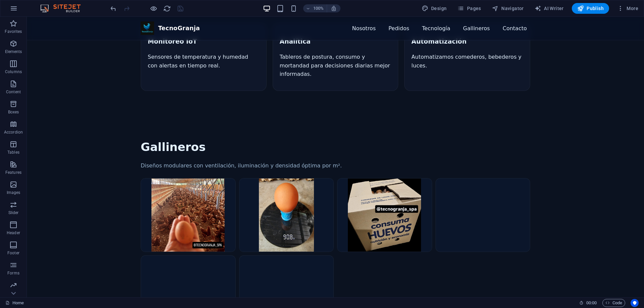
click at [381, 179] on img "Galería de gallineros (imágenes de ejemplo)" at bounding box center [385, 215] width 94 height 73
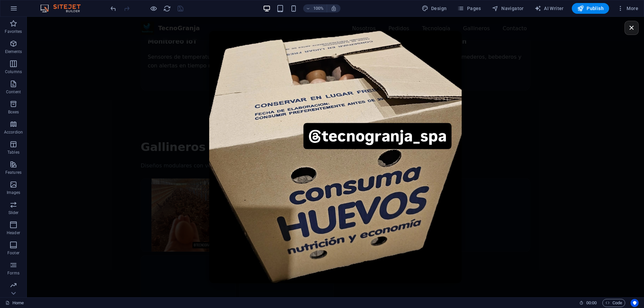
click at [635, 26] on button "×" at bounding box center [632, 28] width 14 height 14
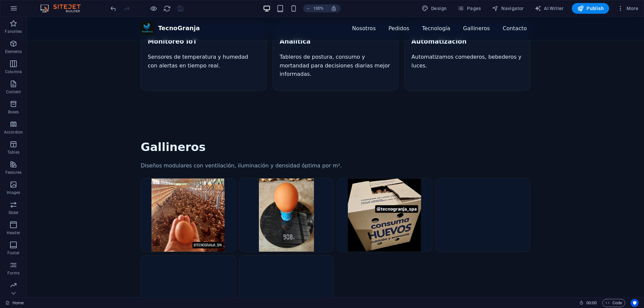
click at [442, 245] on div "Galería de gallineros (imágenes de ejemplo)" at bounding box center [336, 253] width 390 height 151
click at [473, 179] on video "Galería de gallineros (imágenes de ejemplo)" at bounding box center [486, 204] width 101 height 50
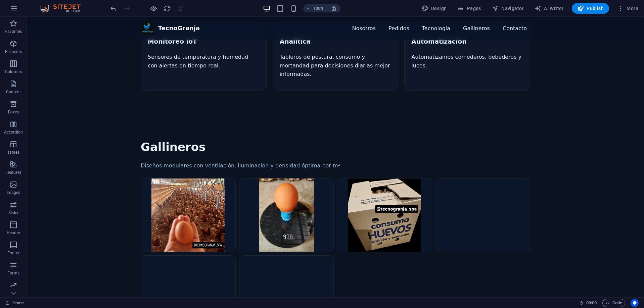
click at [473, 179] on video "Galería de gallineros (imágenes de ejemplo)" at bounding box center [486, 204] width 101 height 50
click at [162, 5] on div at bounding box center [146, 8] width 75 height 11
click at [166, 6] on icon "reload" at bounding box center [167, 9] width 8 height 8
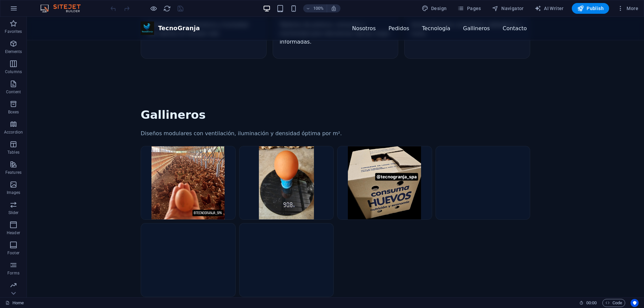
scroll to position [605, 0]
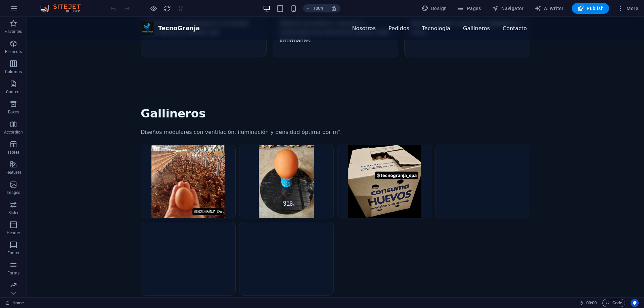
click at [185, 145] on img "Galería de gallineros (imágenes de ejemplo)" at bounding box center [188, 181] width 94 height 73
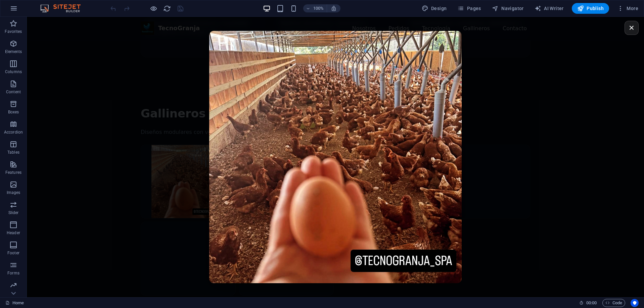
click at [557, 186] on div "×" at bounding box center [335, 157] width 617 height 281
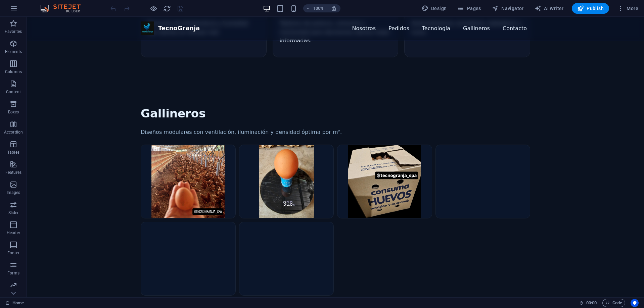
click at [249, 145] on img "Galería de gallineros (imágenes de ejemplo)" at bounding box center [287, 181] width 94 height 73
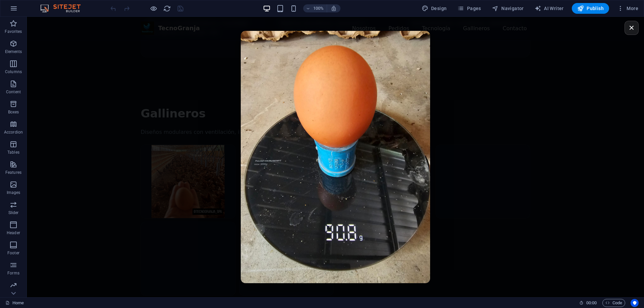
click at [473, 229] on div "×" at bounding box center [335, 157] width 617 height 281
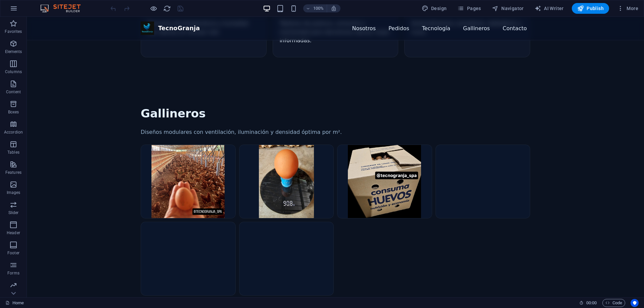
click at [376, 145] on img "Galería de gallineros (imágenes de ejemplo)" at bounding box center [385, 181] width 94 height 73
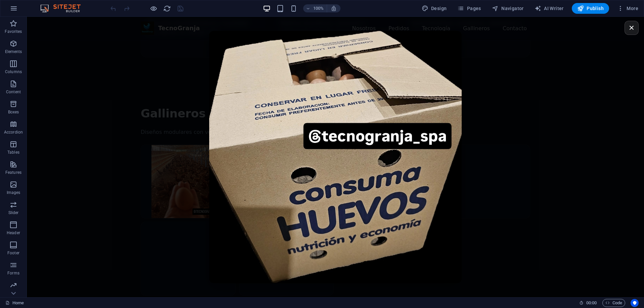
click at [498, 221] on div "×" at bounding box center [335, 157] width 617 height 281
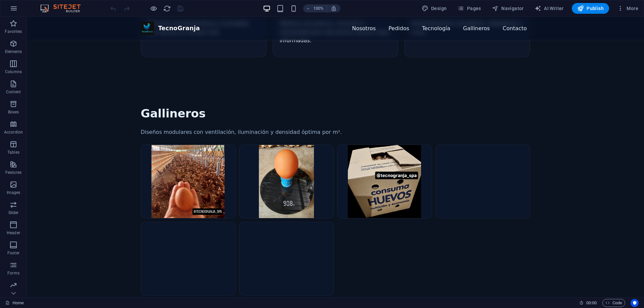
click at [505, 145] on video "Galería de gallineros (imágenes de ejemplo)" at bounding box center [486, 170] width 101 height 50
drag, startPoint x: 168, startPoint y: 202, endPoint x: 230, endPoint y: 202, distance: 61.8
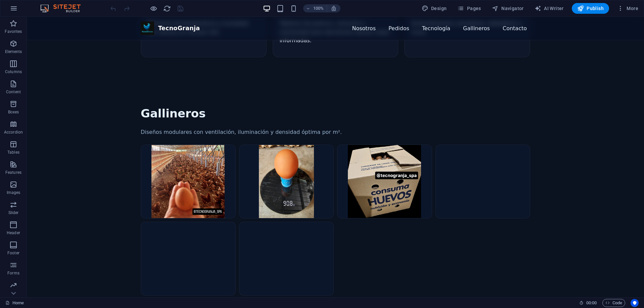
click at [169, 222] on video "Galería de gallineros (imágenes de ejemplo)" at bounding box center [191, 247] width 101 height 50
click at [296, 222] on video "Galería de gallineros (imágenes de ejemplo)" at bounding box center [290, 247] width 101 height 50
drag, startPoint x: 296, startPoint y: 195, endPoint x: 344, endPoint y: 201, distance: 47.8
click at [297, 222] on video "Galería de gallineros (imágenes de ejemplo)" at bounding box center [290, 247] width 101 height 50
click at [614, 300] on span "Code" at bounding box center [614, 303] width 17 height 8
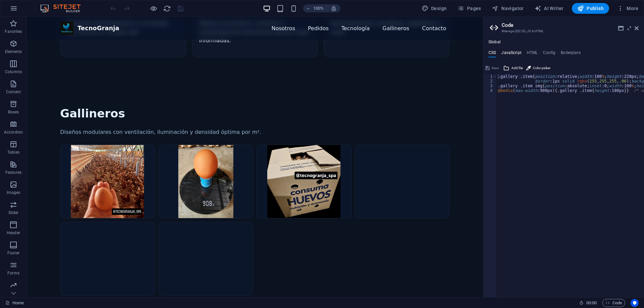
click at [517, 53] on h4 "JavaScript" at bounding box center [512, 53] width 20 height 7
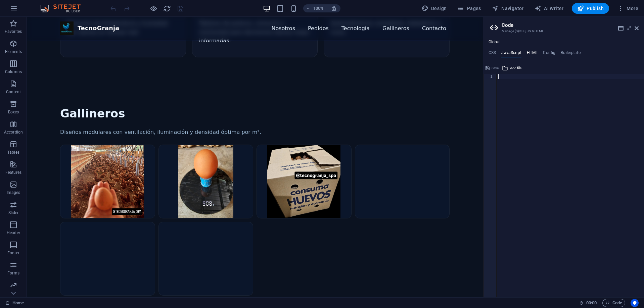
click at [530, 50] on h4 "HTML" at bounding box center [532, 53] width 11 height 7
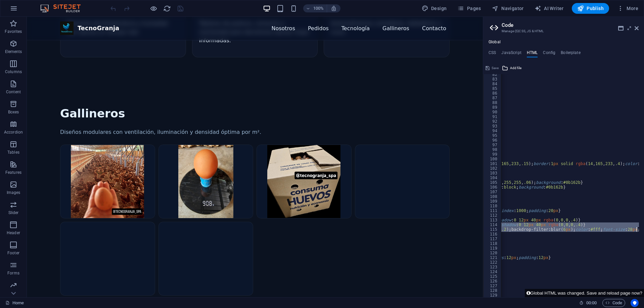
scroll to position [0, 352]
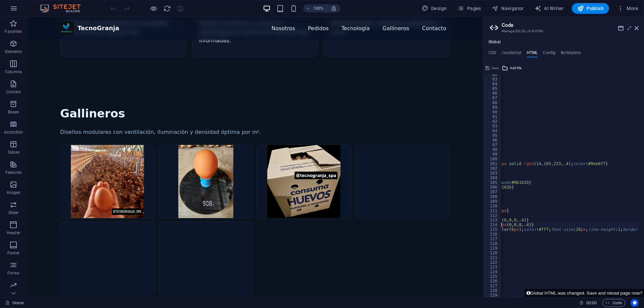
drag, startPoint x: 512, startPoint y: 225, endPoint x: 542, endPoint y: 224, distance: 29.9
click at [542, 224] on div ".hero .wrap { padding : 28 px 20 px ; gap : 24 px ; align-items : flex-start } …" at bounding box center [502, 186] width 707 height 228
drag, startPoint x: 578, startPoint y: 296, endPoint x: 568, endPoint y: 296, distance: 10.4
click at [568, 296] on button "Global HTML was changed. Save and reload page now?" at bounding box center [584, 293] width 119 height 8
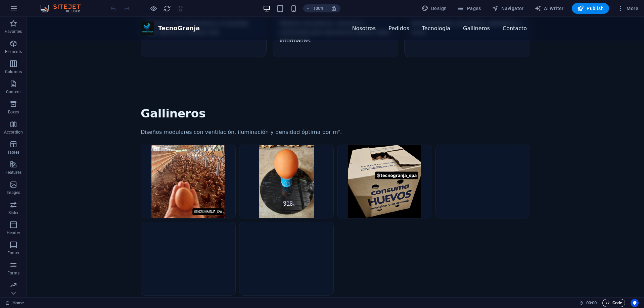
click at [616, 304] on span "Code" at bounding box center [614, 303] width 17 height 8
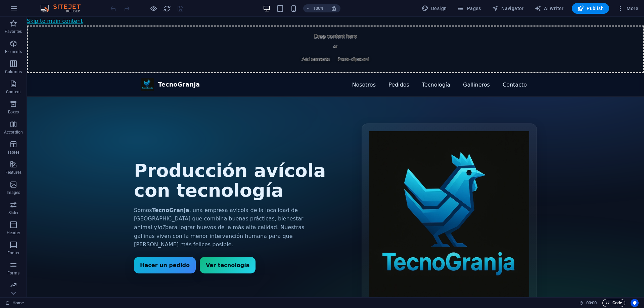
scroll to position [0, 0]
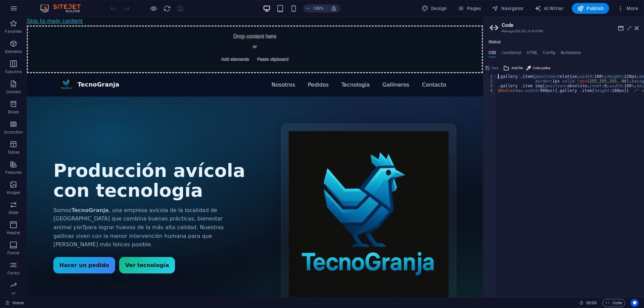
click at [531, 54] on h4 "HTML" at bounding box center [532, 53] width 11 height 7
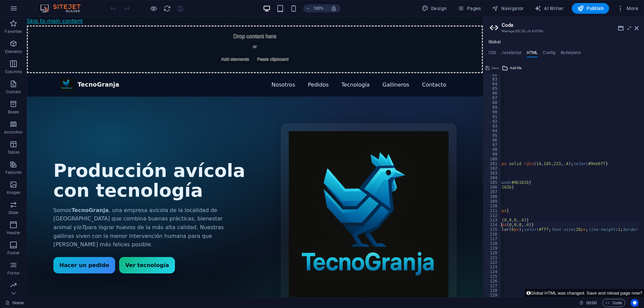
click at [519, 223] on div ".hero .wrap { padding : 28 px 20 px ; gap : 24 px ; align-items : flex-start } …" at bounding box center [570, 185] width 138 height 223
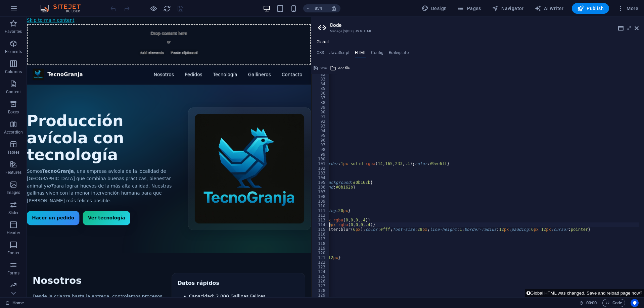
drag, startPoint x: 484, startPoint y: 28, endPoint x: 320, endPoint y: 169, distance: 216.5
click at [310, 70] on div "Home Favorites Elements Columns Content Boxes Accordion Tables Features Images …" at bounding box center [322, 157] width 644 height 281
drag, startPoint x: 338, startPoint y: 226, endPoint x: 418, endPoint y: 235, distance: 79.8
click at [424, 226] on div ".hero .wrap { padding : 28 px 20 px ; gap : 24 px ; align-items : flex-start } …" at bounding box center [334, 186] width 707 height 228
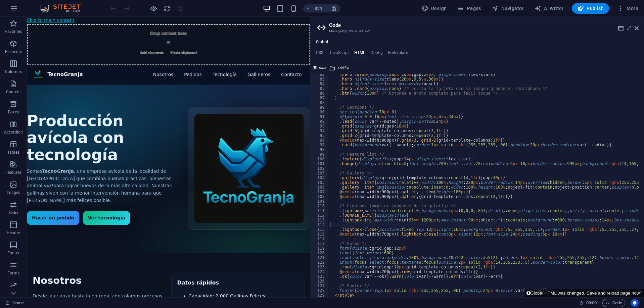
scroll to position [0, 0]
type textarea ".lightbox-img{max-width:min(96vw,1200px);max-height:90vh;object-fit:contain;bac…"
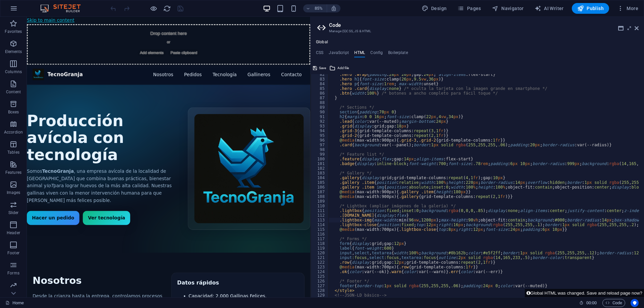
drag, startPoint x: 430, startPoint y: 296, endPoint x: 321, endPoint y: 321, distance: 112.2
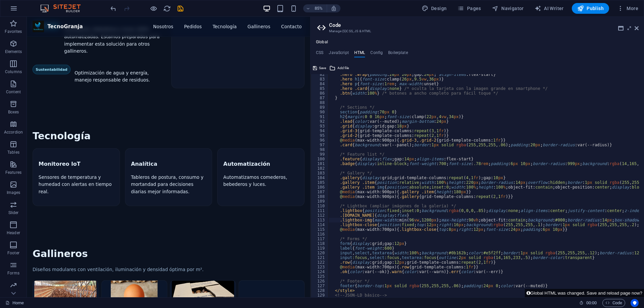
scroll to position [504, 0]
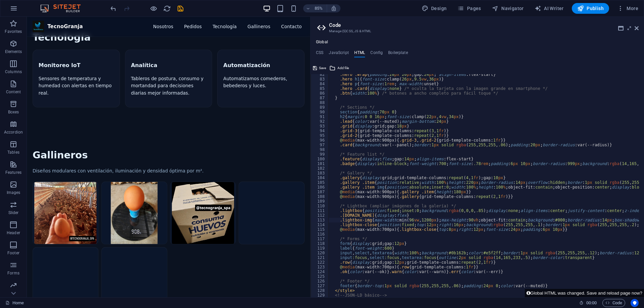
click at [73, 211] on img "Galería de gallineros (imágenes de ejemplo)" at bounding box center [72, 247] width 77 height 73
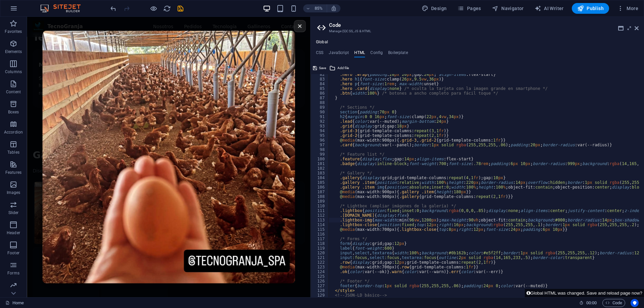
scroll to position [506, 0]
click at [346, 26] on button "×" at bounding box center [348, 28] width 14 height 14
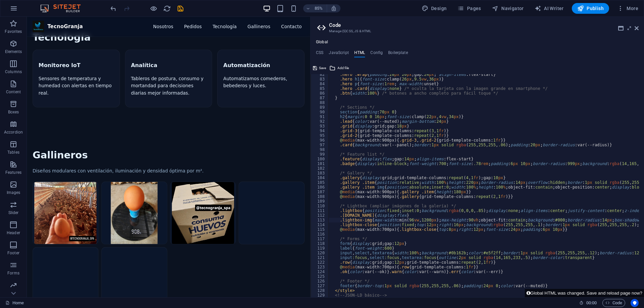
click at [142, 211] on img "Galería de gallineros (imágenes de ejemplo)" at bounding box center [153, 247] width 77 height 73
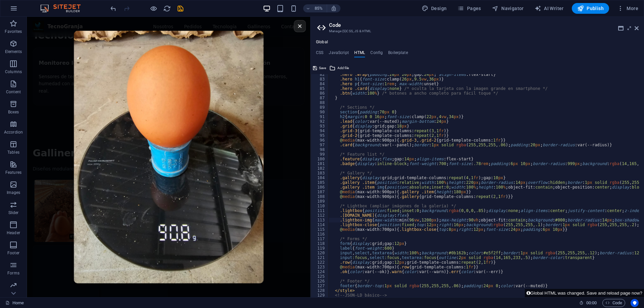
click at [322, 233] on div "×" at bounding box center [194, 182] width 334 height 331
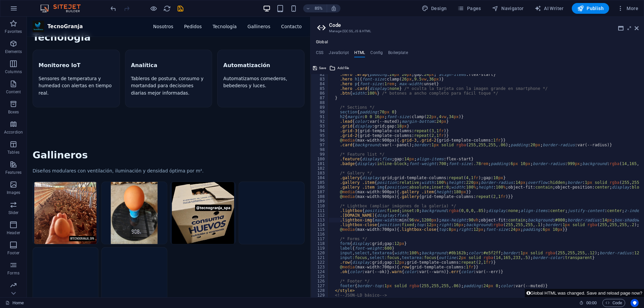
click at [237, 211] on img "Galería de gallineros (imágenes de ejemplo)" at bounding box center [234, 247] width 77 height 73
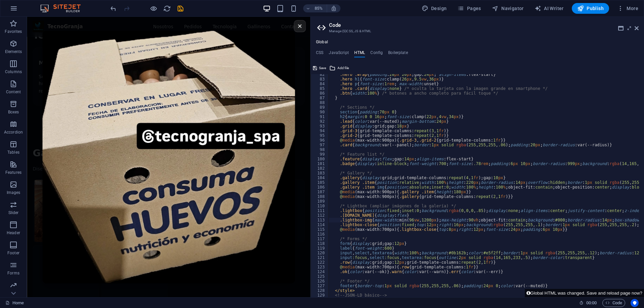
click at [317, 278] on img "Imagen ampliada" at bounding box center [194, 182] width 298 height 298
click at [359, 259] on div "×" at bounding box center [194, 182] width 334 height 331
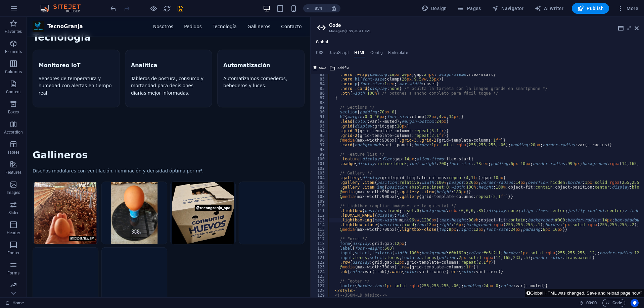
click at [314, 213] on video "Galería de gallineros (imágenes de ejemplo)" at bounding box center [326, 236] width 101 height 50
click at [310, 211] on video "Galería de gallineros (imágenes de ejemplo)" at bounding box center [326, 236] width 101 height 50
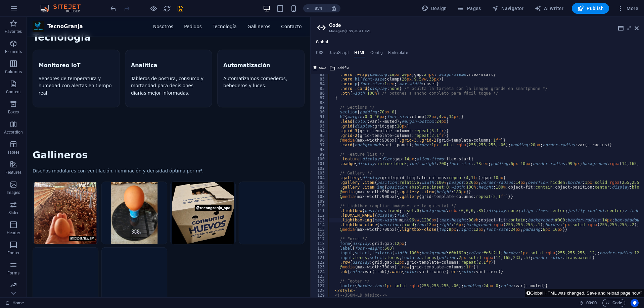
click at [310, 211] on video "Galería de gallineros (imágenes de ejemplo)" at bounding box center [326, 236] width 101 height 50
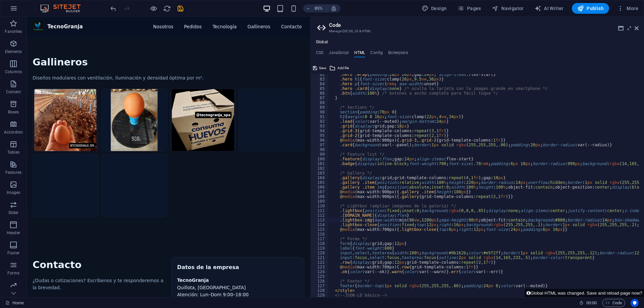
scroll to position [609, 0]
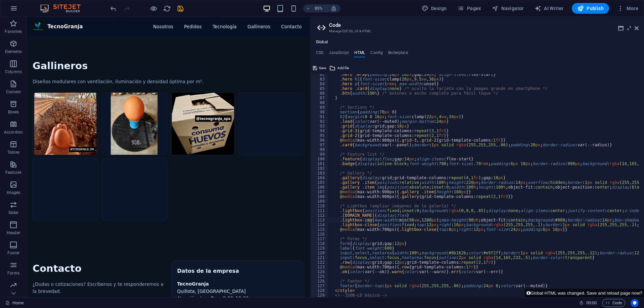
drag, startPoint x: 227, startPoint y: 83, endPoint x: 227, endPoint y: 95, distance: 12.8
click at [227, 106] on img "Galería de gallineros (imágenes de ejemplo)" at bounding box center [234, 142] width 77 height 73
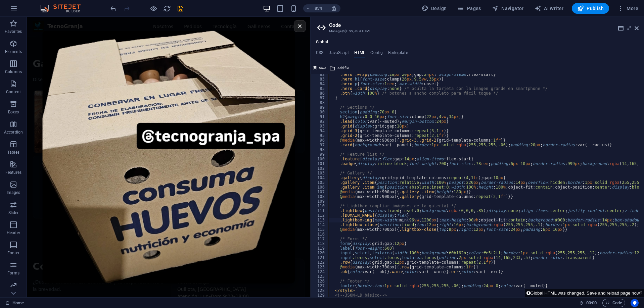
click at [353, 26] on button "×" at bounding box center [348, 28] width 14 height 14
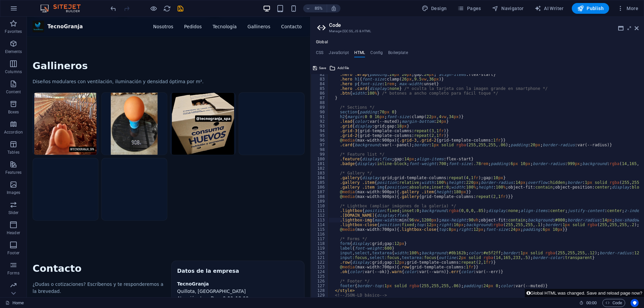
click at [298, 106] on video "Galería de gallineros (imágenes de ejemplo)" at bounding box center [326, 131] width 101 height 50
click at [235, 106] on img "Galería de gallineros (imágenes de ejemplo)" at bounding box center [234, 142] width 77 height 73
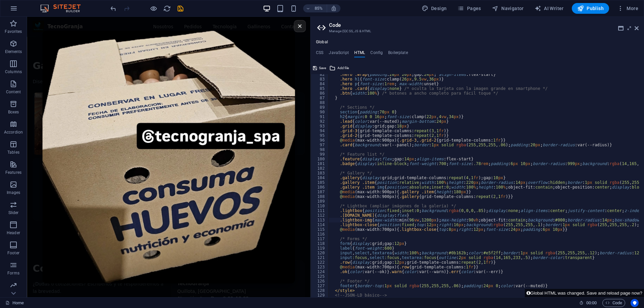
scroll to position [611, 0]
click at [325, 139] on img "Imagen ampliada" at bounding box center [194, 182] width 298 height 298
click at [335, 173] on img "Imagen ampliada" at bounding box center [194, 182] width 298 height 298
click at [348, 190] on div "×" at bounding box center [194, 182] width 334 height 331
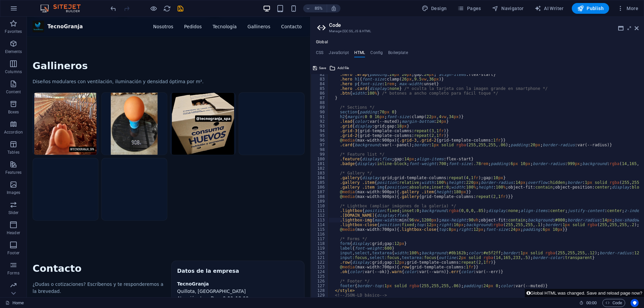
click at [165, 106] on img "Galería de gallineros (imágenes de ejemplo)" at bounding box center [153, 142] width 77 height 73
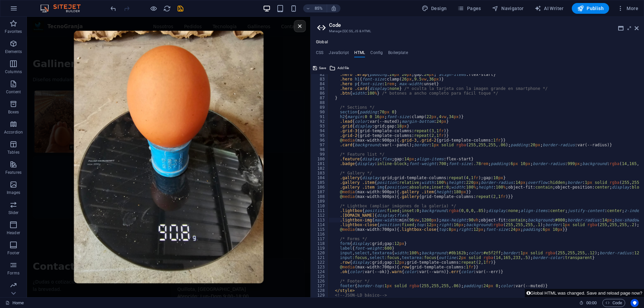
drag, startPoint x: 338, startPoint y: 183, endPoint x: 321, endPoint y: 182, distance: 16.5
click at [337, 183] on div "×" at bounding box center [194, 182] width 334 height 331
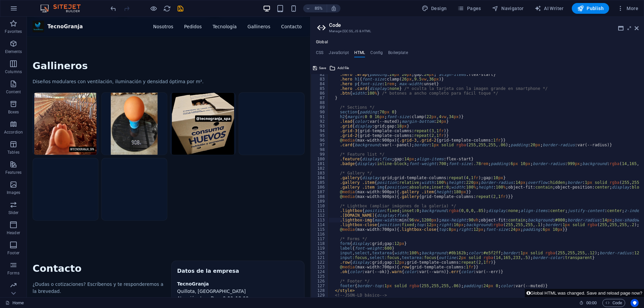
click at [86, 106] on img "Galería de gallineros (imágenes de ejemplo)" at bounding box center [72, 142] width 77 height 73
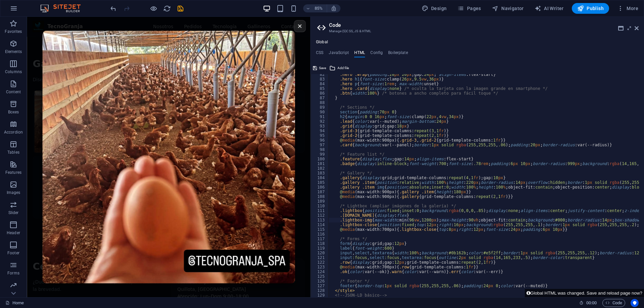
click at [345, 29] on button "×" at bounding box center [348, 28] width 14 height 14
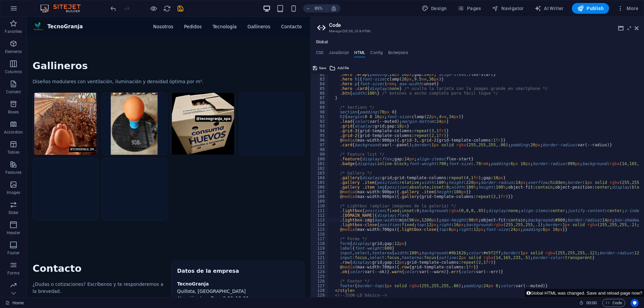
click at [163, 106] on img "Galería de gallineros (imágenes de ejemplo)" at bounding box center [153, 142] width 77 height 73
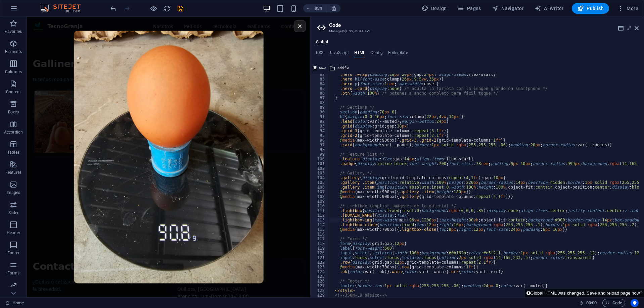
click at [350, 207] on div "×" at bounding box center [194, 182] width 334 height 331
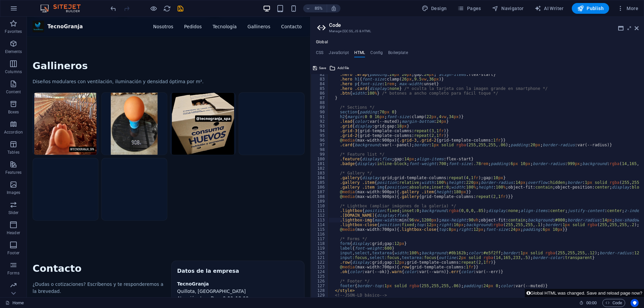
click at [225, 106] on img "Galería de gallineros (imágenes de ejemplo)" at bounding box center [234, 142] width 77 height 73
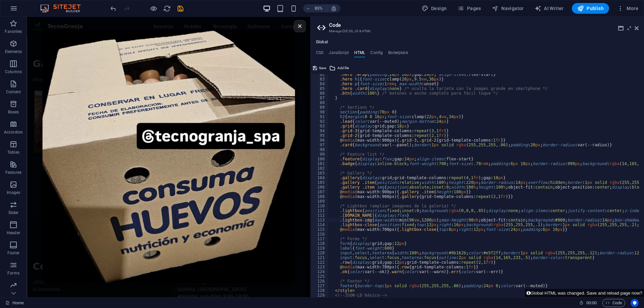
click at [353, 188] on div "×" at bounding box center [194, 182] width 334 height 331
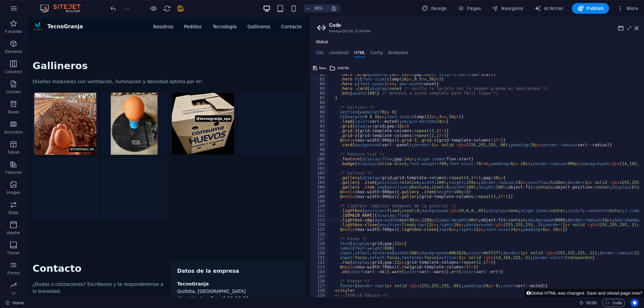
click at [317, 106] on video "Galería de gallineros (imágenes de ejemplo)" at bounding box center [326, 131] width 101 height 50
click at [74, 106] on img "Galería de gallineros (imágenes de ejemplo)" at bounding box center [72, 142] width 77 height 73
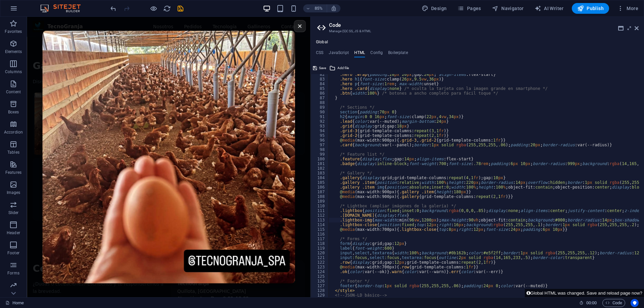
scroll to position [611, 0]
click at [342, 29] on button "×" at bounding box center [348, 28] width 14 height 14
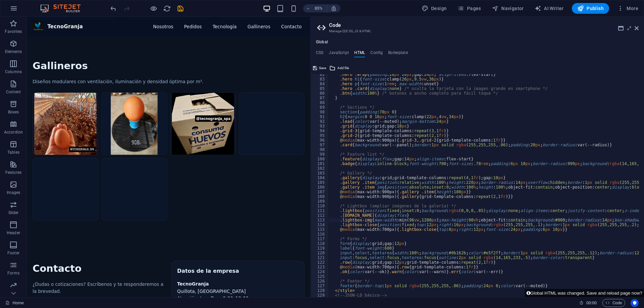
click at [144, 106] on img "Galería de gallineros (imágenes de ejemplo)" at bounding box center [153, 142] width 77 height 73
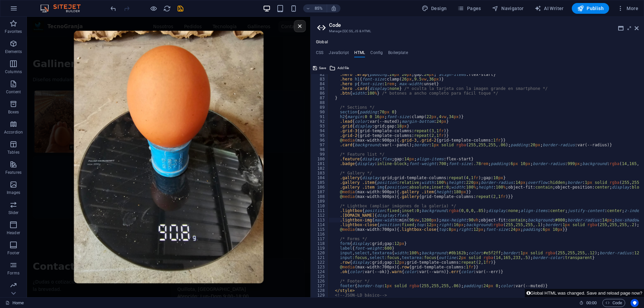
click at [343, 25] on button "×" at bounding box center [348, 28] width 14 height 14
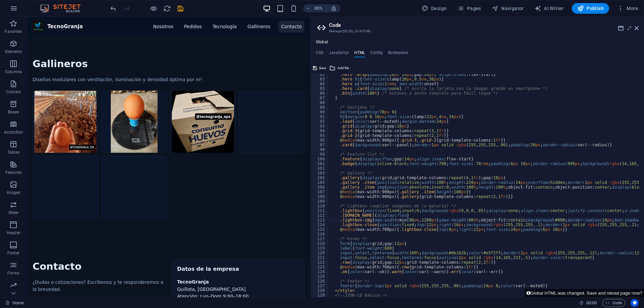
scroll to position [609, 0]
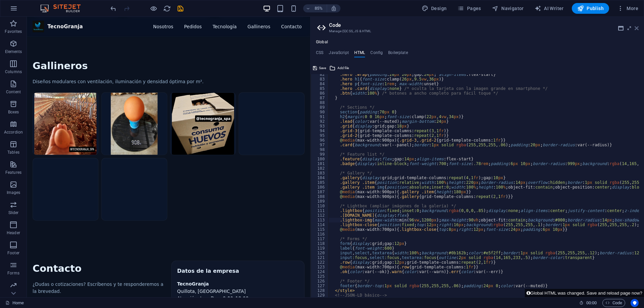
drag, startPoint x: 638, startPoint y: 28, endPoint x: 473, endPoint y: 83, distance: 173.6
click at [638, 28] on icon at bounding box center [637, 28] width 4 height 5
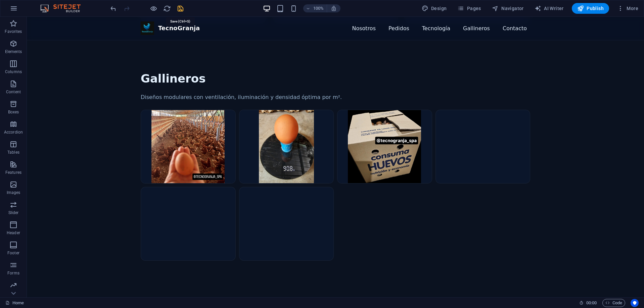
click at [179, 9] on icon "save" at bounding box center [181, 9] width 8 height 8
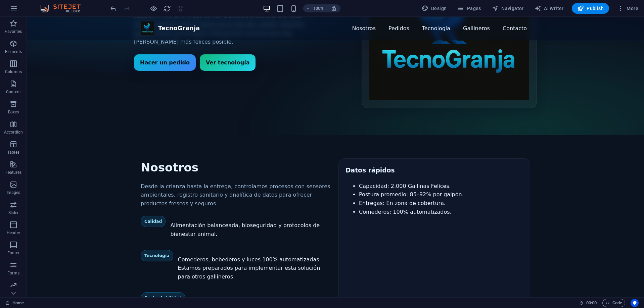
scroll to position [69, 0]
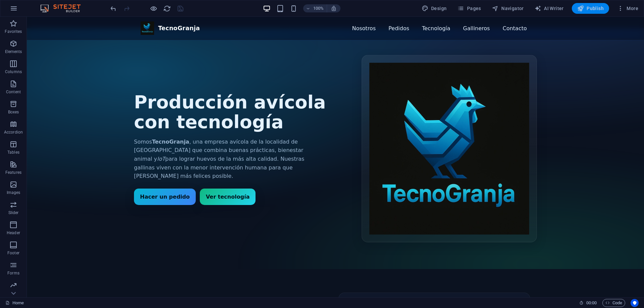
click at [587, 11] on span "Publish" at bounding box center [590, 8] width 27 height 7
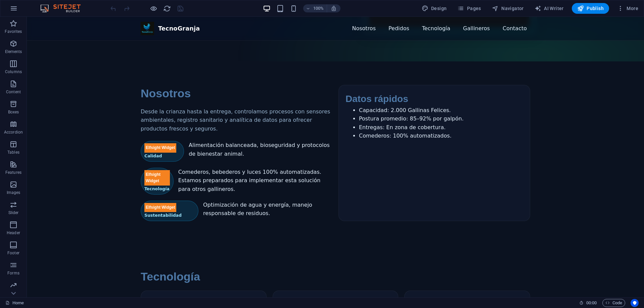
scroll to position [269, 0]
click at [615, 302] on span "Code" at bounding box center [614, 303] width 17 height 8
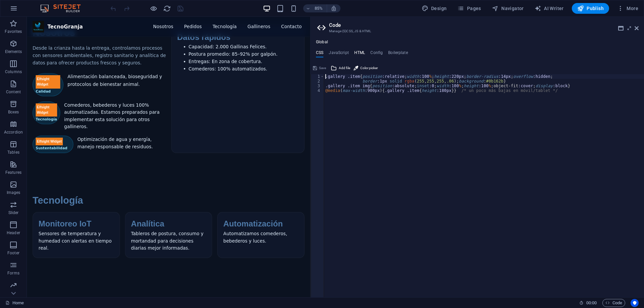
click at [362, 51] on h4 "HTML" at bounding box center [359, 53] width 11 height 7
type textarea "<a href="#main-content" class="wv-link-content button">Skip to main content</a>"
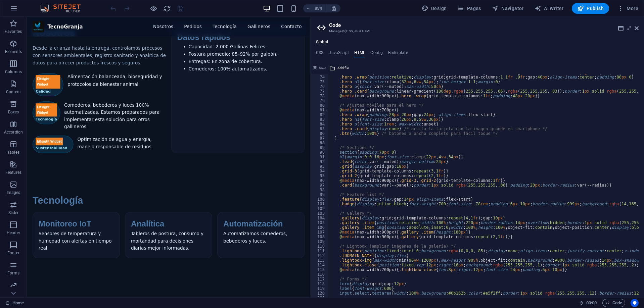
scroll to position [363, 0]
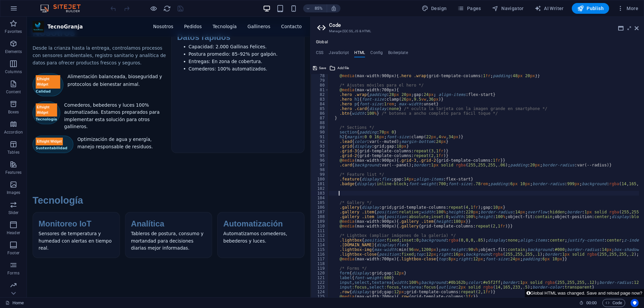
paste textarea "@media(max-width:900px){.owner-box{height:200px}}"
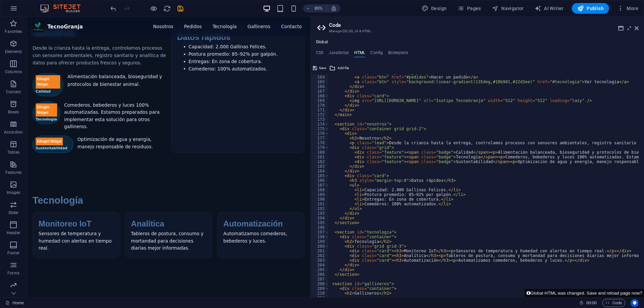
scroll to position [766, 0]
type textarea "</ul>"
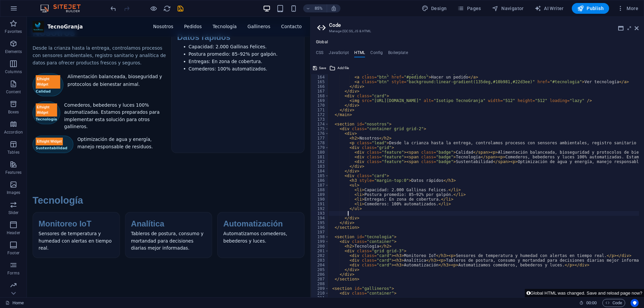
paste textarea "</div>"
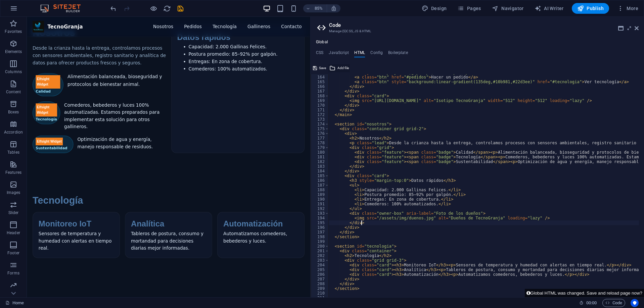
click at [343, 68] on span "Add file" at bounding box center [343, 68] width 11 height 8
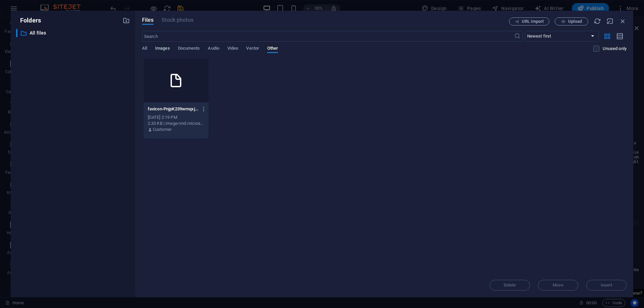
click at [164, 47] on span "Images" at bounding box center [162, 48] width 15 height 9
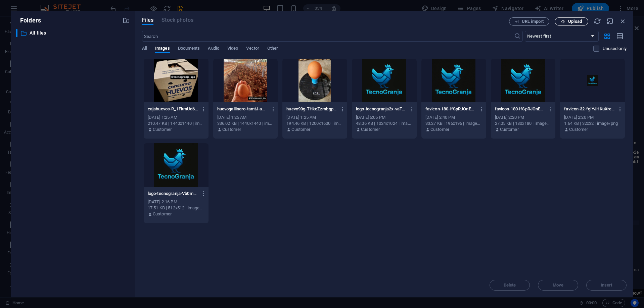
click at [572, 23] on span "Upload" at bounding box center [575, 21] width 14 height 4
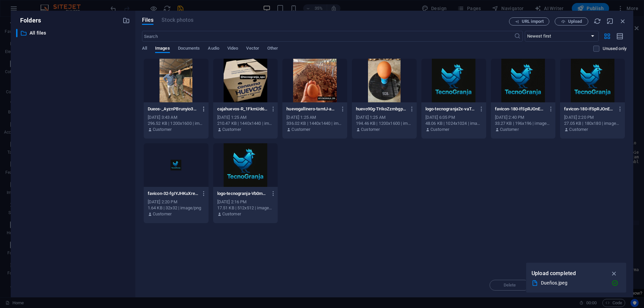
click at [205, 111] on icon "button" at bounding box center [204, 109] width 6 height 6
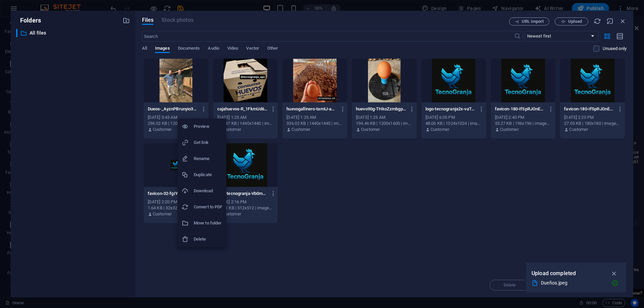
click at [216, 142] on h6 "Get link" at bounding box center [208, 143] width 29 height 8
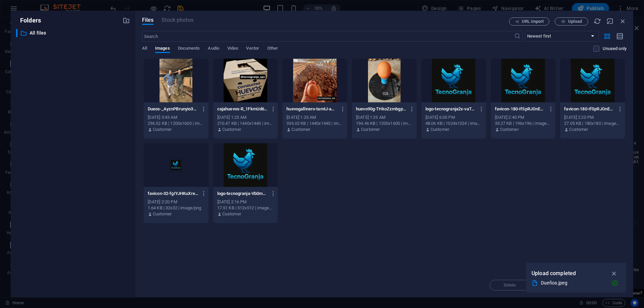
click at [627, 18] on div "Files Stock photos URL import Upload ​ Newest first Oldest first Name (A-Z) Nam…" at bounding box center [384, 154] width 498 height 287
click at [624, 20] on icon "button" at bounding box center [622, 20] width 7 height 7
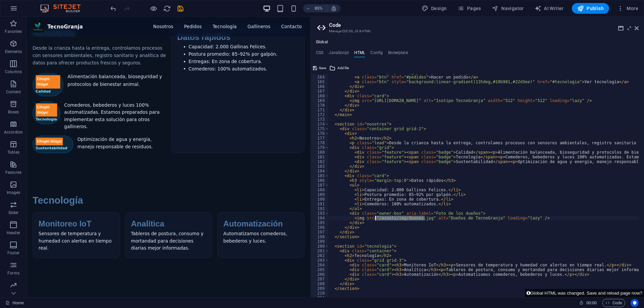
drag, startPoint x: 425, startPoint y: 218, endPoint x: 375, endPoint y: 218, distance: 50.4
paste textarea "https://cdn1.site-media.eu/images/0/19753740/Dueos-_AyznPBrunyio3zBPq-bKA.jpe"
type textarea "<img src="https://cdn1.site-media.eu/images/0/19753740/Dueos-_AyznPBrunyio3zBPq…"
click at [322, 69] on span "Save" at bounding box center [322, 68] width 7 height 8
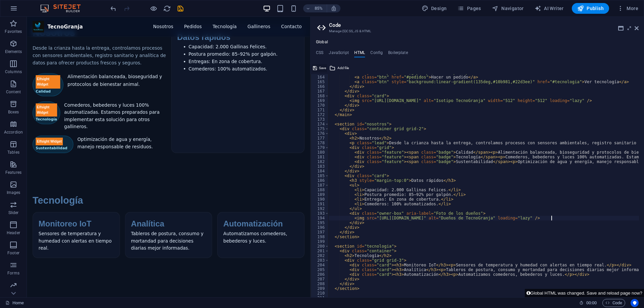
scroll to position [269, 0]
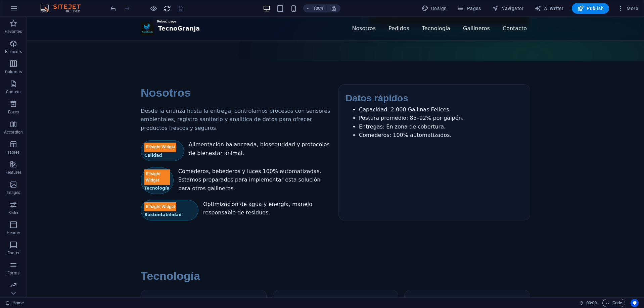
click at [165, 5] on icon "reload" at bounding box center [167, 9] width 8 height 8
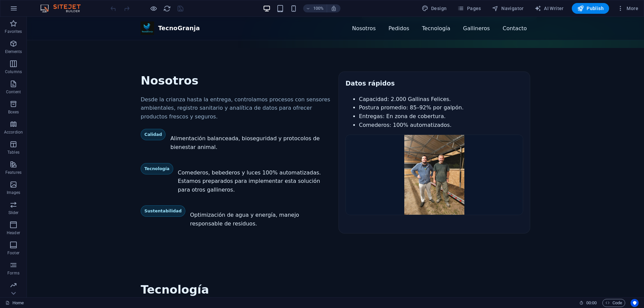
scroll to position [302, 0]
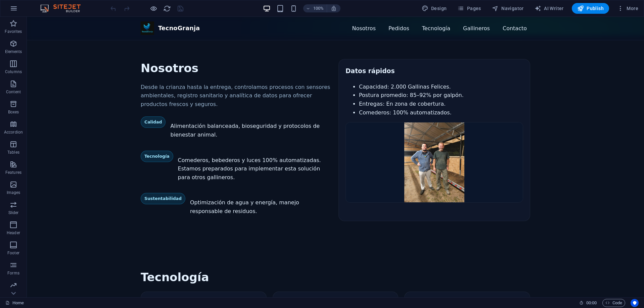
click at [427, 139] on img "Foto de los dueños" at bounding box center [434, 163] width 177 height 80
click at [430, 140] on img "Foto de los dueños" at bounding box center [434, 163] width 177 height 80
click at [521, 164] on div "Datos rápidos Capacidad: 2.000 Gallinas Felices. Postura promedio: 85–92% por g…" at bounding box center [435, 140] width 192 height 162
click at [324, 245] on section "Tecnología Monitoreo IoT Sensores de temperatura y humedad con alertas en tiemp…" at bounding box center [335, 314] width 617 height 139
click at [590, 8] on span "Publish" at bounding box center [590, 8] width 27 height 7
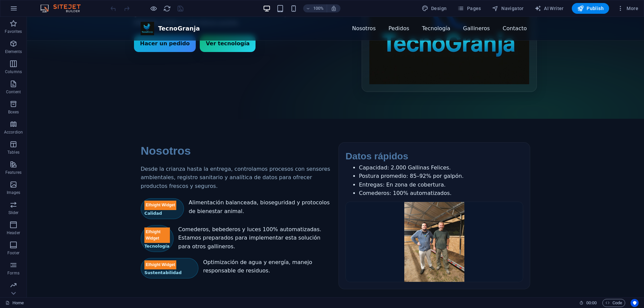
scroll to position [202, 0]
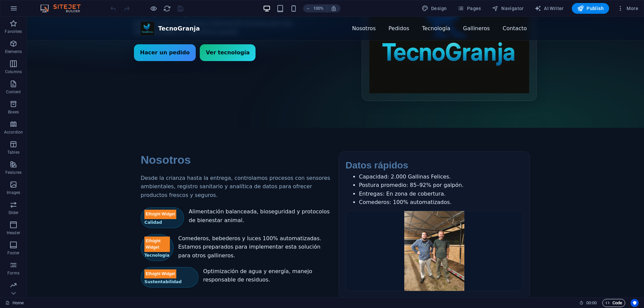
click at [621, 305] on span "Code" at bounding box center [614, 303] width 17 height 8
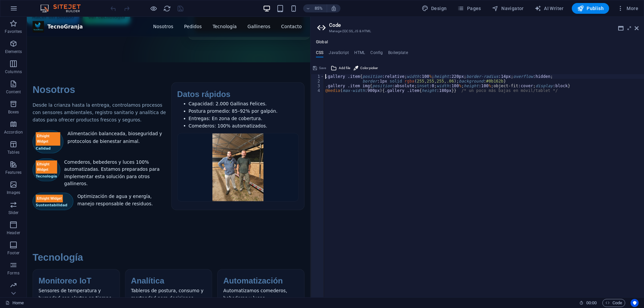
click at [359, 49] on div "Global CSS JavaScript HTML Config Boilerplate .gallery .item{position:relative;…" at bounding box center [478, 169] width 334 height 258
click at [360, 51] on h4 "HTML" at bounding box center [359, 53] width 11 height 7
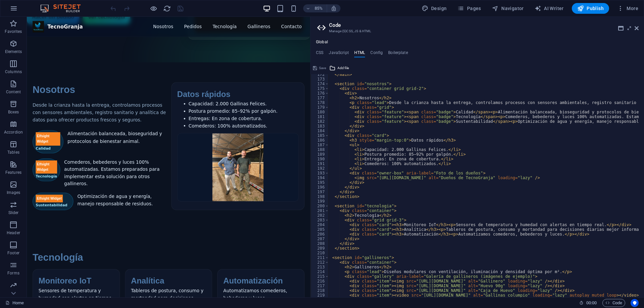
scroll to position [786, 0]
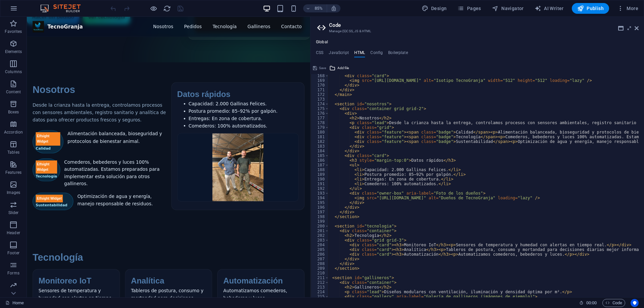
type textarea "<li>Comederos: 100% automatizados.</li>"
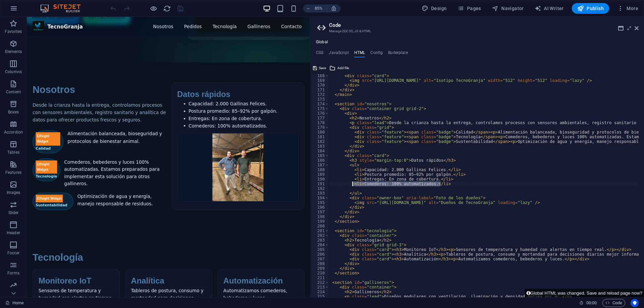
drag, startPoint x: 443, startPoint y: 185, endPoint x: 352, endPoint y: 186, distance: 90.4
type textarea "<li>Comederos: 100% automatizados.</li>"
paste textarea "<li>Comederos: 100% automatizados.</li>"
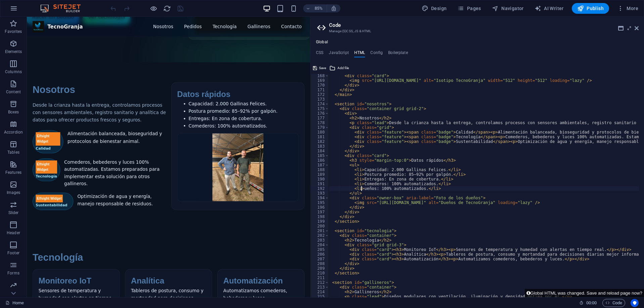
scroll to position [0, 3]
drag, startPoint x: 378, startPoint y: 189, endPoint x: 420, endPoint y: 188, distance: 42.0
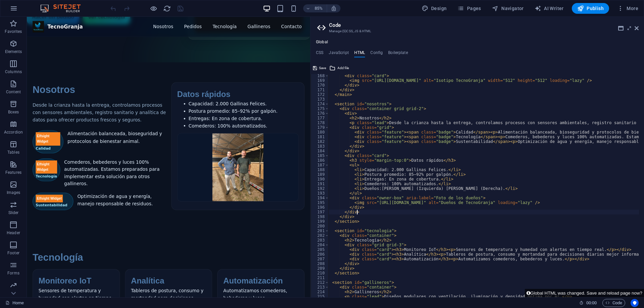
scroll to position [0, 2]
type textarea "</div>"
click at [320, 67] on span "Save" at bounding box center [322, 68] width 7 height 8
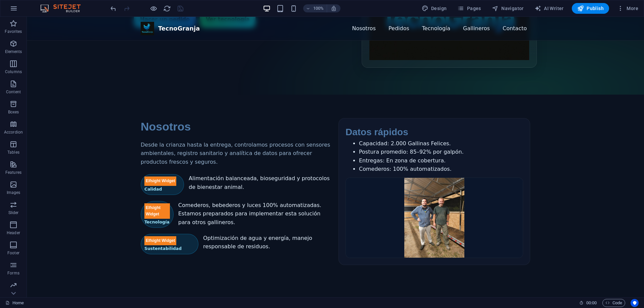
scroll to position [235, 0]
click at [166, 8] on icon "reload" at bounding box center [167, 9] width 8 height 8
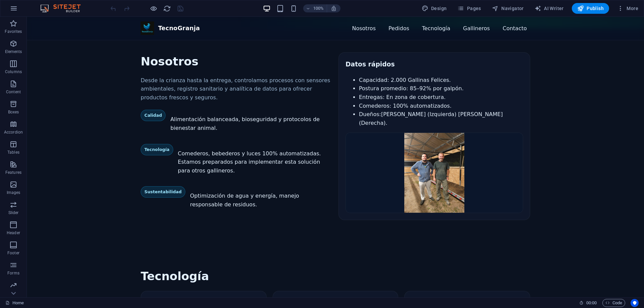
scroll to position [302, 0]
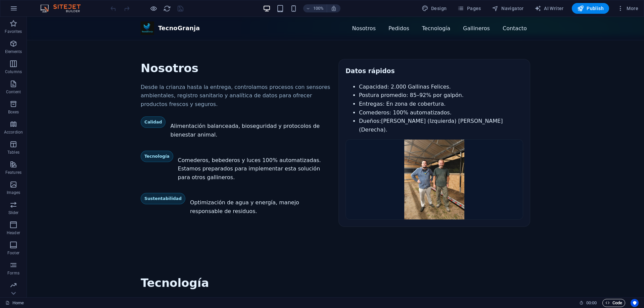
click at [609, 300] on span "Code" at bounding box center [614, 303] width 17 height 8
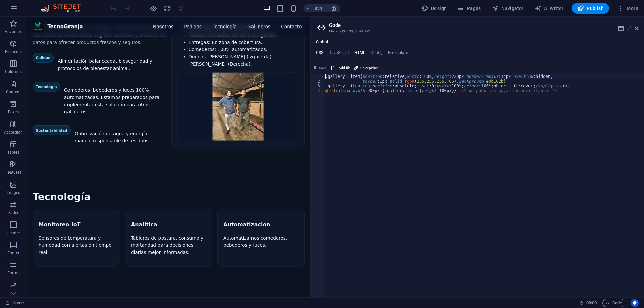
click at [361, 50] on h4 "HTML" at bounding box center [359, 53] width 11 height 7
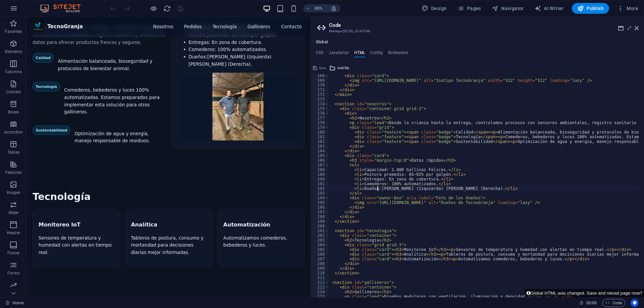
type textarea "<li>Dueños: [PERSON_NAME] (Izquierda) [PERSON_NAME] (Derecha).</li>"
click at [317, 69] on button "Save" at bounding box center [319, 68] width 15 height 8
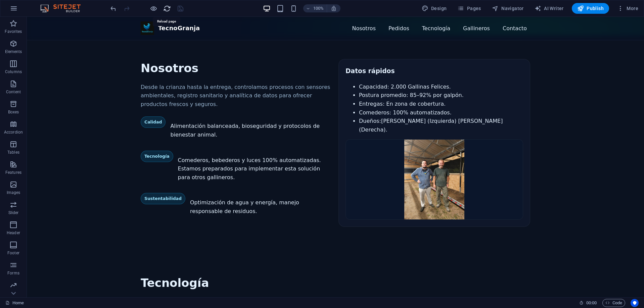
click at [166, 5] on icon "reload" at bounding box center [167, 9] width 8 height 8
click at [605, 5] on button "Publish" at bounding box center [590, 8] width 37 height 11
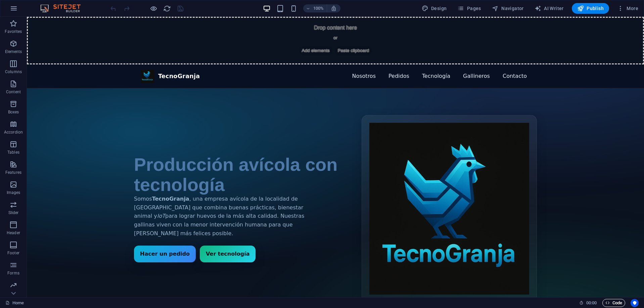
click at [619, 302] on span "Code" at bounding box center [614, 303] width 17 height 8
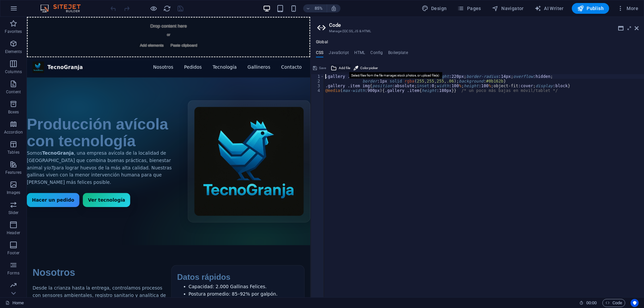
click at [337, 67] on button "Add file" at bounding box center [340, 68] width 21 height 8
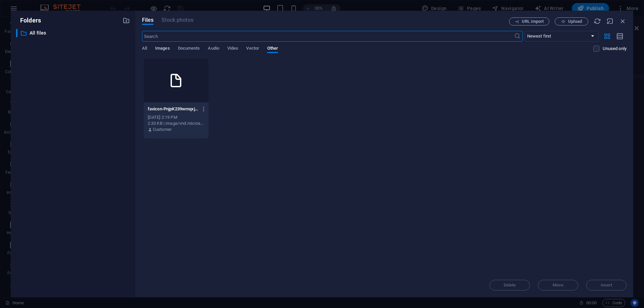
click at [166, 49] on span "Images" at bounding box center [162, 48] width 15 height 9
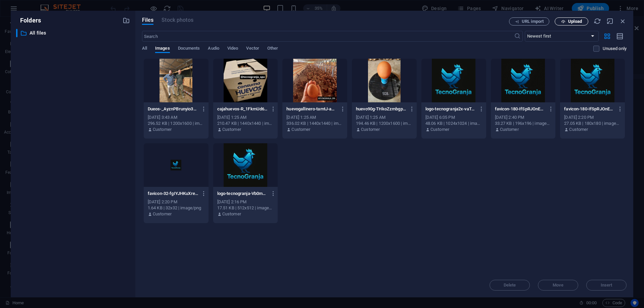
click at [566, 20] on span "Upload" at bounding box center [572, 21] width 28 height 4
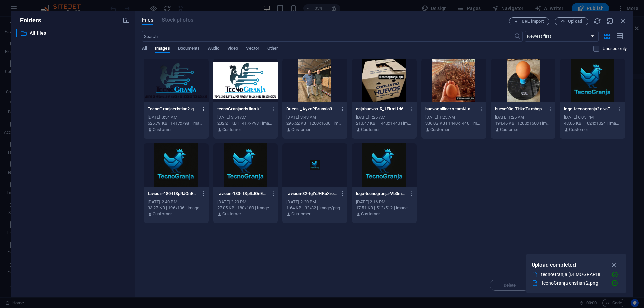
click at [203, 110] on icon "button" at bounding box center [204, 109] width 6 height 6
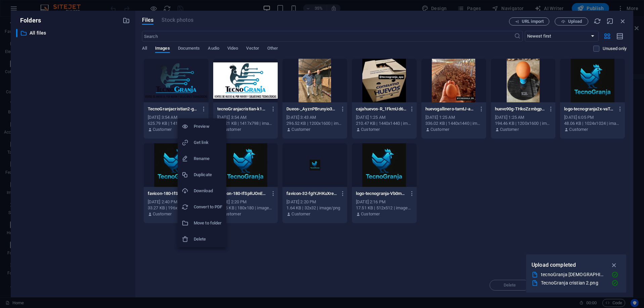
click at [206, 146] on h6 "Get link" at bounding box center [208, 143] width 29 height 8
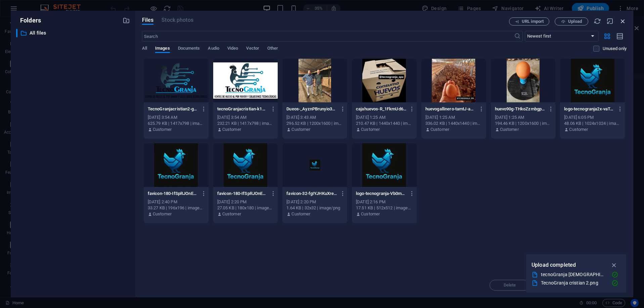
click at [621, 21] on icon "button" at bounding box center [622, 20] width 7 height 7
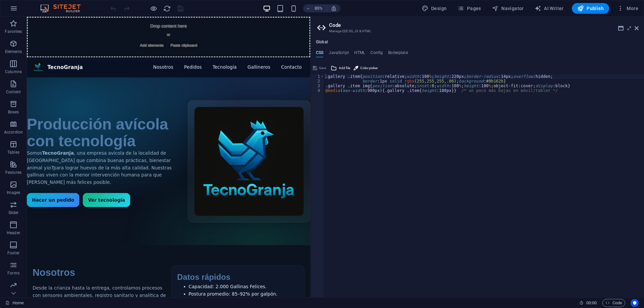
type textarea "@media(max-width:900px){.gallery .item{height:180px}} /* un poco más bajas en m…"
click at [422, 184] on div ".gallery .item { position :relative ; width :100 % ; height :220px ; border-rad…" at bounding box center [484, 190] width 320 height 233
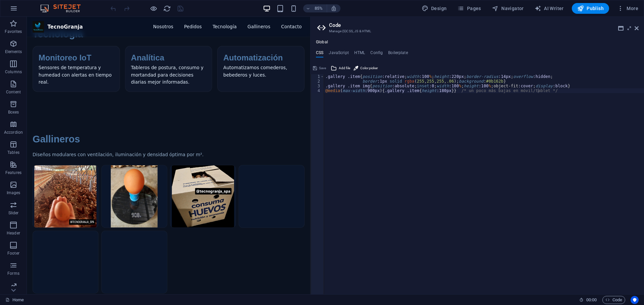
scroll to position [504, 0]
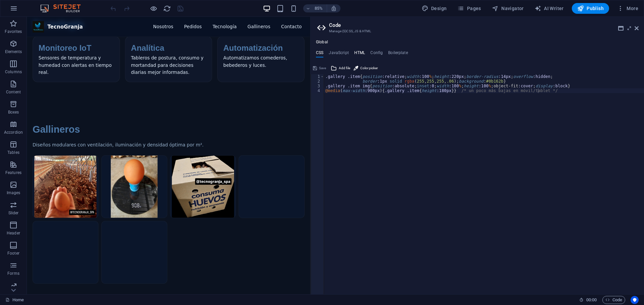
click at [359, 51] on h4 "HTML" at bounding box center [359, 53] width 11 height 7
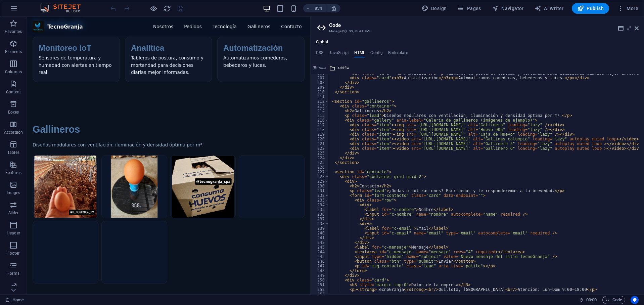
scroll to position [967, 0]
type textarea "<div class="item"><video src="[URL][DOMAIN_NAME]" alt="Gallinas columpio" loadi…"
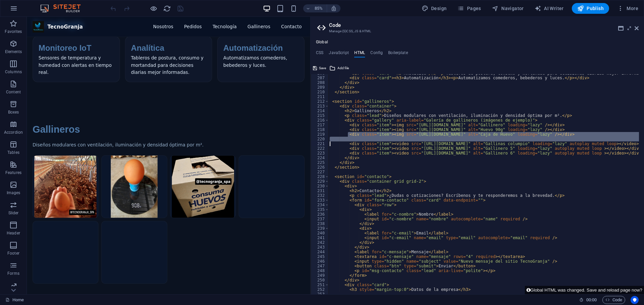
scroll to position [0, 0]
type textarea "<div class="item"><img src="[URL][DOMAIN_NAME]" alt="Caja de Huevo" loading="la…"
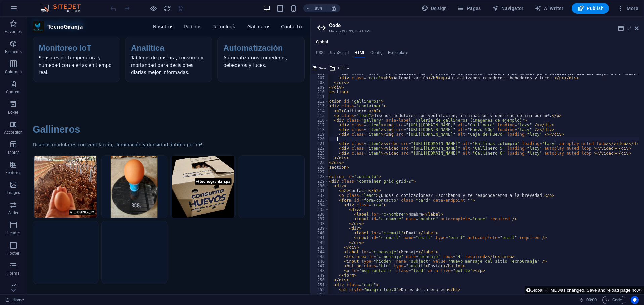
paste textarea "<div class="item"><img src="[URL][DOMAIN_NAME]" alt="Caja de Huevo" loading="la…"
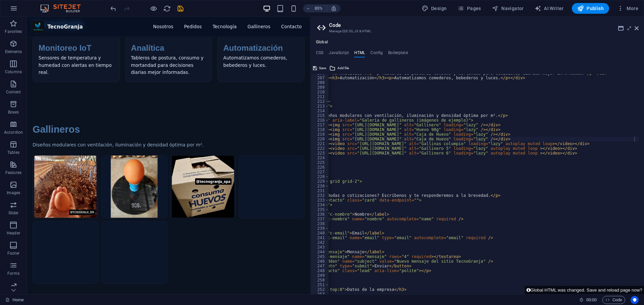
drag, startPoint x: 402, startPoint y: 294, endPoint x: 370, endPoint y: 292, distance: 32.7
click at [368, 292] on div "Home Favorites Elements Columns Content Boxes Accordion Tables Features Images …" at bounding box center [322, 155] width 644 height 277
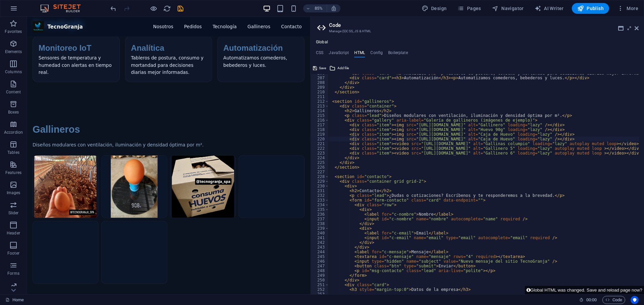
scroll to position [0, 0]
click at [342, 68] on span "Add file" at bounding box center [343, 68] width 11 height 8
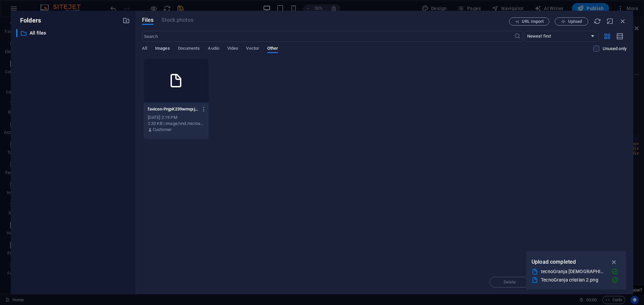
click at [167, 47] on span "Images" at bounding box center [162, 48] width 15 height 9
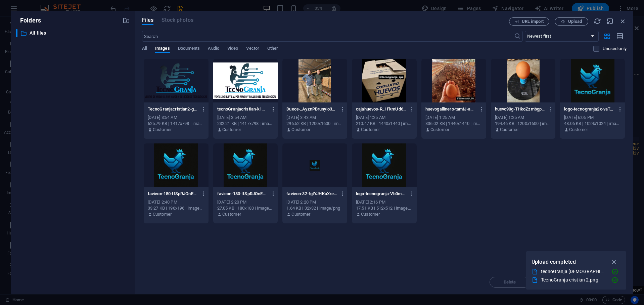
click at [273, 108] on icon "button" at bounding box center [273, 109] width 6 height 6
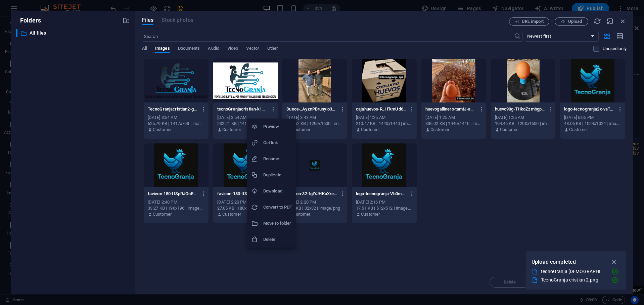
click at [271, 143] on h6 "Get link" at bounding box center [277, 143] width 29 height 8
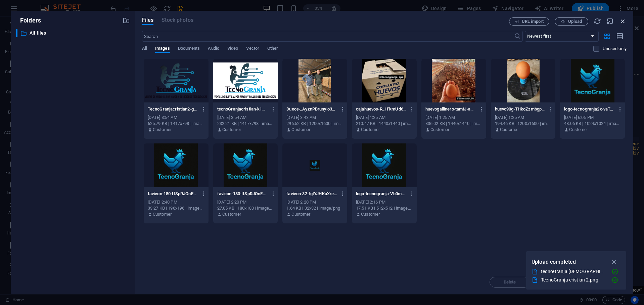
click at [620, 23] on icon "button" at bounding box center [622, 20] width 7 height 7
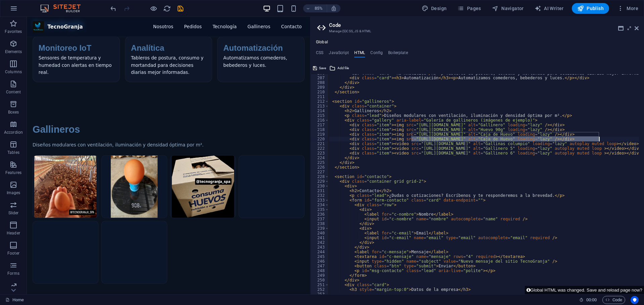
drag, startPoint x: 411, startPoint y: 139, endPoint x: 599, endPoint y: 139, distance: 188.1
paste textarea "3888/[DOMAIN_NAME]"
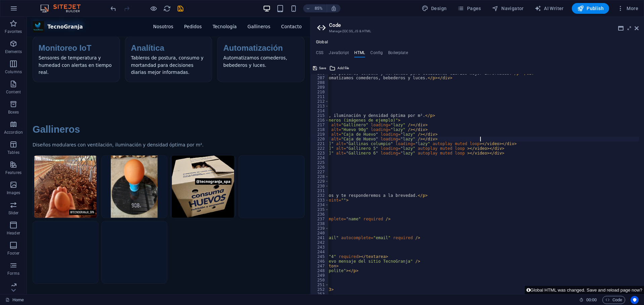
scroll to position [0, 142]
drag, startPoint x: 491, startPoint y: 137, endPoint x: 521, endPoint y: 140, distance: 30.4
click at [521, 140] on div "< div class = "card" > < h3 > Analítica </ h3 > < p > Tableros de postura, cons…" at bounding box center [539, 183] width 707 height 224
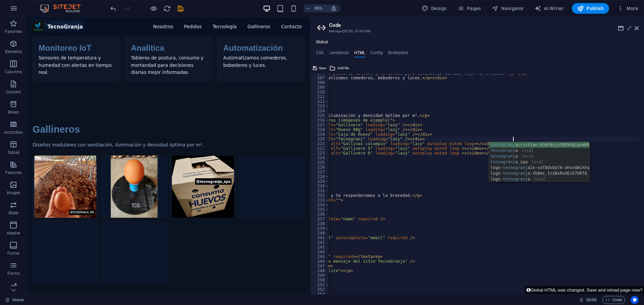
scroll to position [0, 27]
click at [450, 184] on div "< div class = "card" > < h3 > Analítica </ h3 > < p > Tableros de postura, cons…" at bounding box center [539, 183] width 707 height 224
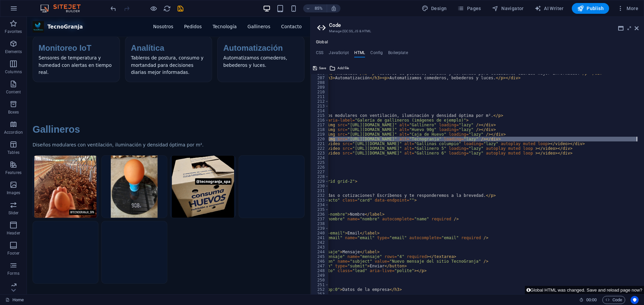
scroll to position [0, 78]
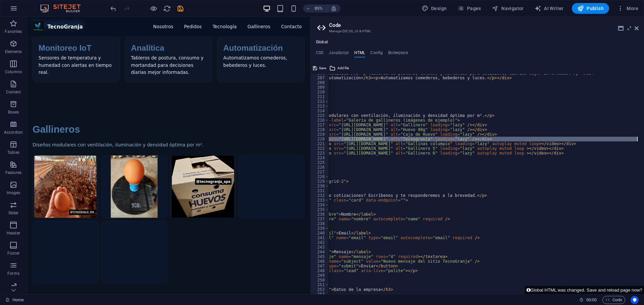
drag, startPoint x: 347, startPoint y: 138, endPoint x: 638, endPoint y: 139, distance: 290.6
click at [638, 139] on div "<div> 206 207 208 209 210 211 212 213 214 215 216 217 218 219 220 221 222 223 2…" at bounding box center [478, 184] width 334 height 220
type textarea "<div class="item"><img src="[URL][DOMAIN_NAME]" alt="Tecnogranja" loading="lazy…"
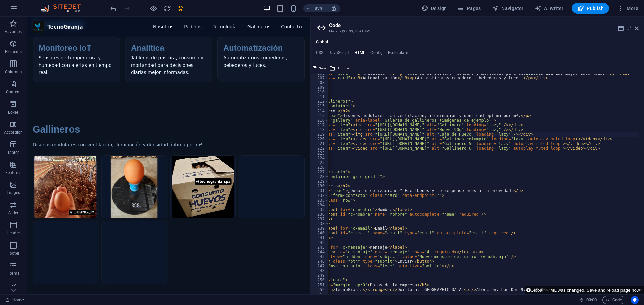
scroll to position [0, 0]
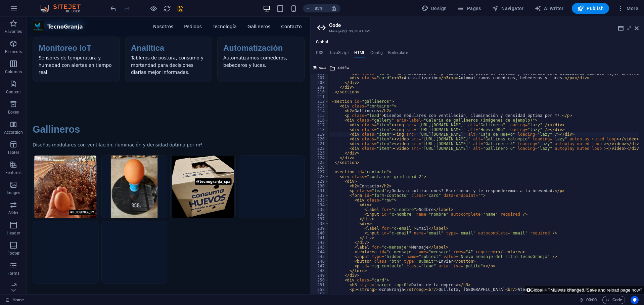
type textarea "<div class="item"><img src="[URL][DOMAIN_NAME]" alt="Gallinero" loading="lazy" …"
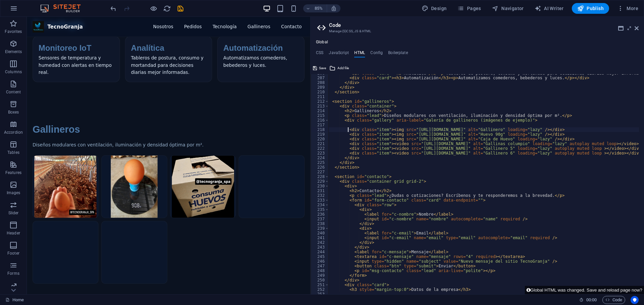
scroll to position [0, 1]
paste textarea "<div class="item"><img src="[URL][DOMAIN_NAME]" alt="Tecnogranja" loading="lazy…"
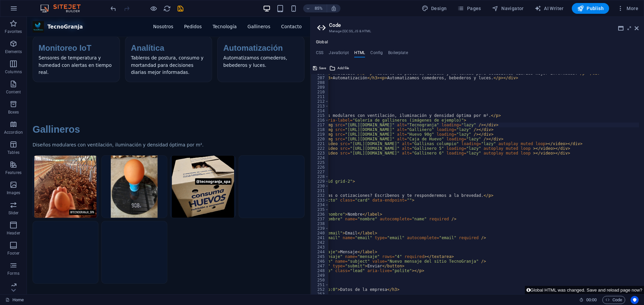
scroll to position [0, 0]
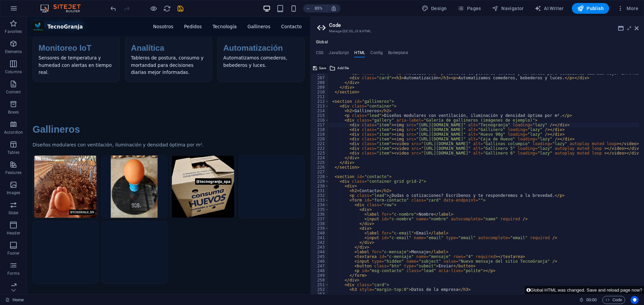
type textarea "<div class="item"><img src="[URL][DOMAIN_NAME]" alt="Tecnogranja" loading="lazy…"
click at [319, 66] on span "Save" at bounding box center [322, 68] width 7 height 8
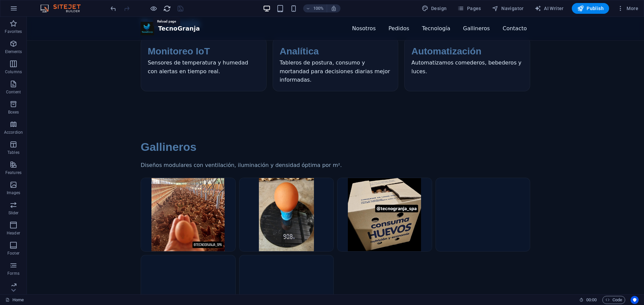
click at [166, 6] on icon "reload" at bounding box center [167, 9] width 8 height 8
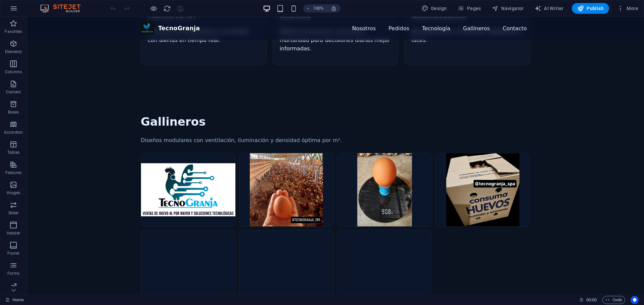
scroll to position [605, 0]
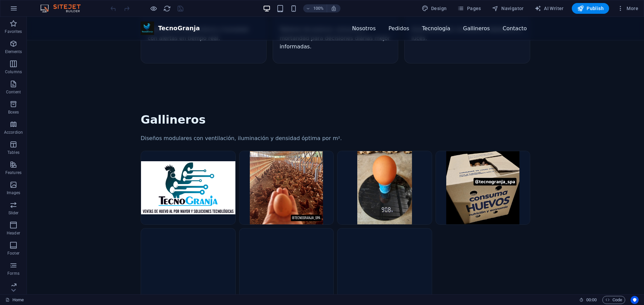
click at [179, 151] on img "Galería de gallineros (imágenes de ejemplo)" at bounding box center [188, 187] width 94 height 73
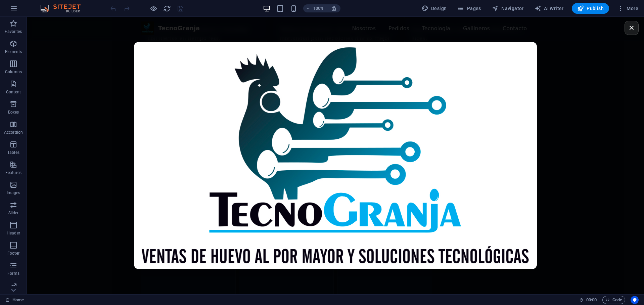
click at [102, 137] on div "×" at bounding box center [335, 155] width 617 height 277
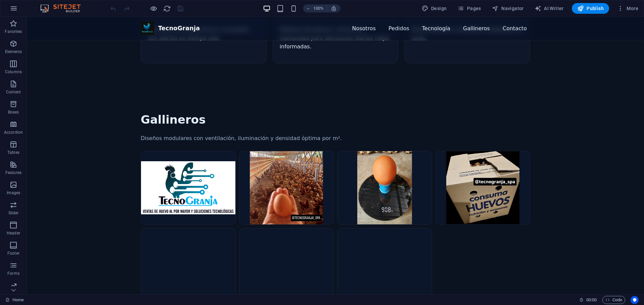
click at [165, 154] on img "Galería de gallineros (imágenes de ejemplo)" at bounding box center [188, 187] width 94 height 73
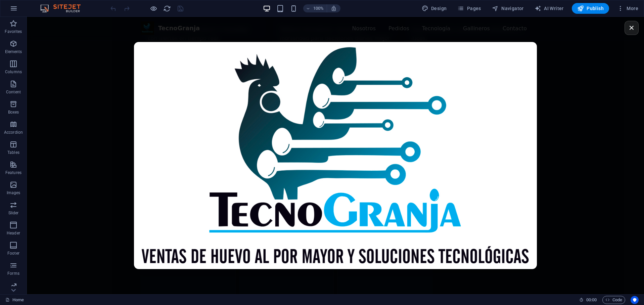
click at [612, 170] on div "×" at bounding box center [335, 155] width 617 height 277
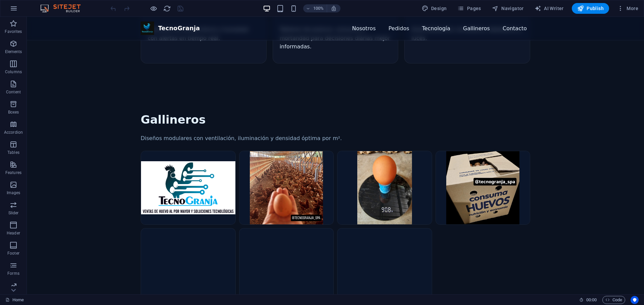
click at [295, 151] on img "Galería de gallineros (imágenes de ejemplo)" at bounding box center [287, 187] width 94 height 73
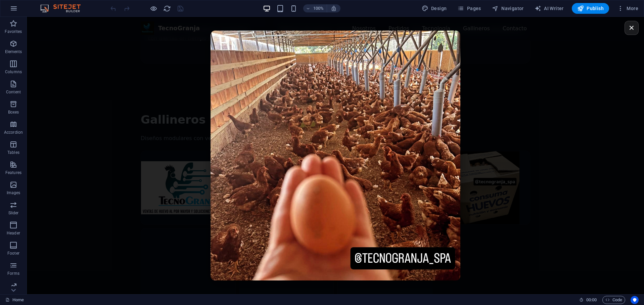
click at [574, 197] on div "×" at bounding box center [335, 155] width 617 height 277
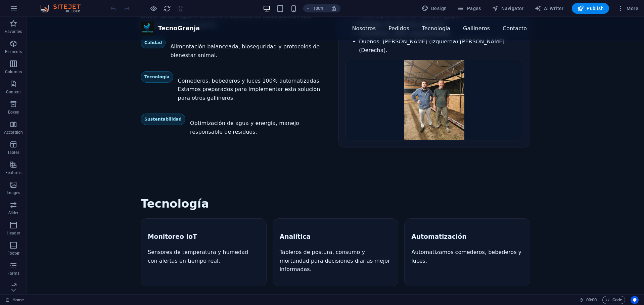
scroll to position [302, 0]
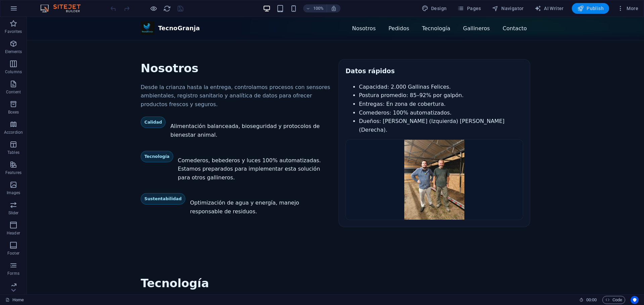
click at [591, 11] on span "Publish" at bounding box center [590, 8] width 27 height 7
